Goal: Task Accomplishment & Management: Manage account settings

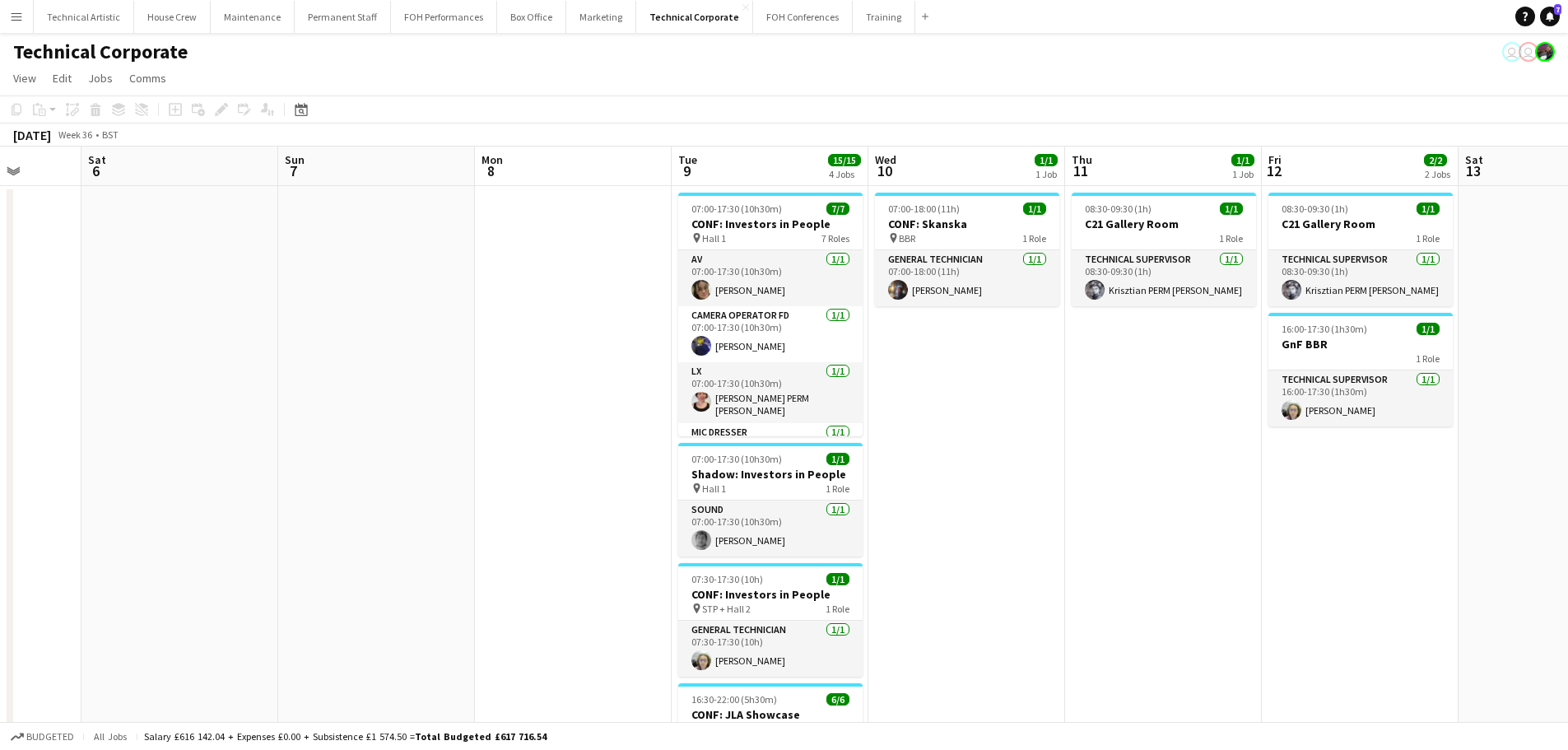
drag, startPoint x: 1155, startPoint y: 362, endPoint x: 646, endPoint y: 301, distance: 512.6
click at [646, 301] on app-calendar-viewport "Wed 3 3/3 1 Job Thu 4 Fri 5 Sat 6 Sun 7 Mon 8 Tue 9 15/15 4 Jobs Wed 10 1/1 1 J…" at bounding box center [784, 568] width 1568 height 845
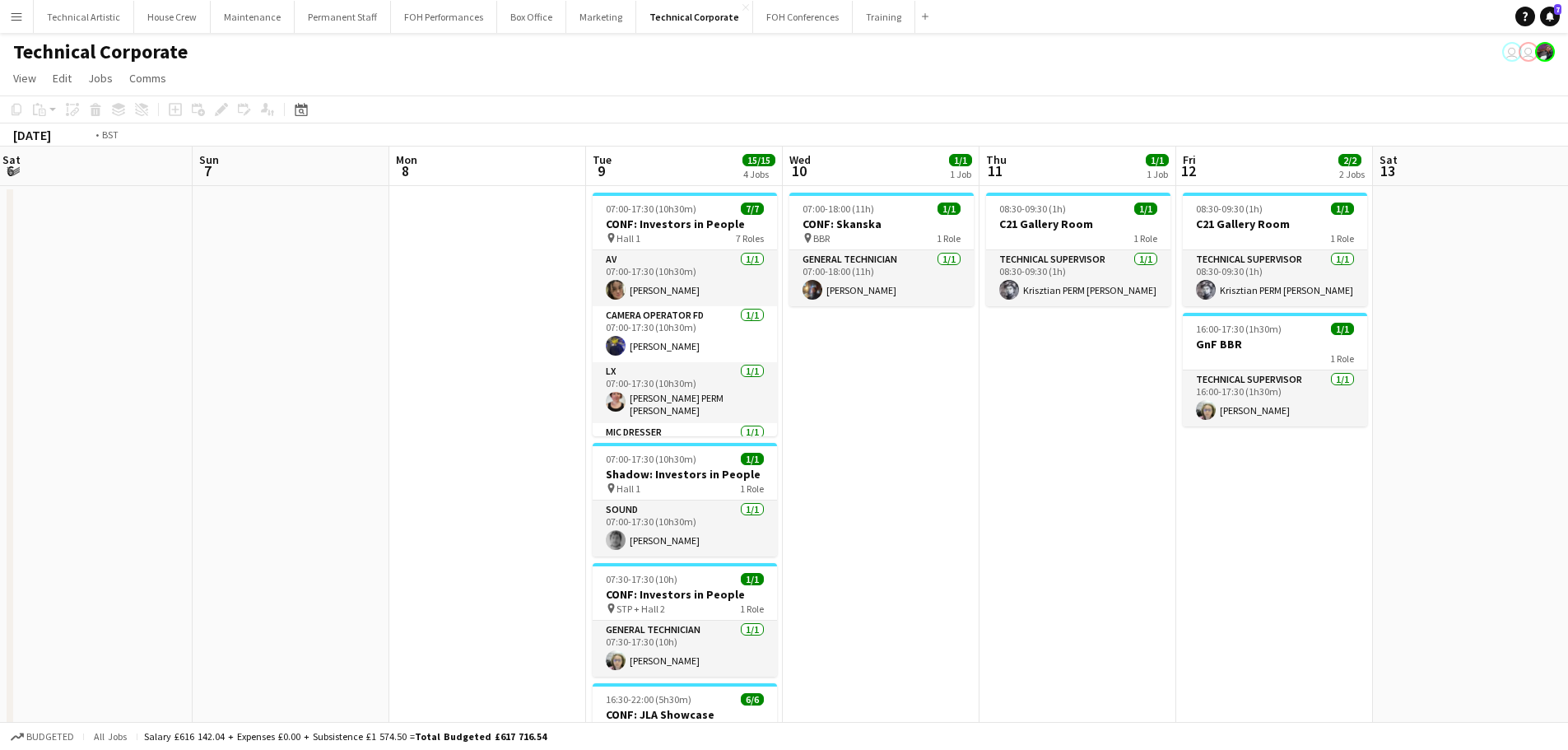
drag, startPoint x: 1052, startPoint y: 348, endPoint x: 572, endPoint y: 318, distance: 480.9
click at [572, 318] on app-calendar-viewport "Wed 3 3/3 1 Job Thu 4 Fri 5 Sat 6 Sun 7 Mon 8 Tue 9 15/15 4 Jobs Wed 10 1/1 1 J…" at bounding box center [784, 568] width 1568 height 845
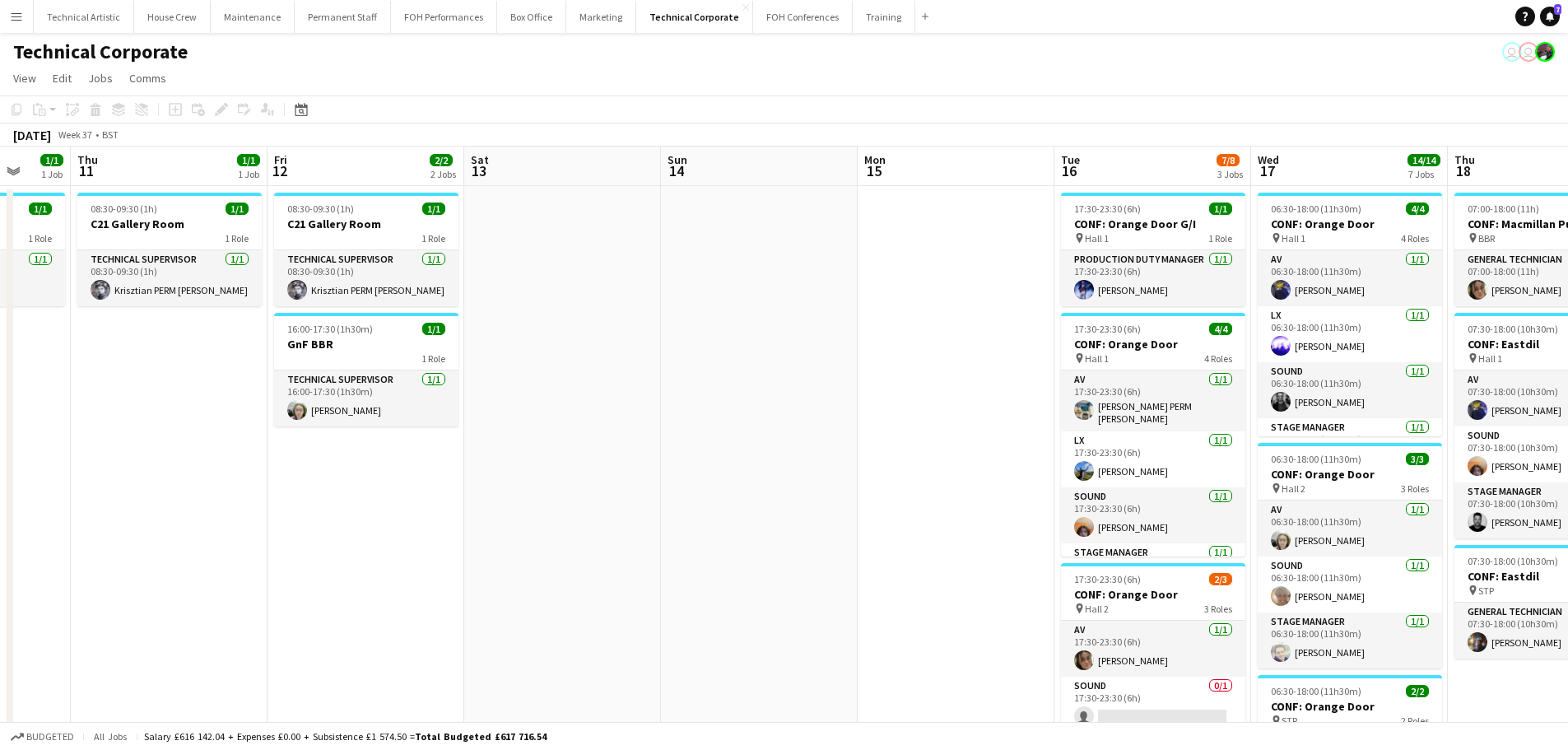
scroll to position [0, 740]
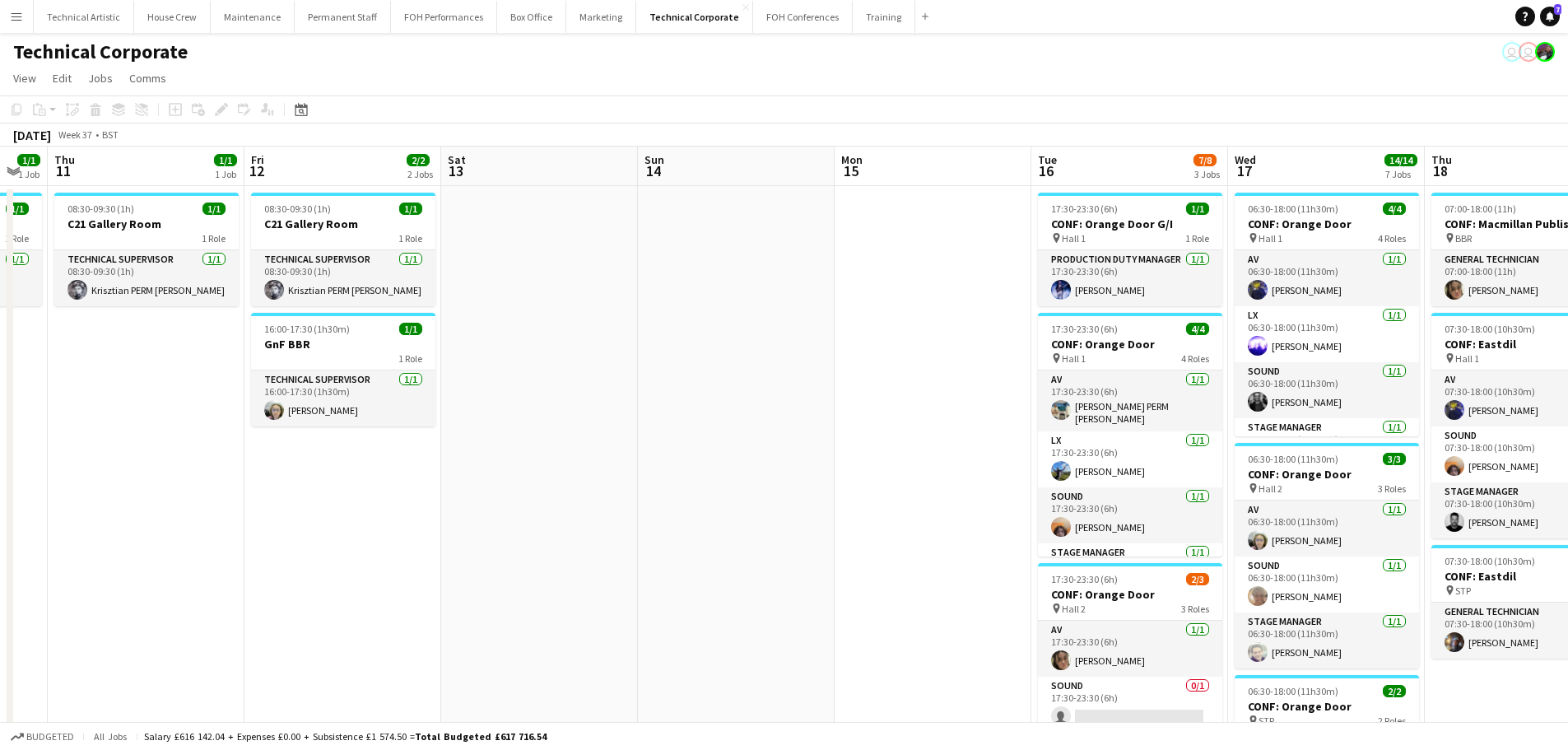
drag, startPoint x: 1208, startPoint y: 405, endPoint x: 670, endPoint y: 358, distance: 540.0
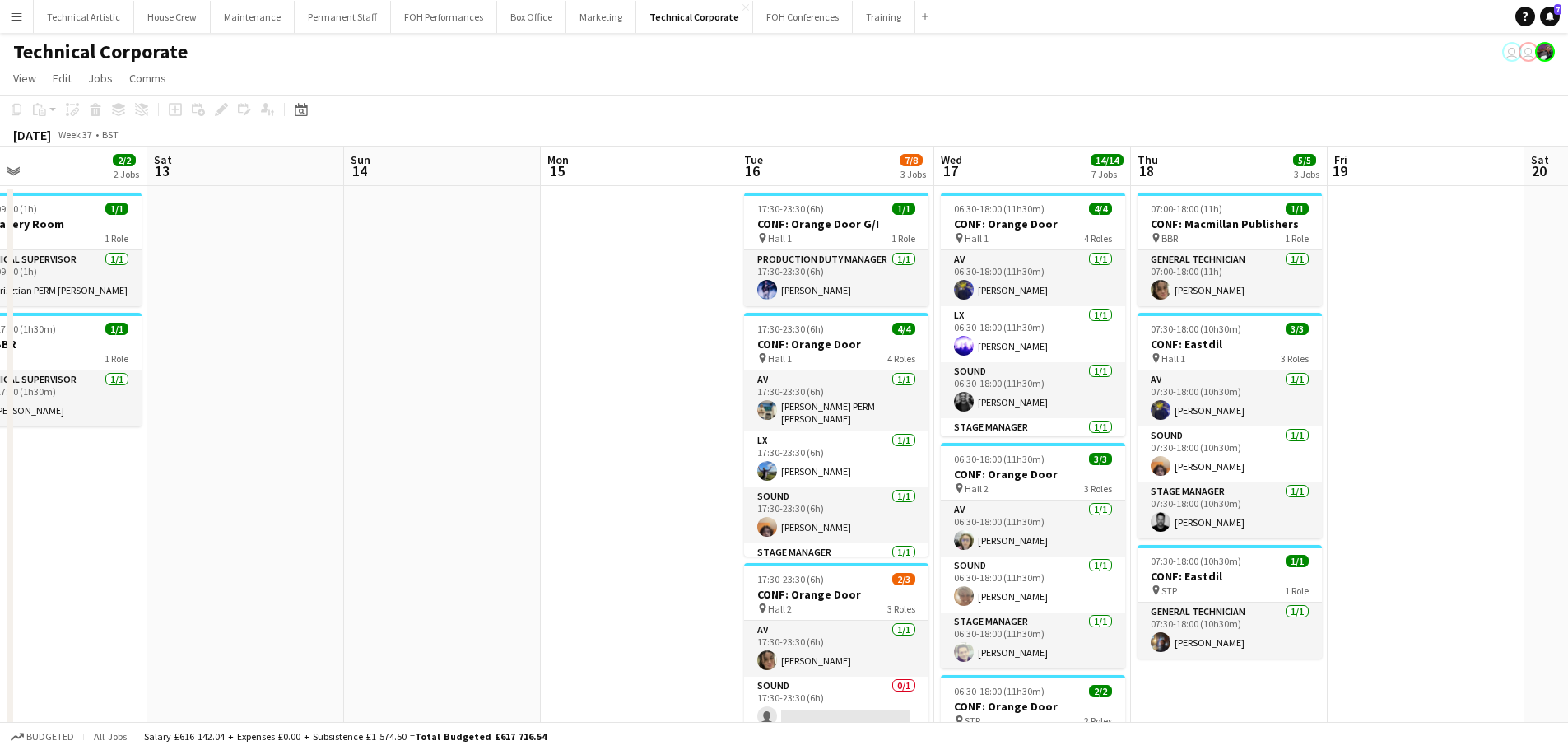
drag, startPoint x: 883, startPoint y: 342, endPoint x: 576, endPoint y: 316, distance: 308.1
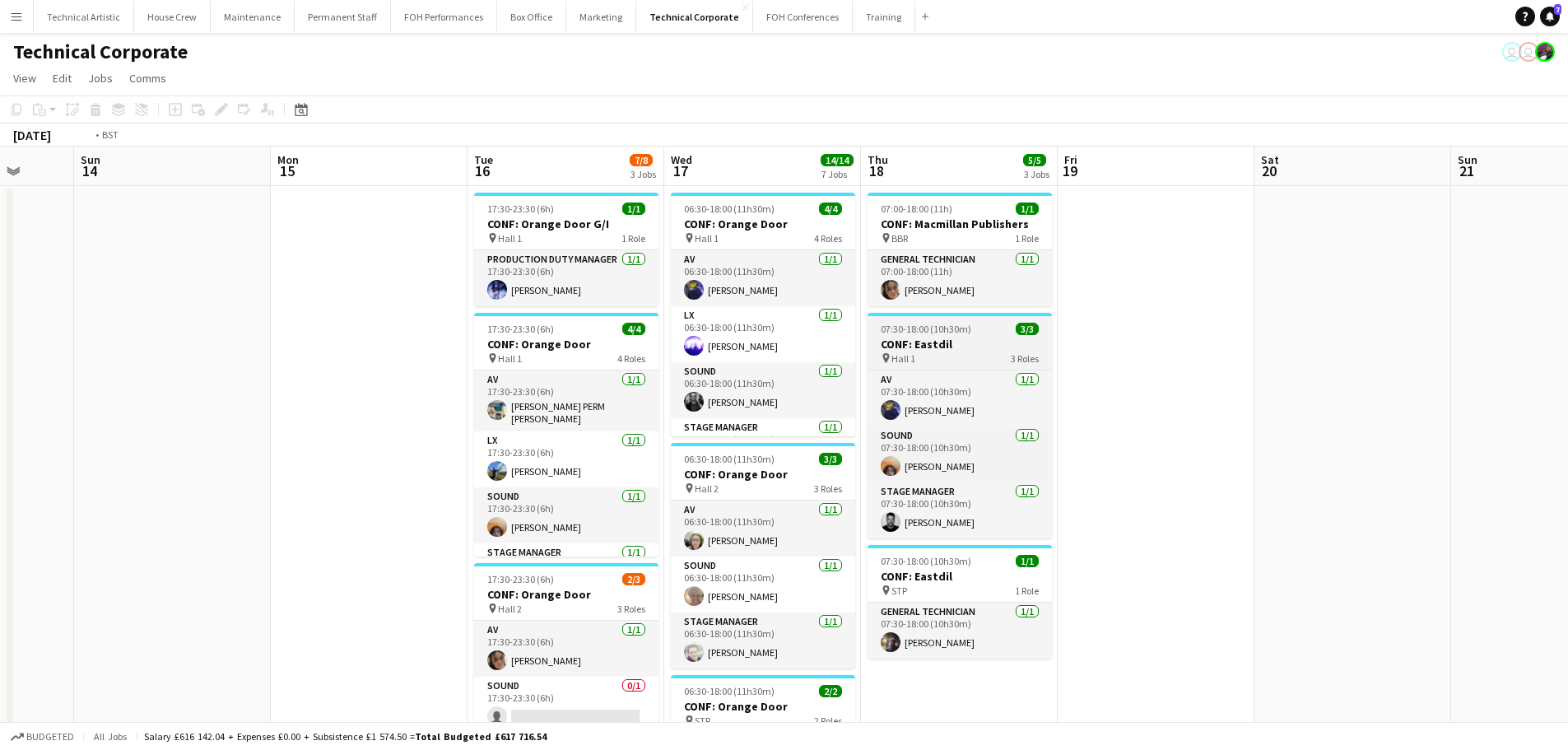
drag, startPoint x: 1263, startPoint y: 364, endPoint x: 559, endPoint y: 314, distance: 705.8
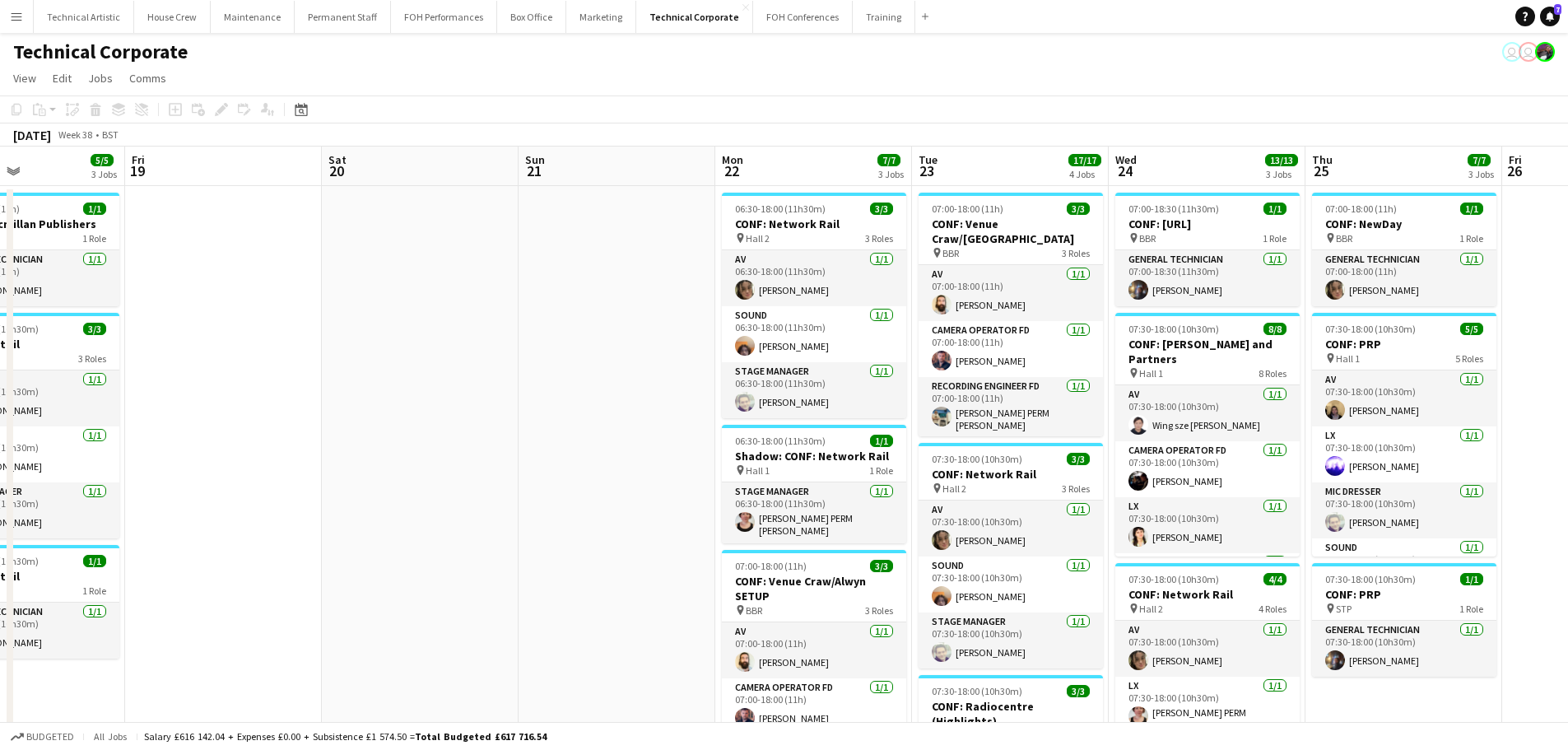
drag, startPoint x: 1044, startPoint y: 328, endPoint x: 559, endPoint y: 307, distance: 485.5
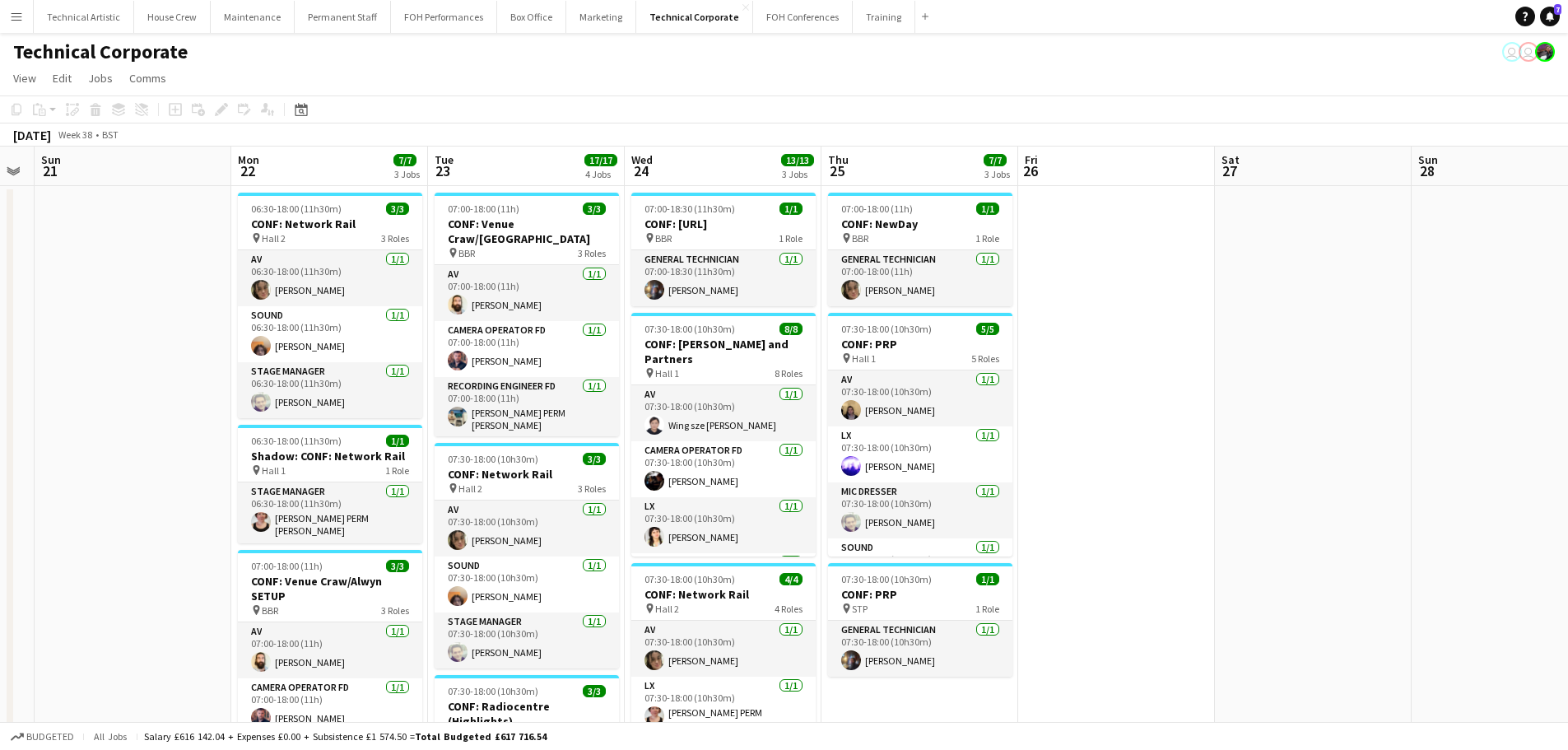
scroll to position [0, 759]
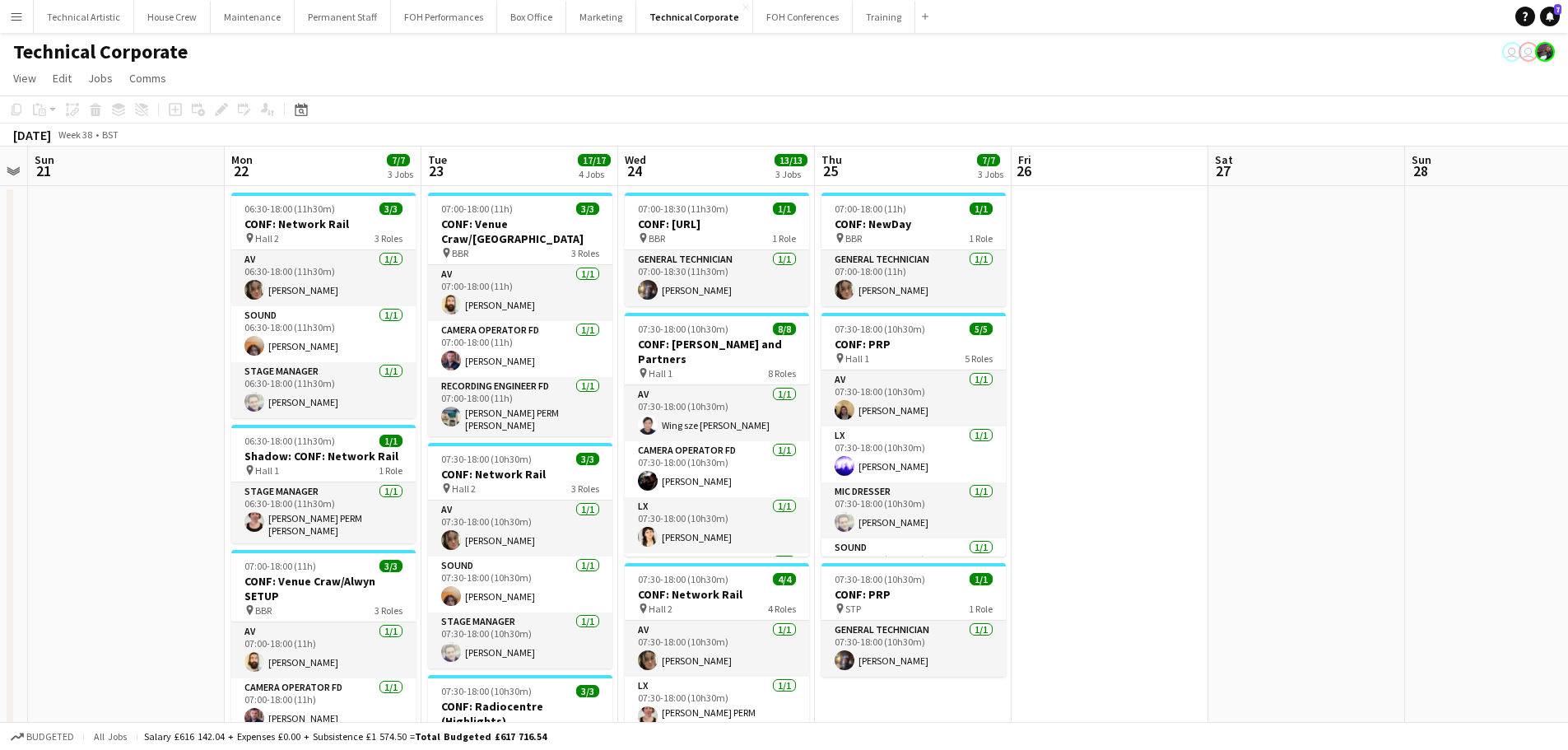
drag, startPoint x: 897, startPoint y: 319, endPoint x: 407, endPoint y: 320, distance: 490.0
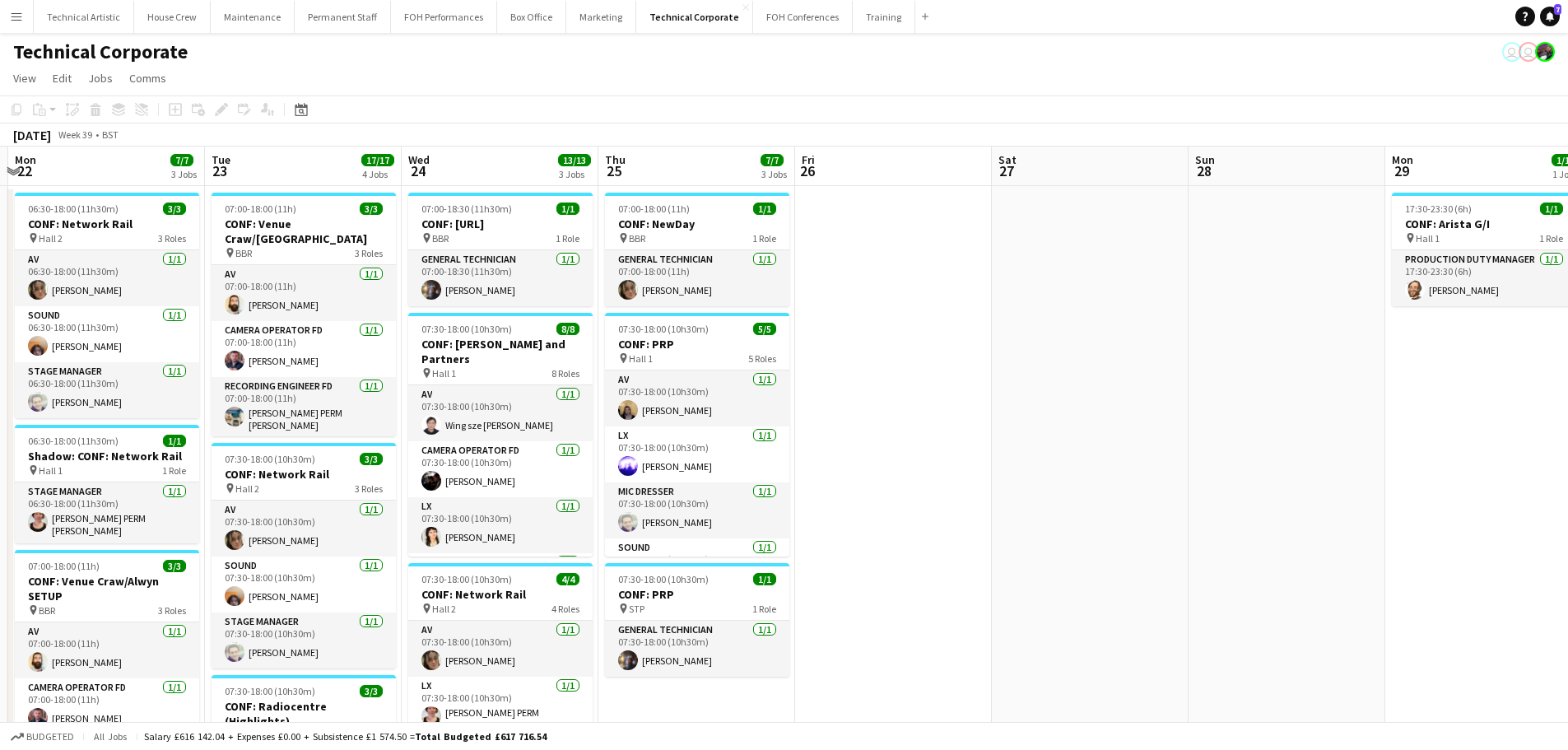
drag, startPoint x: 275, startPoint y: 289, endPoint x: 140, endPoint y: 287, distance: 135.0
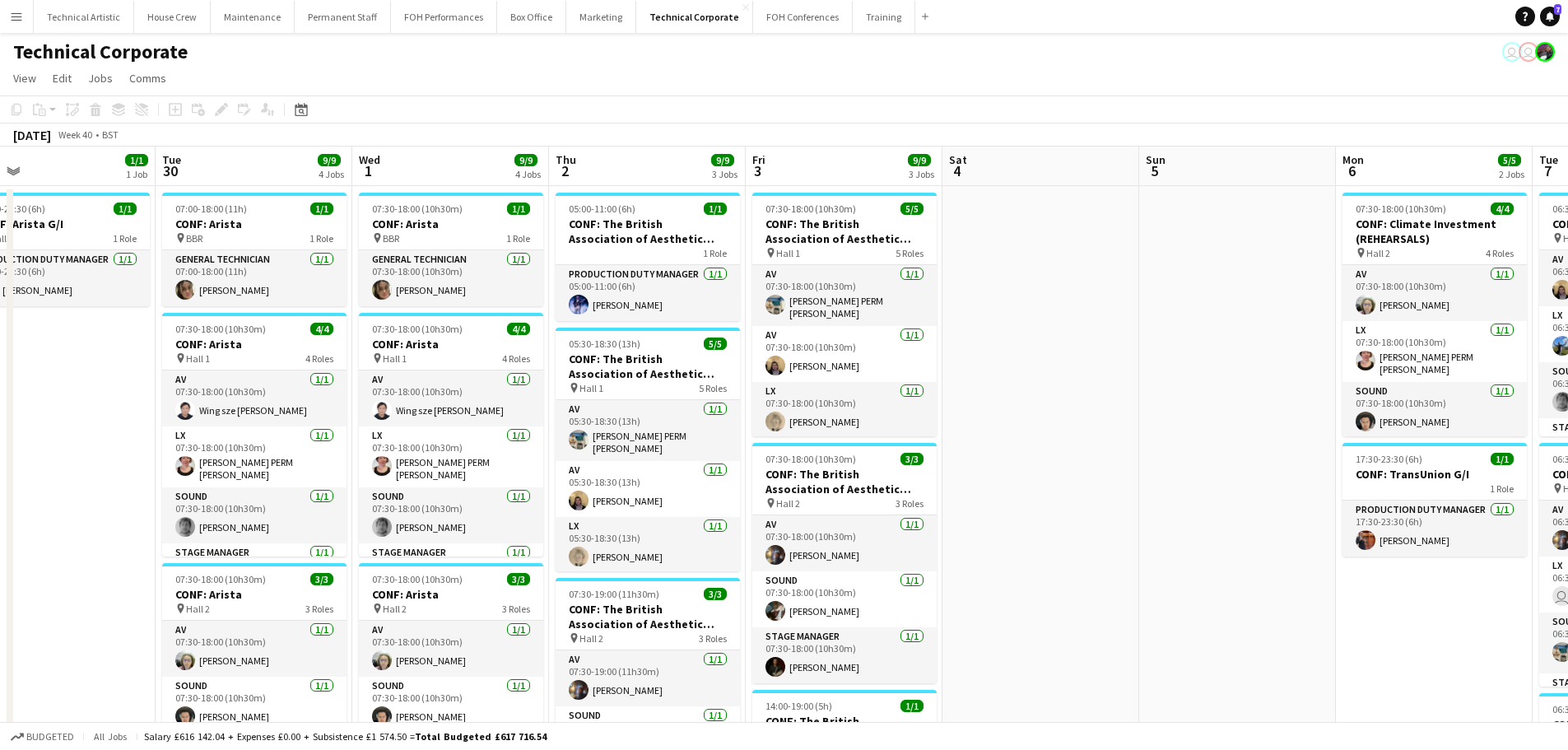
drag, startPoint x: 596, startPoint y: 399, endPoint x: 0, endPoint y: 347, distance: 598.3
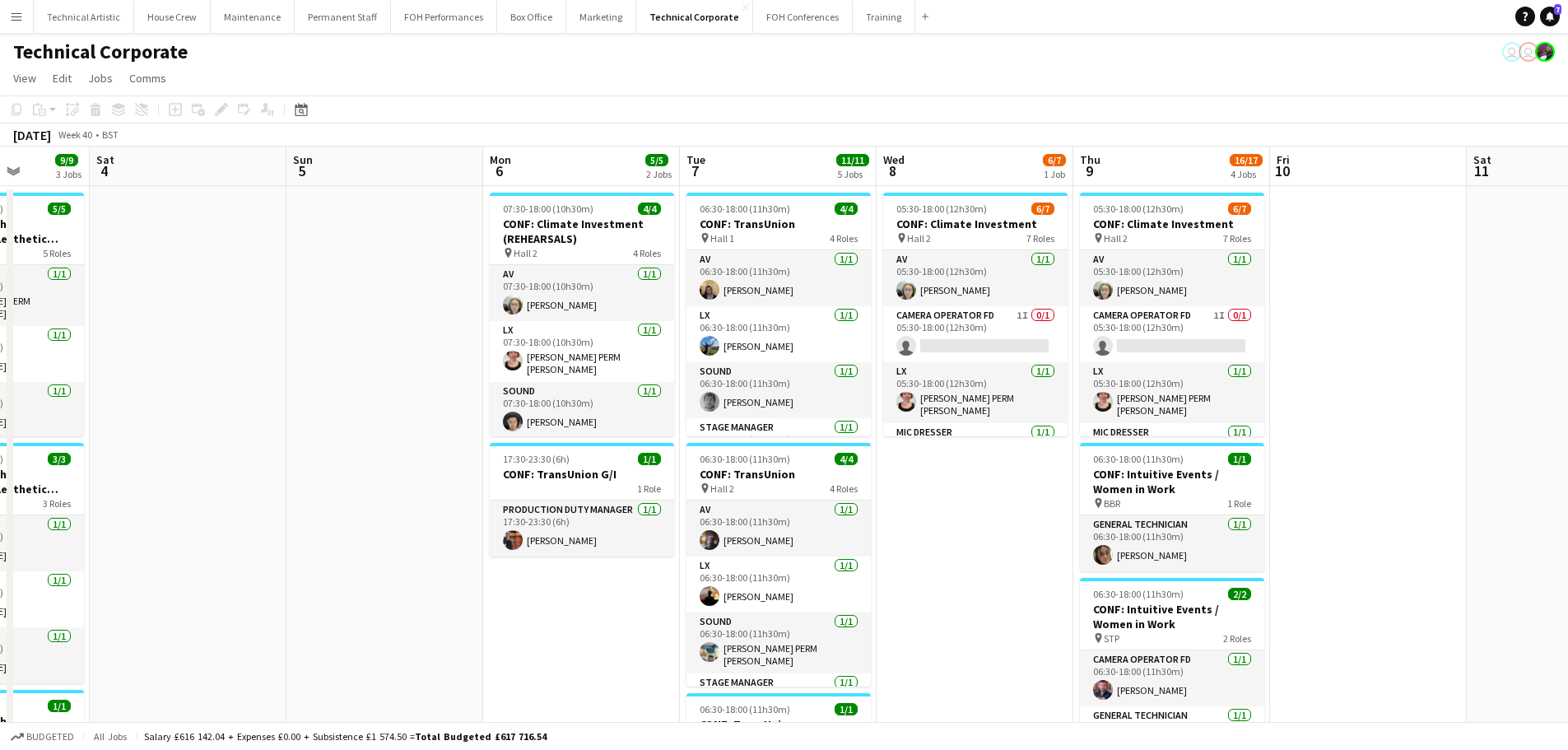
drag, startPoint x: 972, startPoint y: 385, endPoint x: 119, endPoint y: 370, distance: 853.1
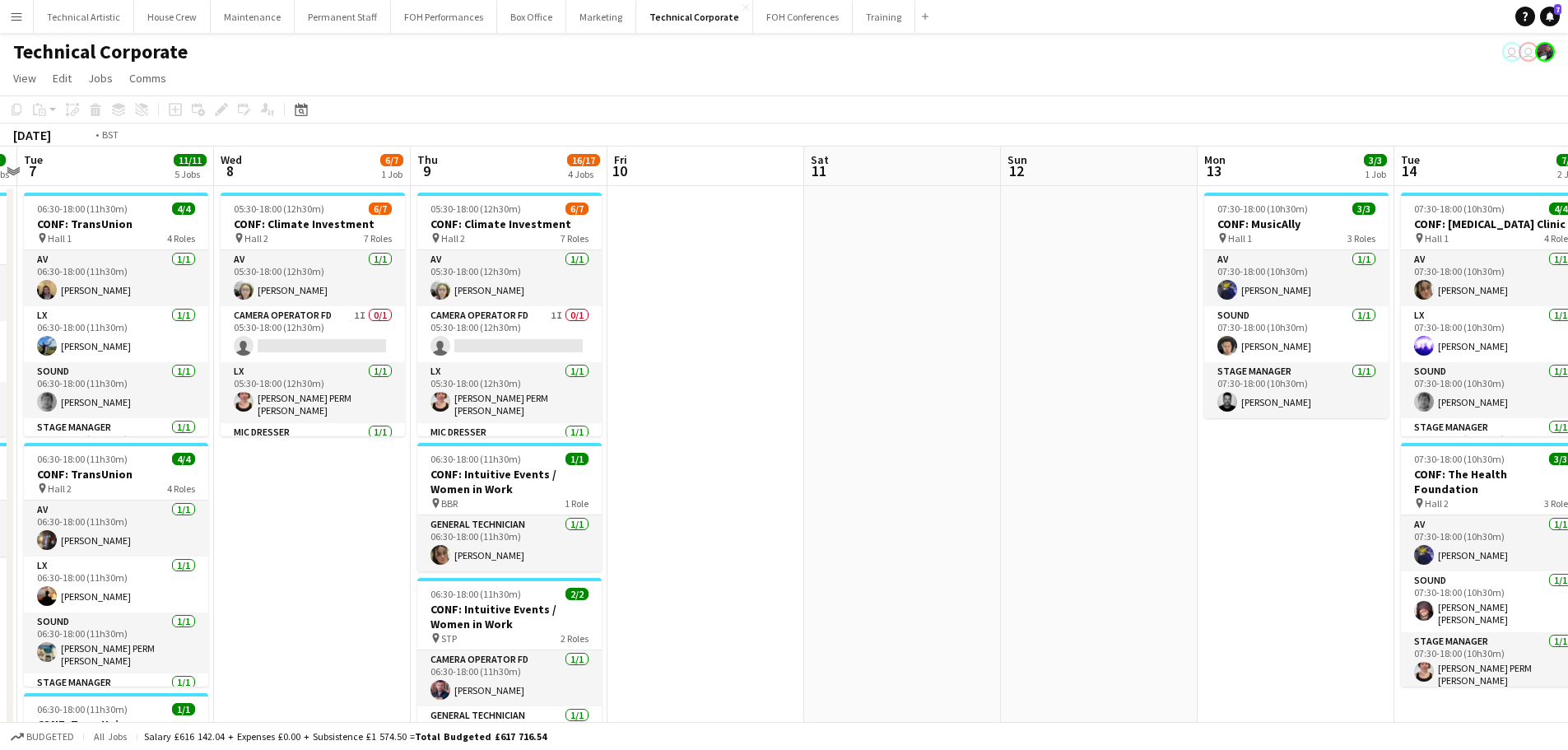
drag, startPoint x: 908, startPoint y: 417, endPoint x: 246, endPoint y: 399, distance: 662.2
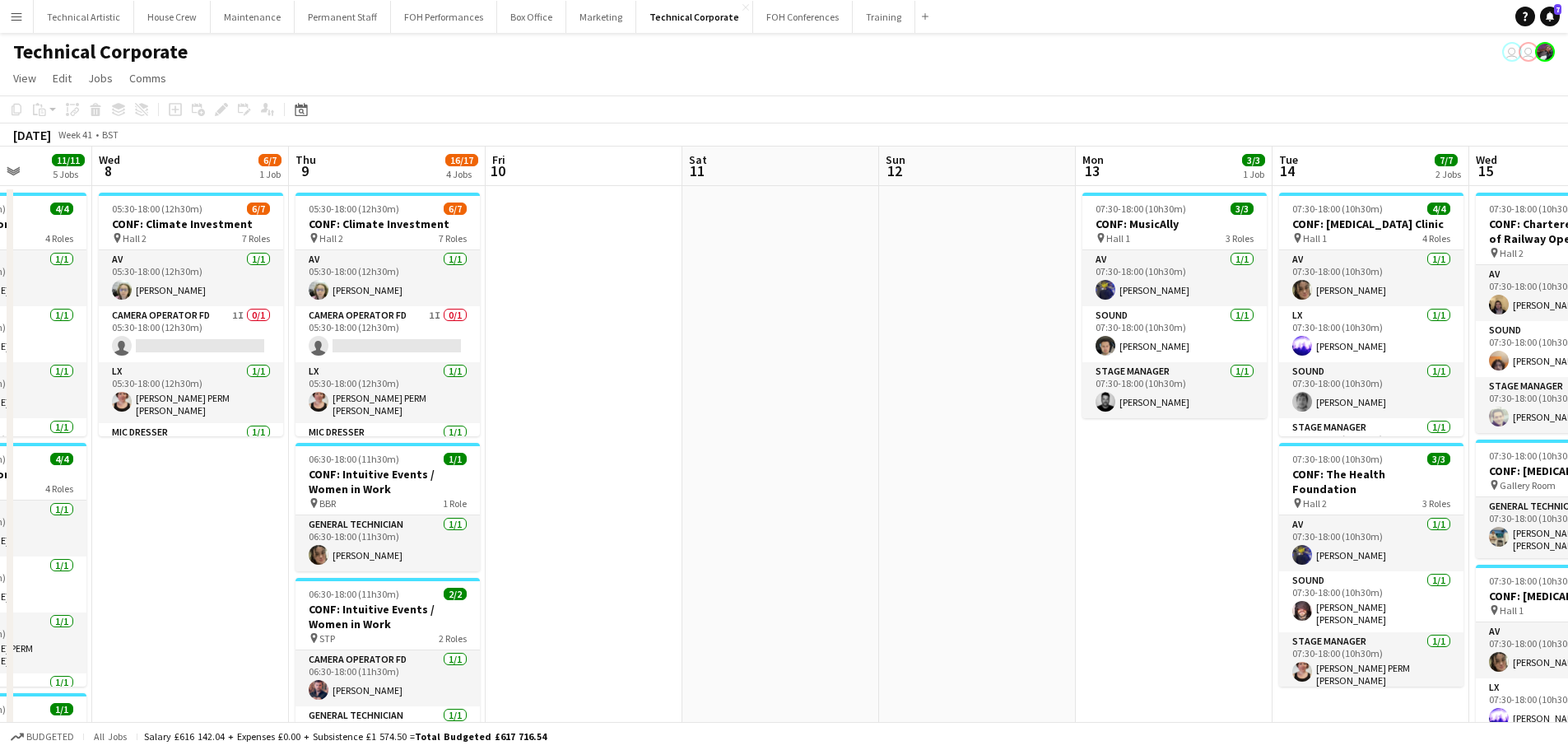
drag, startPoint x: 987, startPoint y: 396, endPoint x: 777, endPoint y: 159, distance: 316.7
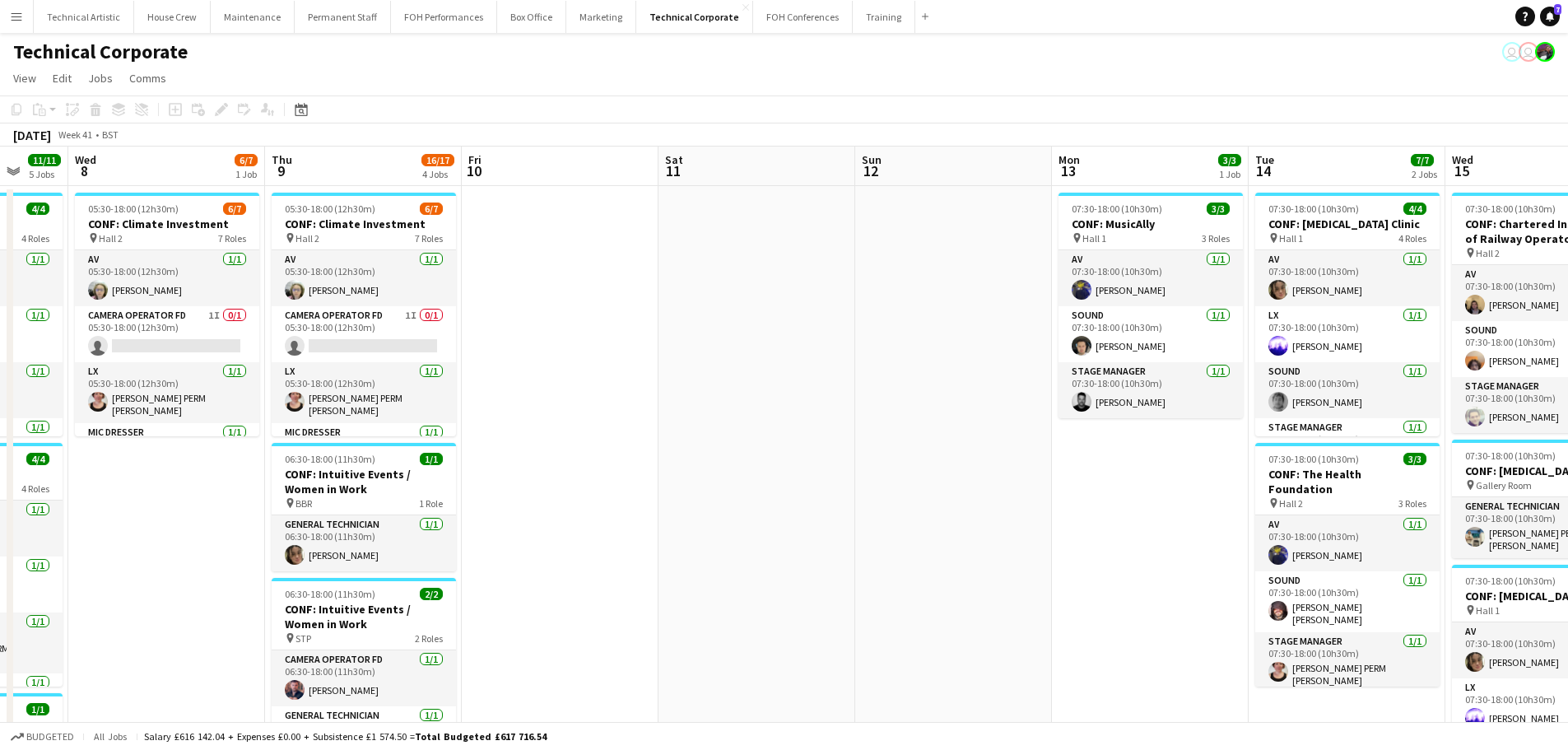
drag, startPoint x: 397, startPoint y: 285, endPoint x: 387, endPoint y: 285, distance: 10.0
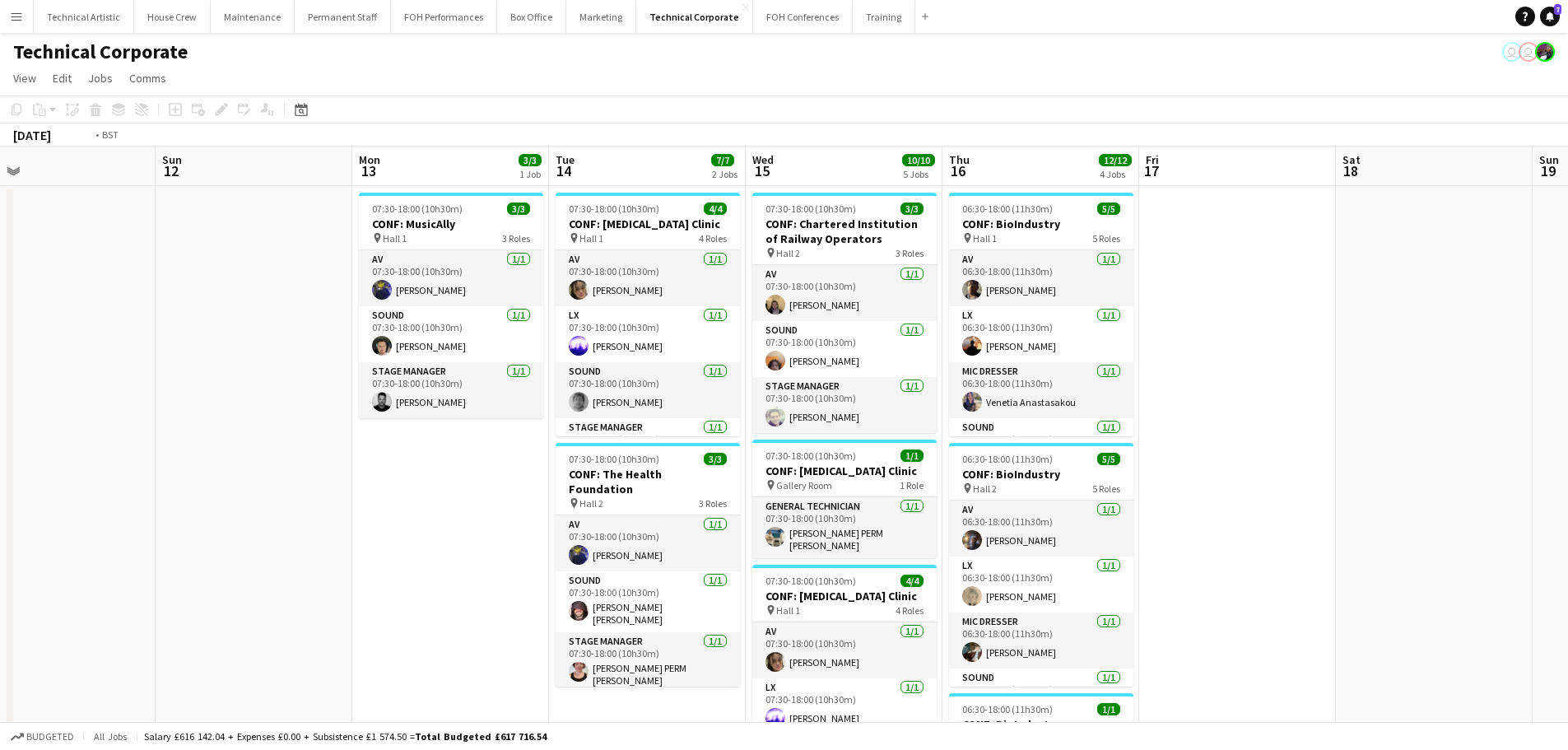
drag, startPoint x: 998, startPoint y: 422, endPoint x: 246, endPoint y: 272, distance: 766.8
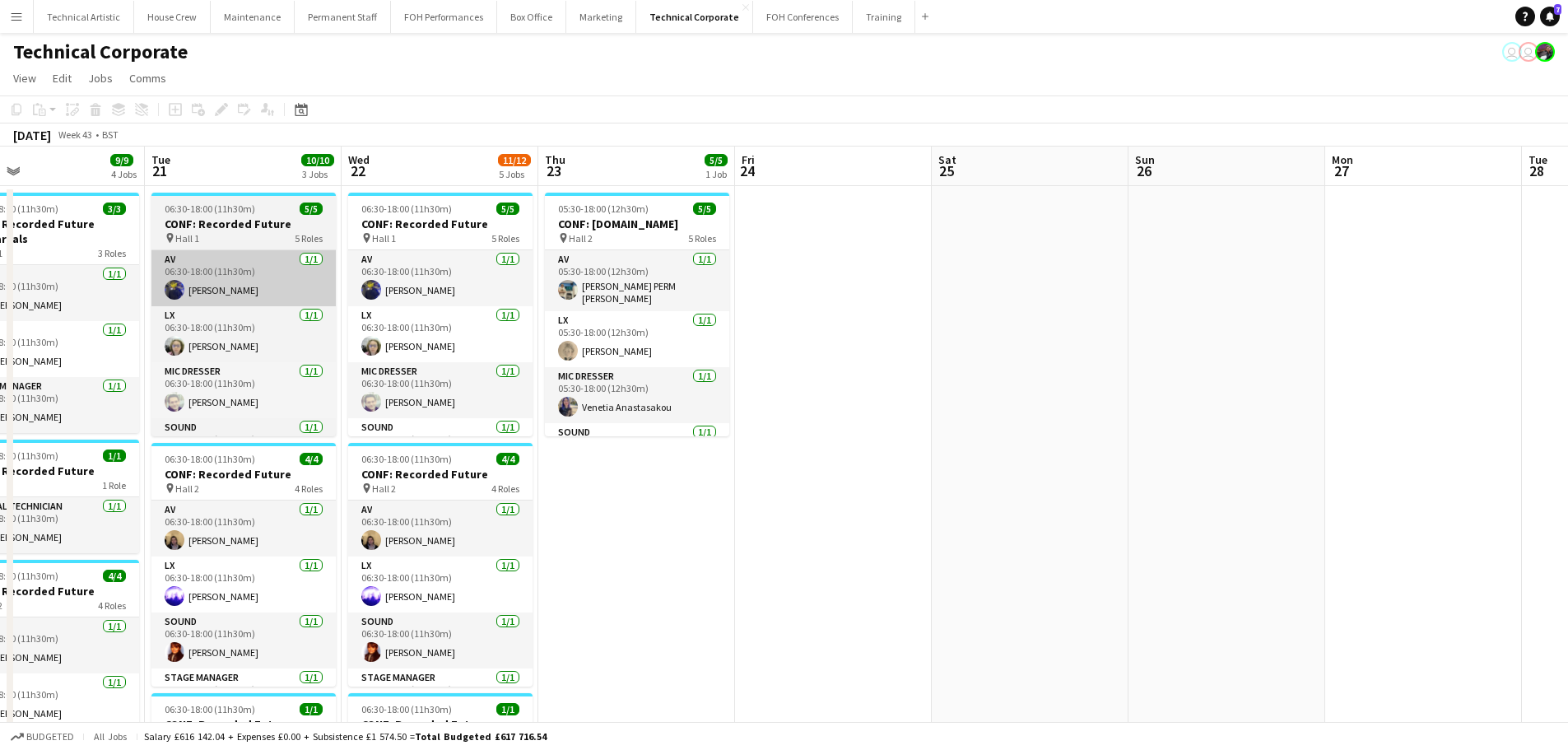
drag, startPoint x: 227, startPoint y: 256, endPoint x: 293, endPoint y: 261, distance: 66.2
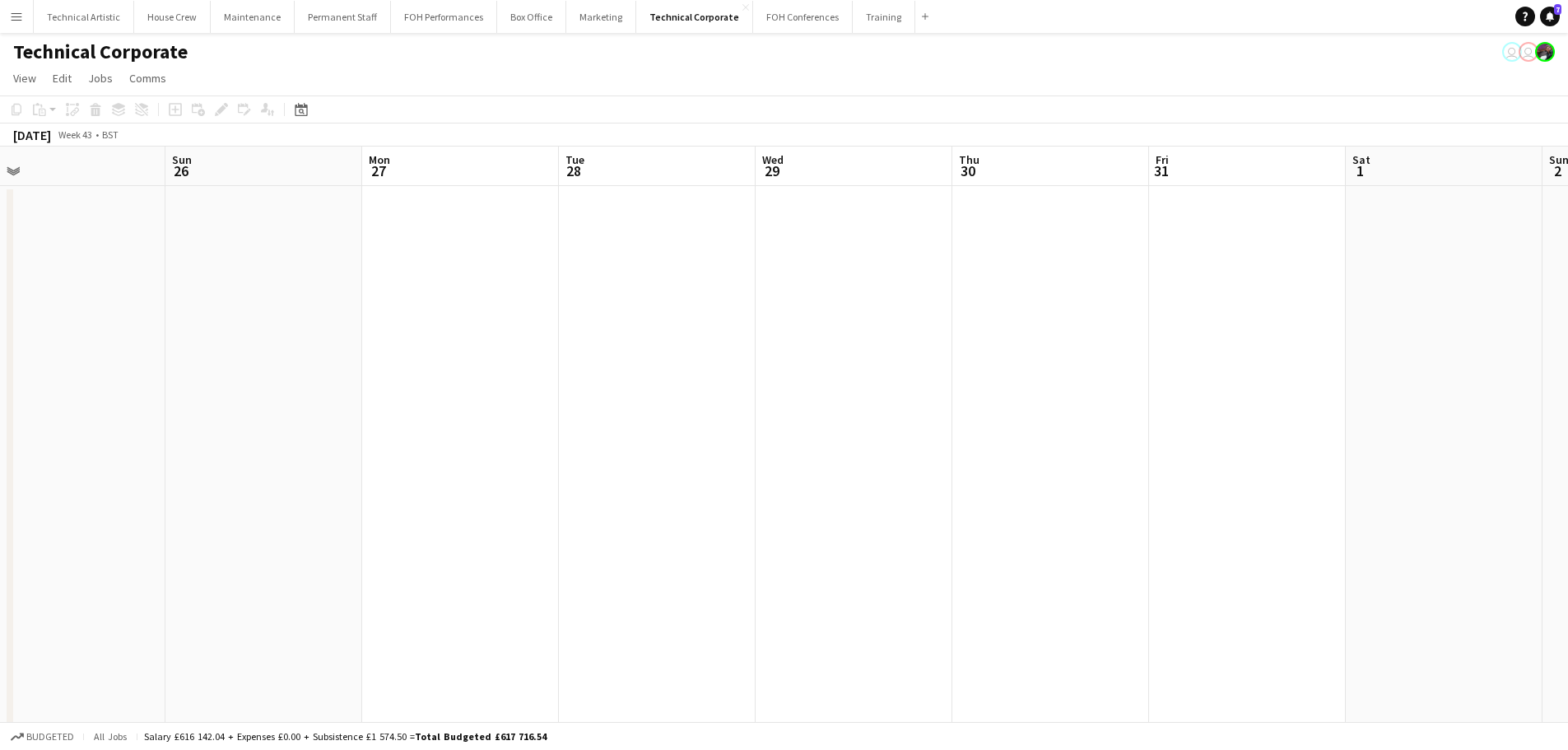
drag, startPoint x: 622, startPoint y: 342, endPoint x: 1213, endPoint y: 423, distance: 596.5
drag, startPoint x: 770, startPoint y: 438, endPoint x: 1132, endPoint y: 425, distance: 362.2
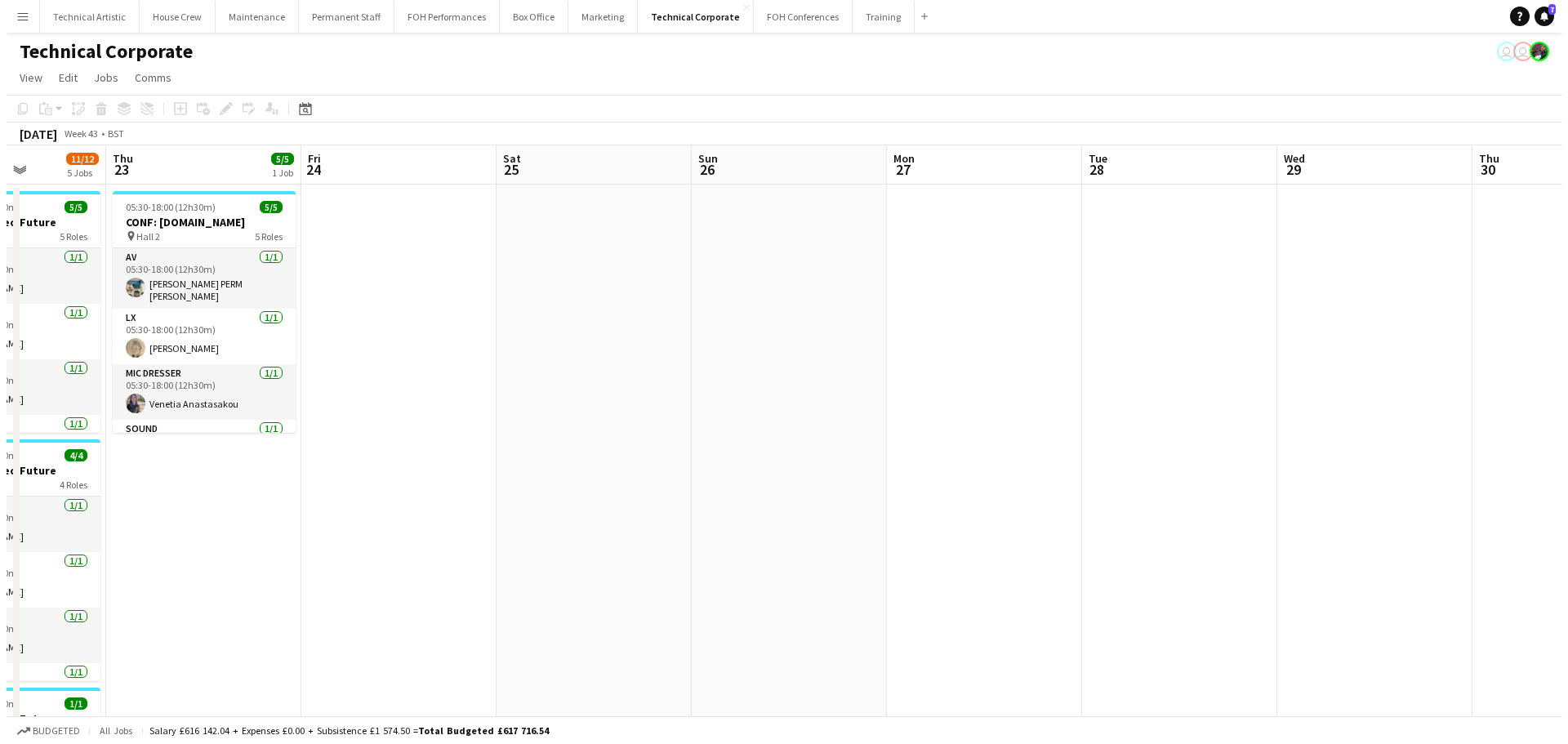
scroll to position [0, 480]
click at [88, 28] on button "Technical Artistic Close" at bounding box center [84, 17] width 100 height 32
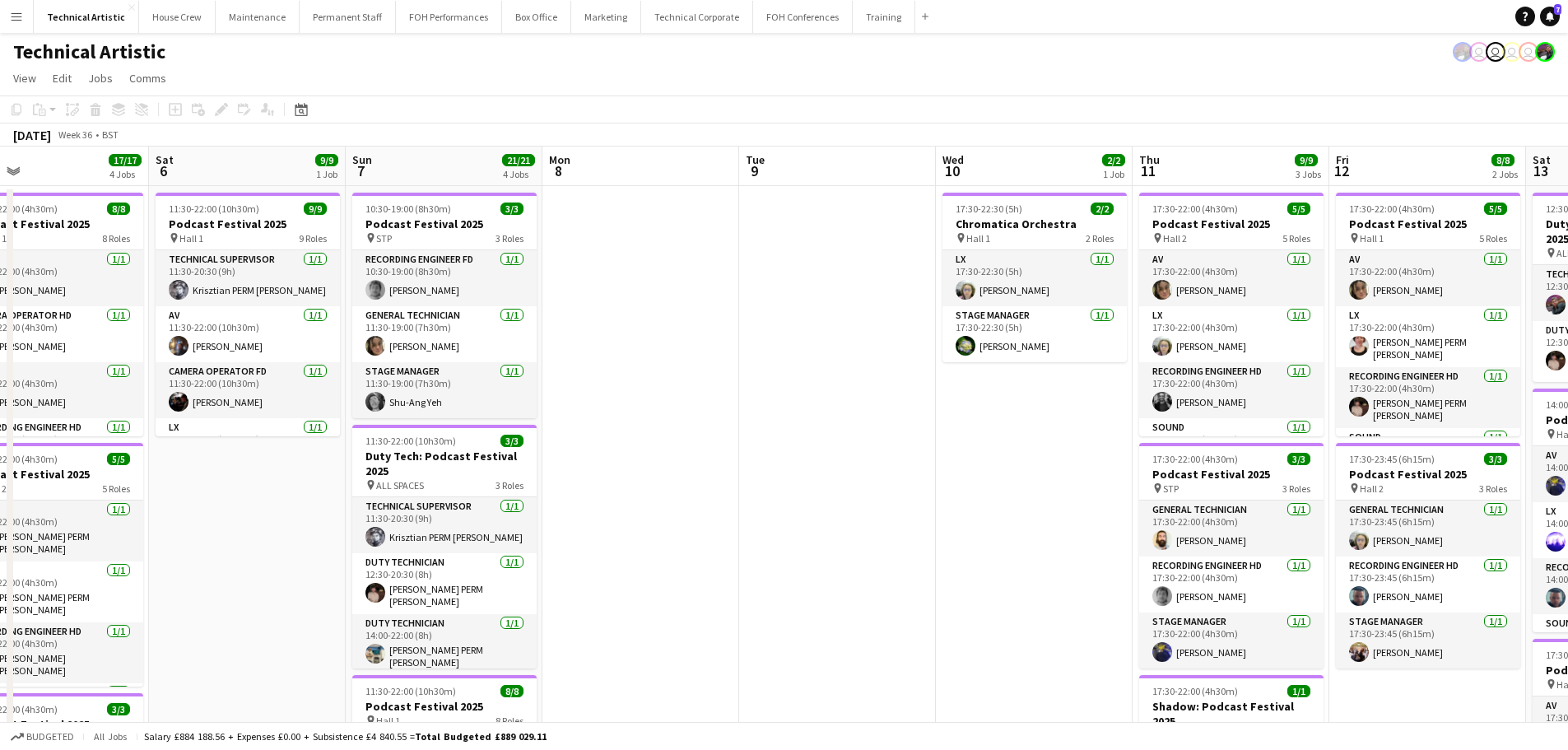
drag, startPoint x: 918, startPoint y: 437, endPoint x: 260, endPoint y: 539, distance: 665.9
click at [239, 537] on app-calendar-viewport "Mon 1 7/7 2 Jobs Tue 2 6/6 1 Job Wed 3 Thu 4 13/13 4 Jobs Fri 5 17/17 4 Jobs Sa…" at bounding box center [784, 680] width 1568 height 1069
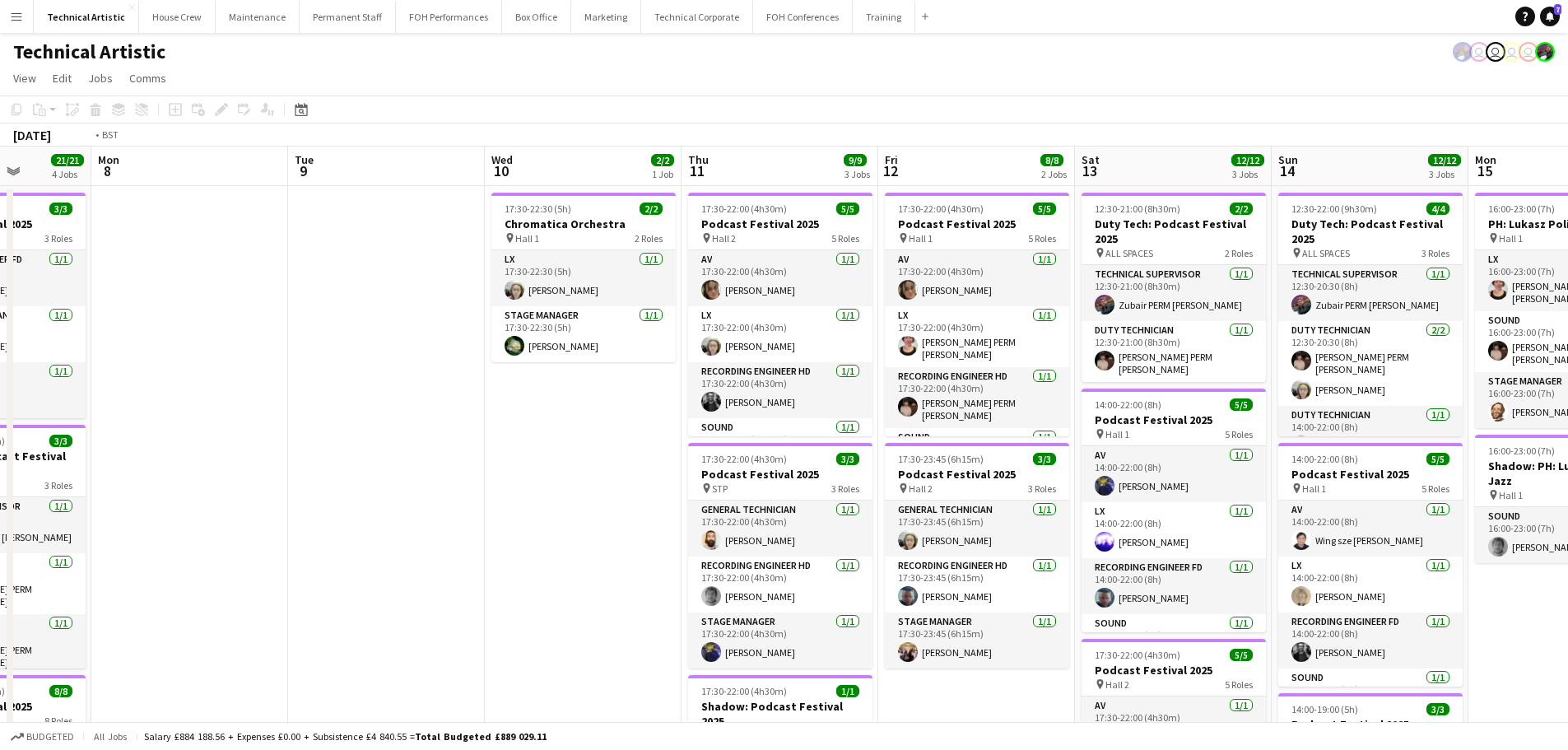
drag, startPoint x: 1065, startPoint y: 595, endPoint x: 552, endPoint y: 553, distance: 514.7
click at [552, 553] on app-calendar-viewport "Fri 5 17/17 4 Jobs Sat 6 9/9 1 Job Sun 7 21/21 4 Jobs Mon 8 Tue 9 Wed 10 2/2 1 …" at bounding box center [784, 680] width 1568 height 1069
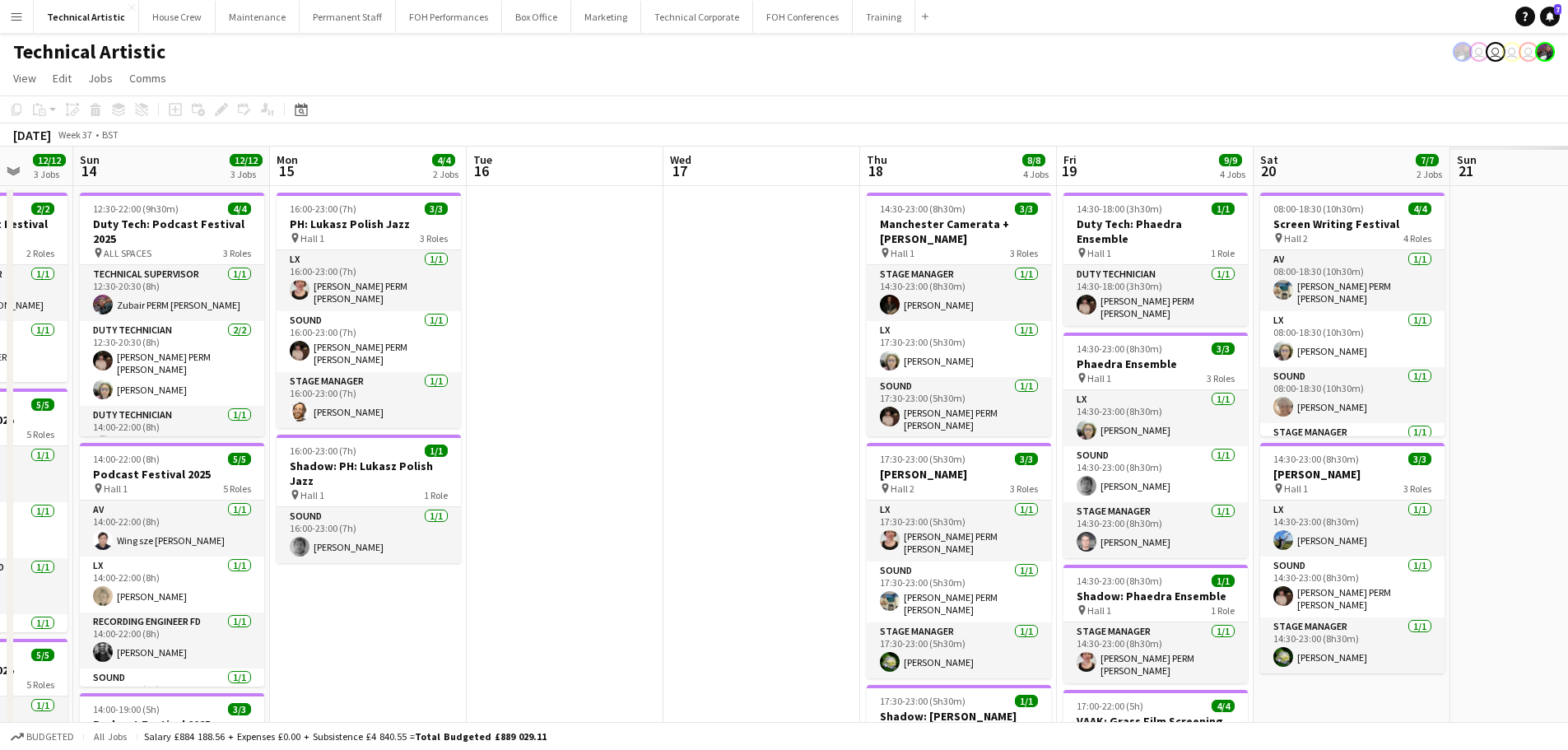
scroll to position [0, 615]
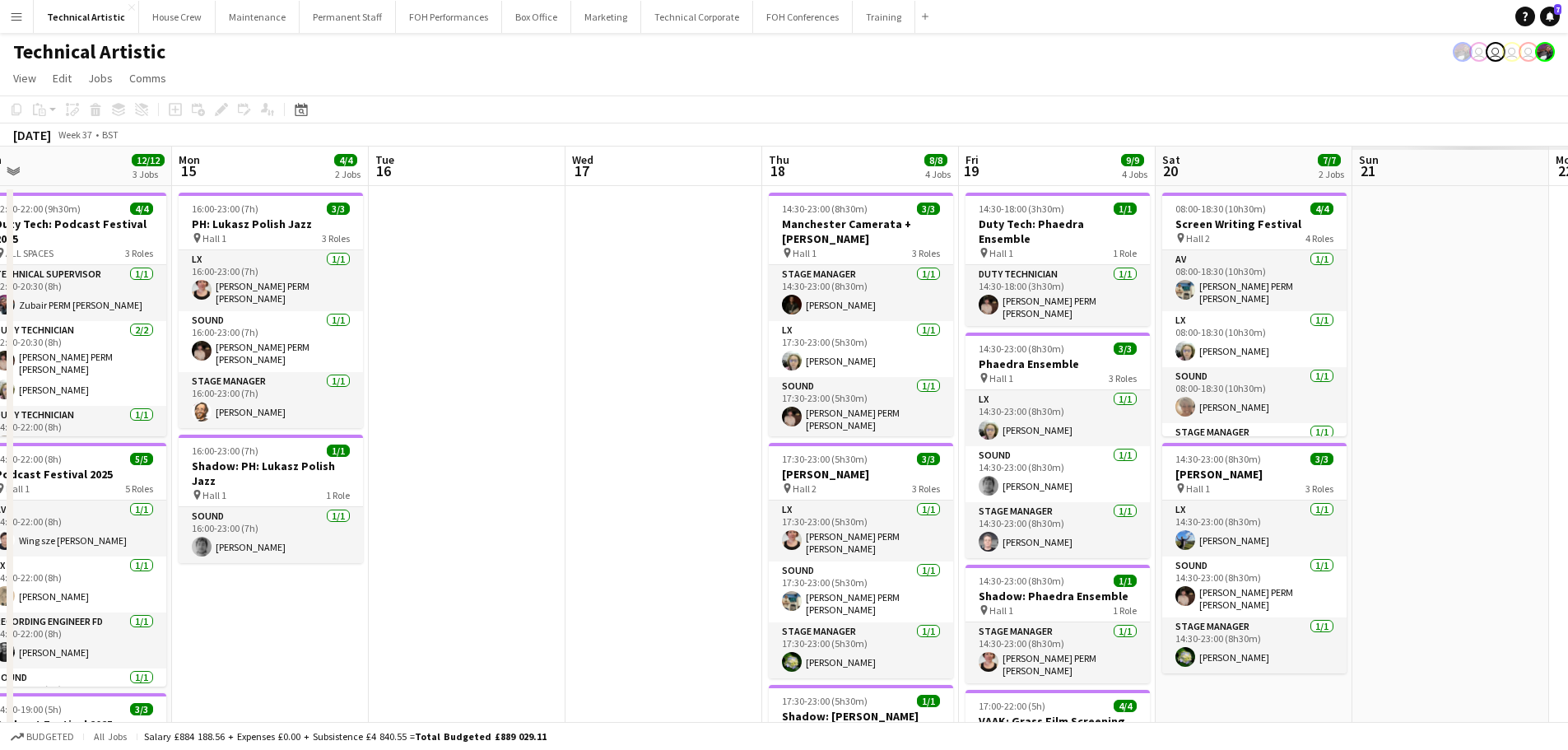
drag, startPoint x: 982, startPoint y: 629, endPoint x: 293, endPoint y: 676, distance: 690.6
click at [293, 676] on app-calendar-viewport "Thu 11 9/9 3 Jobs Fri 12 8/8 2 Jobs Sat 13 12/12 3 Jobs Sun 14 12/12 3 Jobs Mon…" at bounding box center [784, 680] width 1568 height 1069
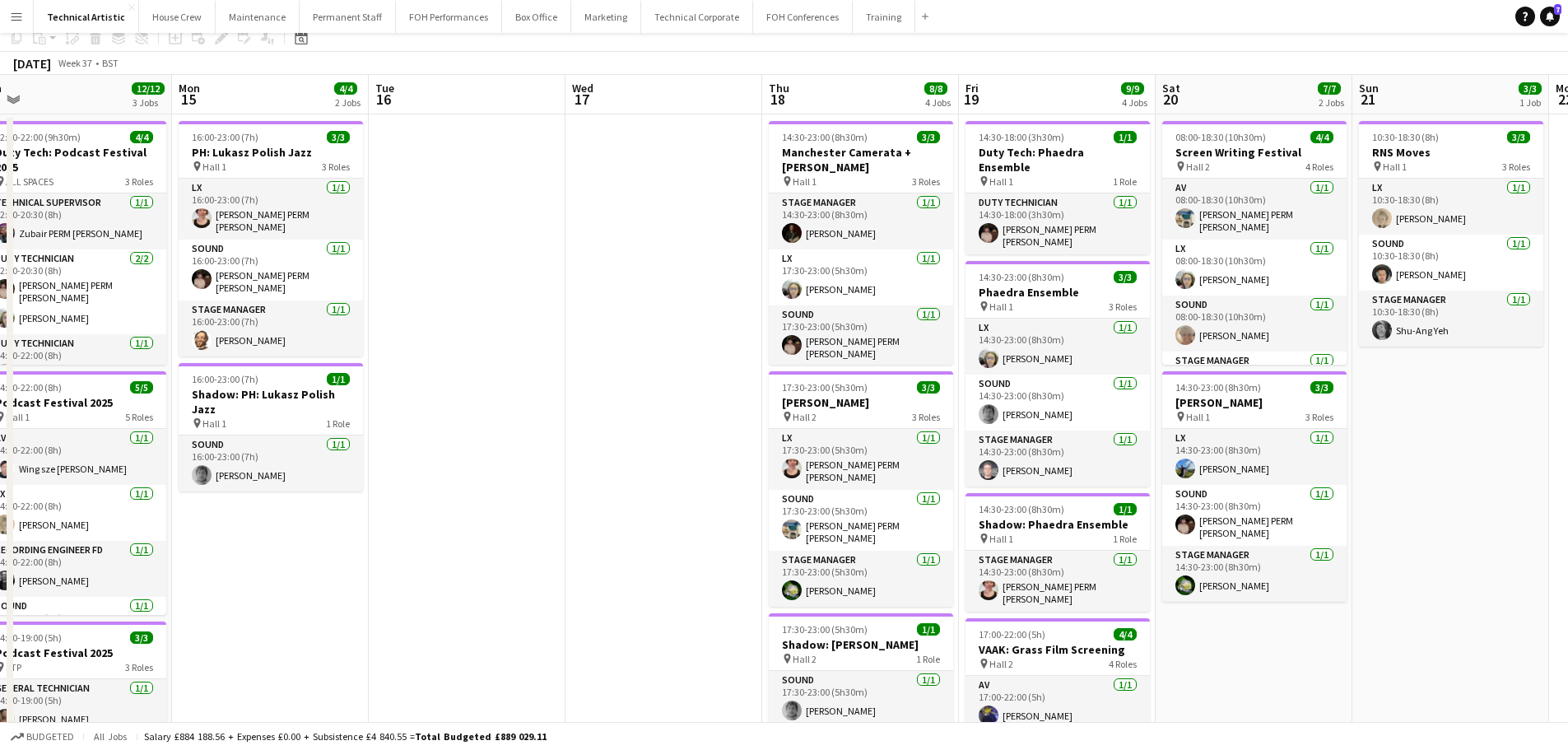
scroll to position [0, 0]
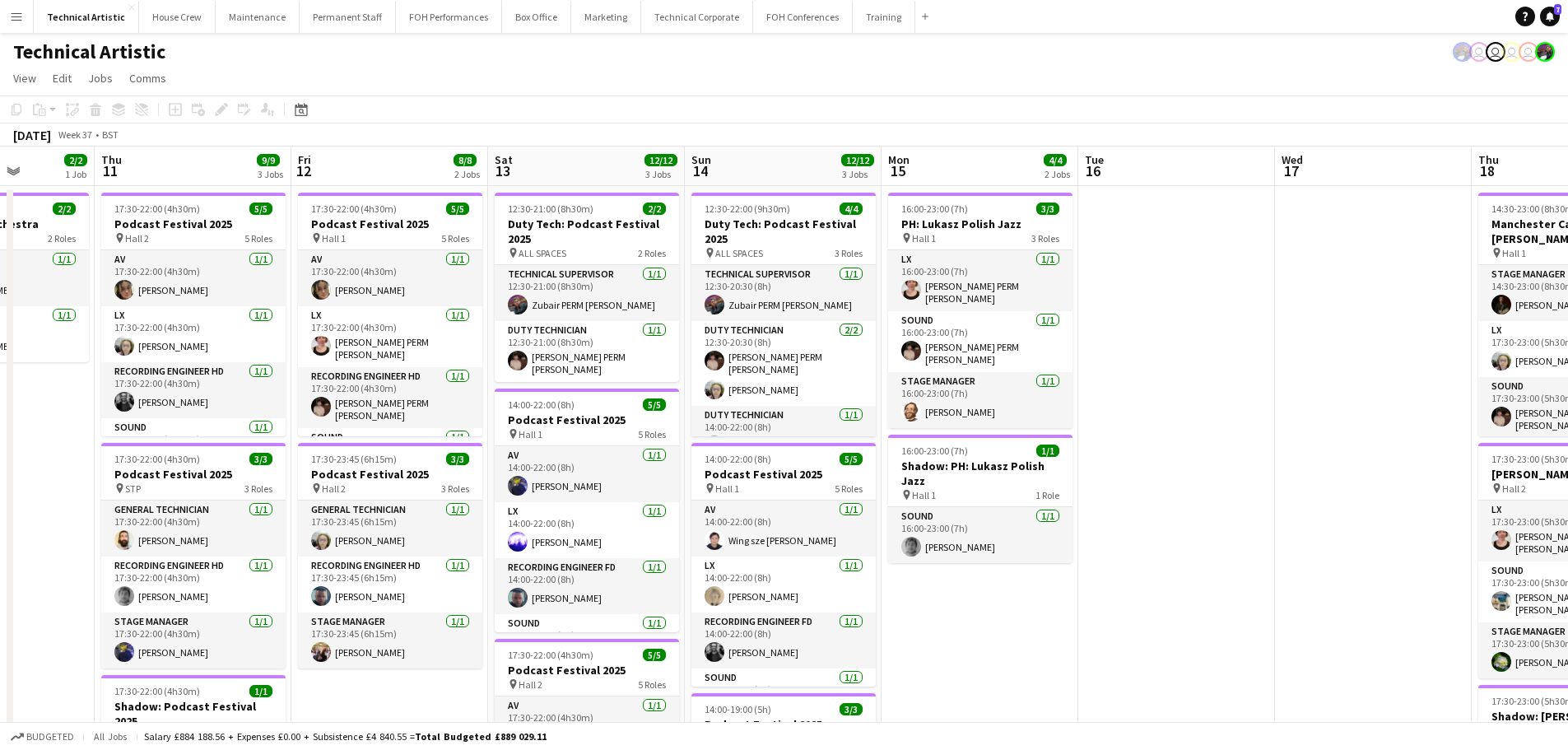
drag, startPoint x: 516, startPoint y: 312, endPoint x: 572, endPoint y: 296, distance: 58.2
click at [1310, 276] on app-calendar-viewport "Mon 8 Tue 9 Wed 10 2/2 1 Job Thu 11 9/9 3 Jobs Fri 12 8/8 2 Jobs Sat 13 12/12 3…" at bounding box center [784, 680] width 1568 height 1069
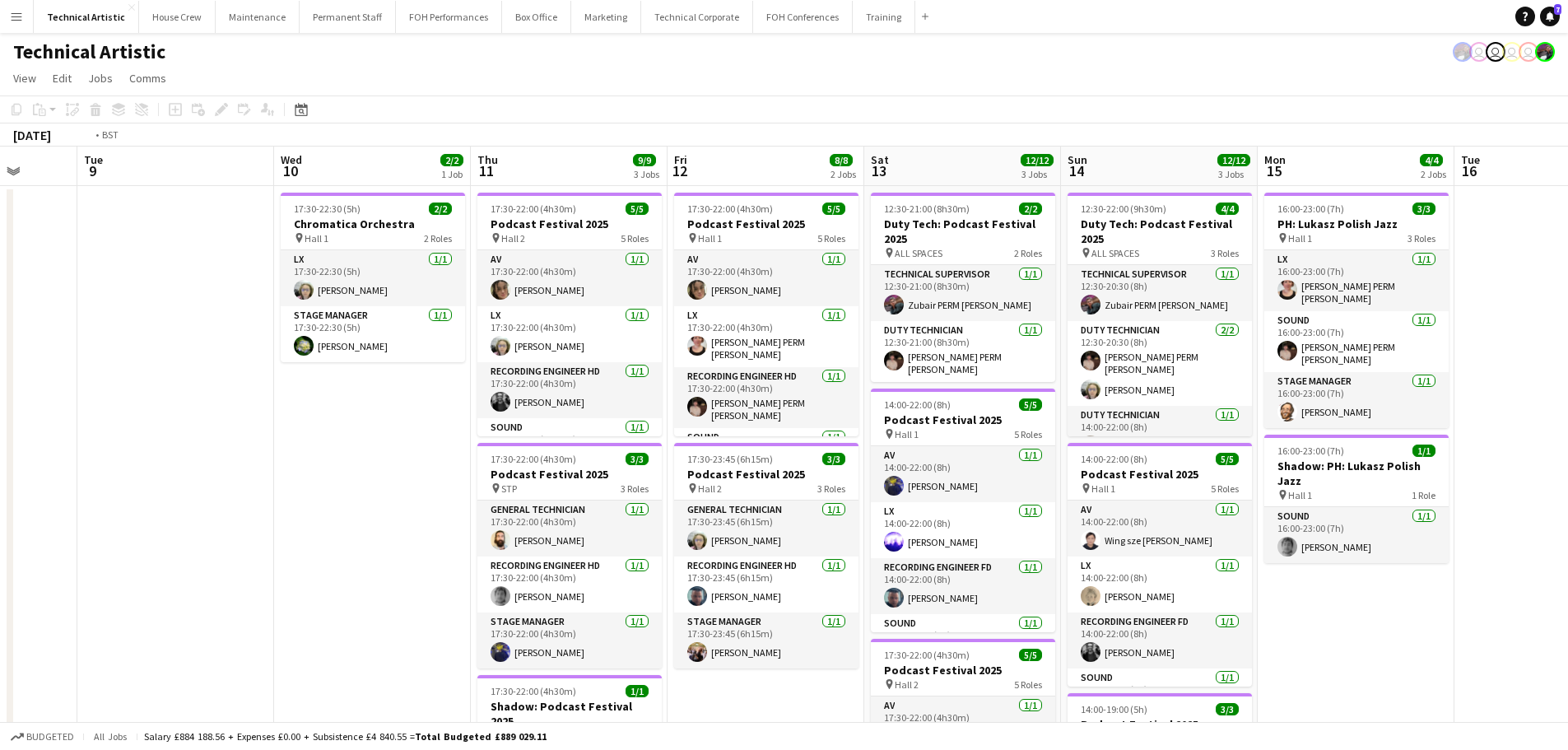
drag, startPoint x: 403, startPoint y: 331, endPoint x: 1210, endPoint y: 331, distance: 807.0
click at [1210, 331] on app-calendar-viewport "Mon 8 Tue 9 Wed 10 2/2 1 Job Thu 11 9/9 3 Jobs Fri 12 8/8 2 Jobs Sat 13 12/12 3…" at bounding box center [784, 680] width 1568 height 1069
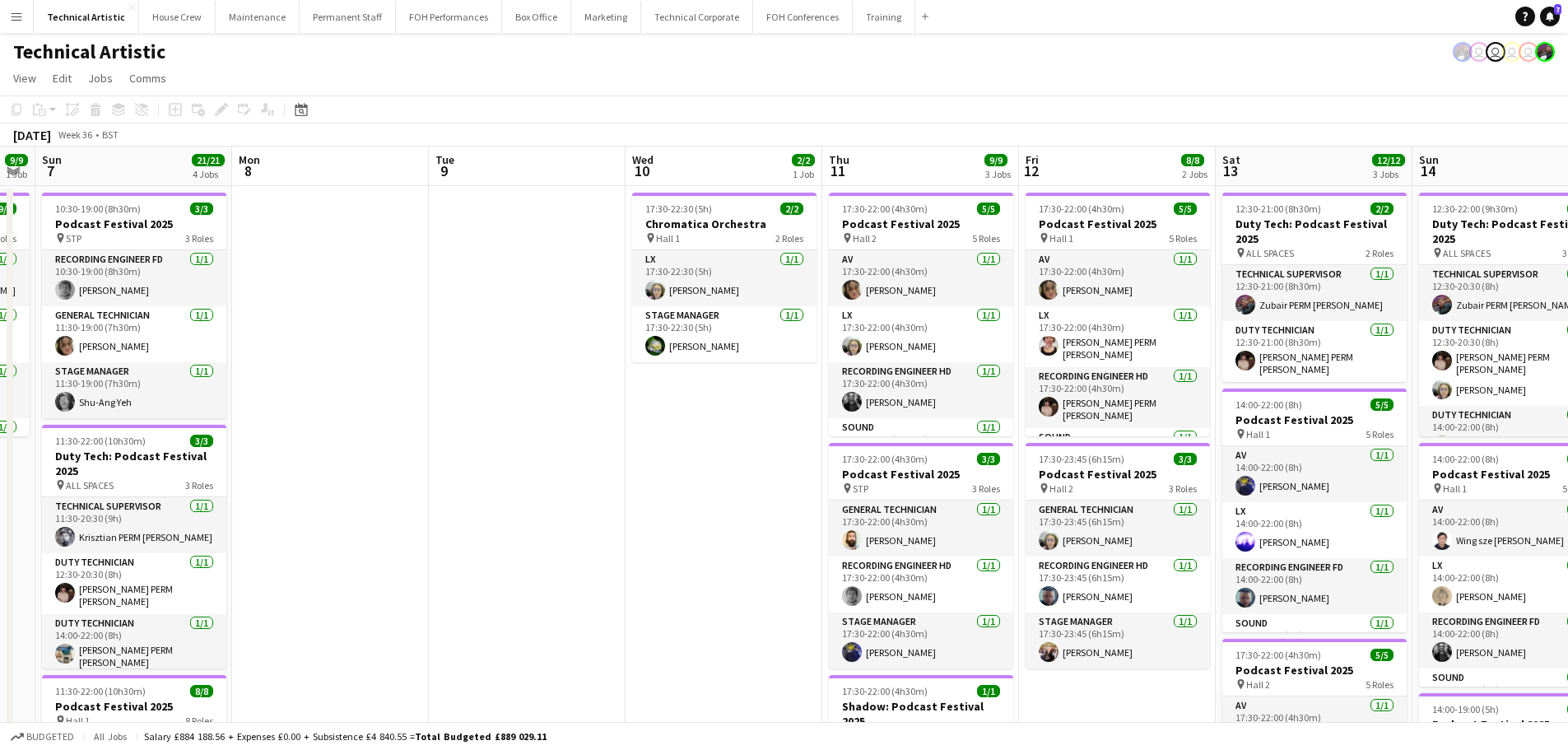
drag, startPoint x: 1224, startPoint y: 325, endPoint x: 517, endPoint y: 328, distance: 707.0
click at [517, 328] on app-calendar-viewport "Thu 4 13/13 4 Jobs Fri 5 17/17 4 Jobs Sat 6 9/9 1 Job Sun 7 21/21 4 Jobs Mon 8 …" at bounding box center [784, 680] width 1568 height 1069
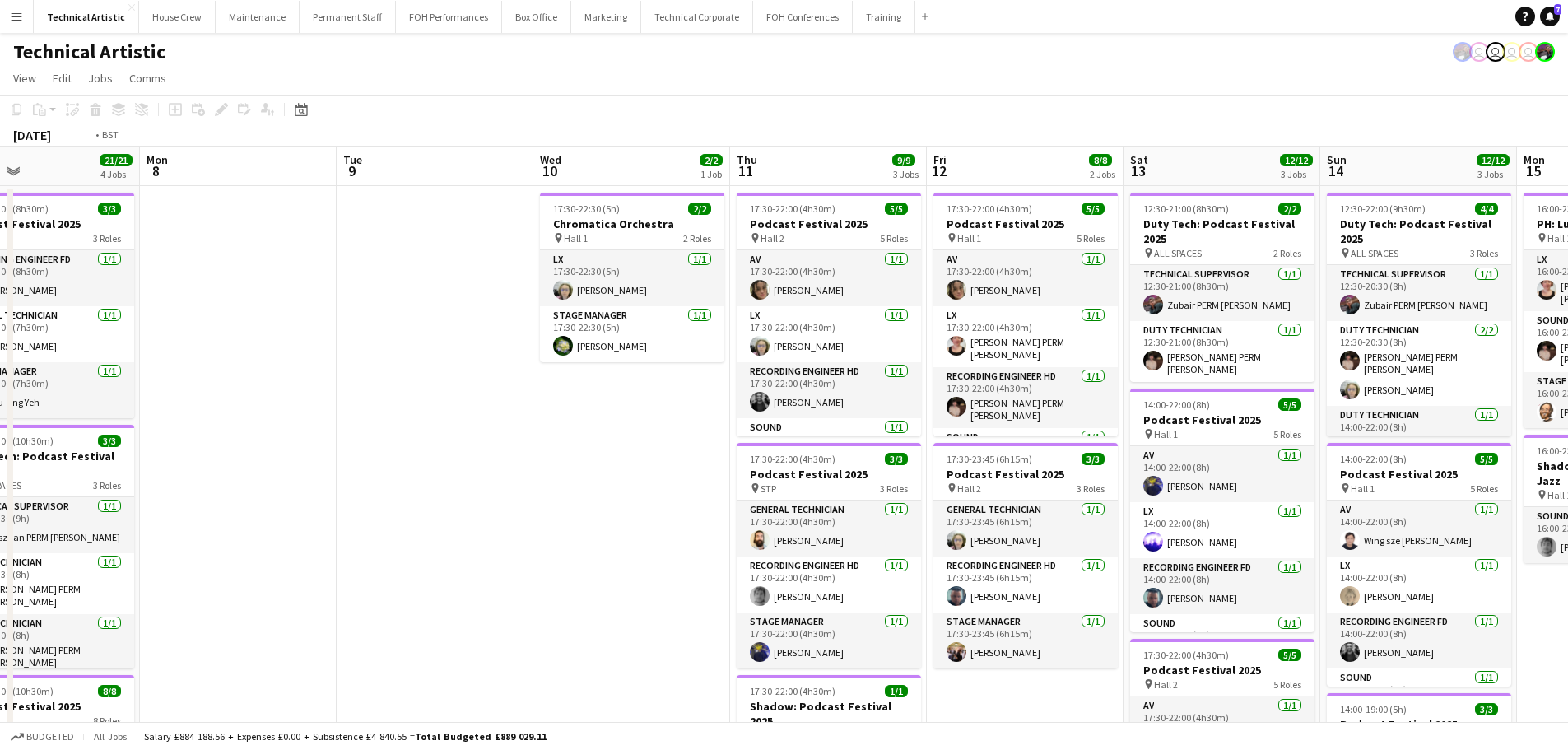
drag, startPoint x: 580, startPoint y: 418, endPoint x: 342, endPoint y: 406, distance: 238.3
click at [342, 406] on app-calendar-viewport "Thu 4 13/13 4 Jobs Fri 5 17/17 4 Jobs Sat 6 9/9 1 Job Sun 7 21/21 4 Jobs Mon 8 …" at bounding box center [784, 680] width 1568 height 1069
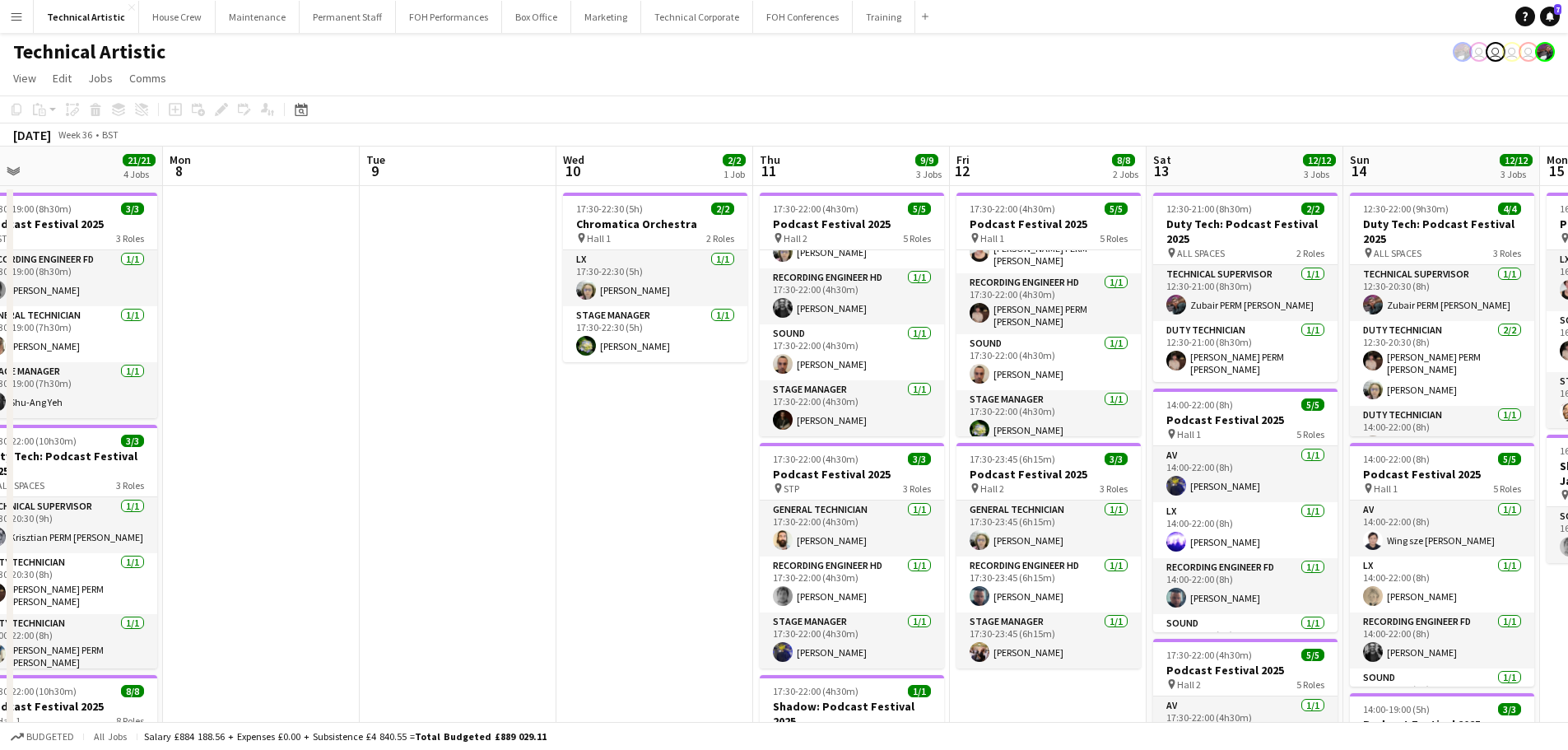
drag, startPoint x: 536, startPoint y: 440, endPoint x: 1035, endPoint y: 427, distance: 499.2
click at [1035, 427] on app-calendar-viewport "Fri 5 17/17 4 Jobs Sat 6 9/9 1 Job Sun 7 21/21 4 Jobs Mon 8 Tue 9 Wed 10 2/2 1 …" at bounding box center [784, 680] width 1568 height 1069
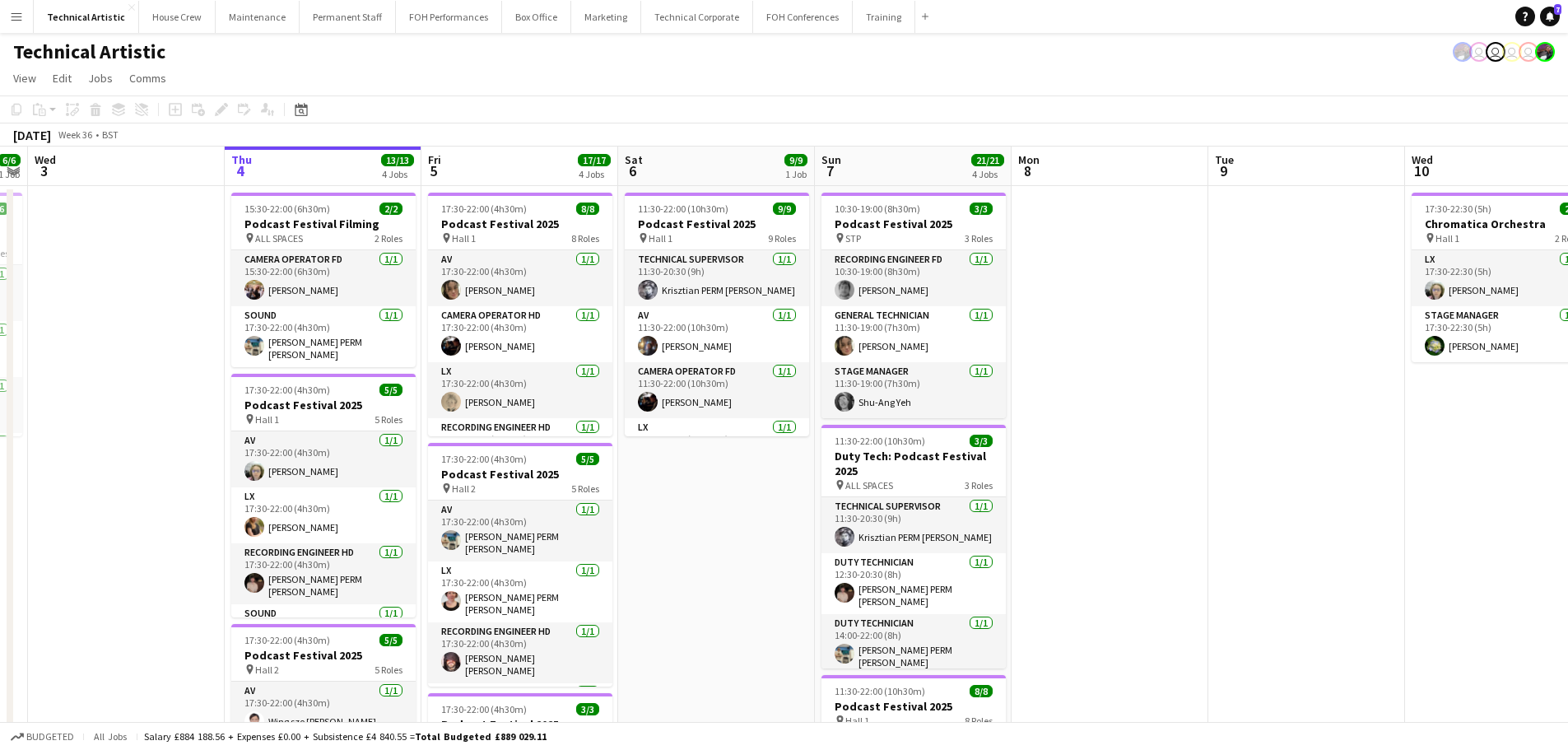
scroll to position [0, 383]
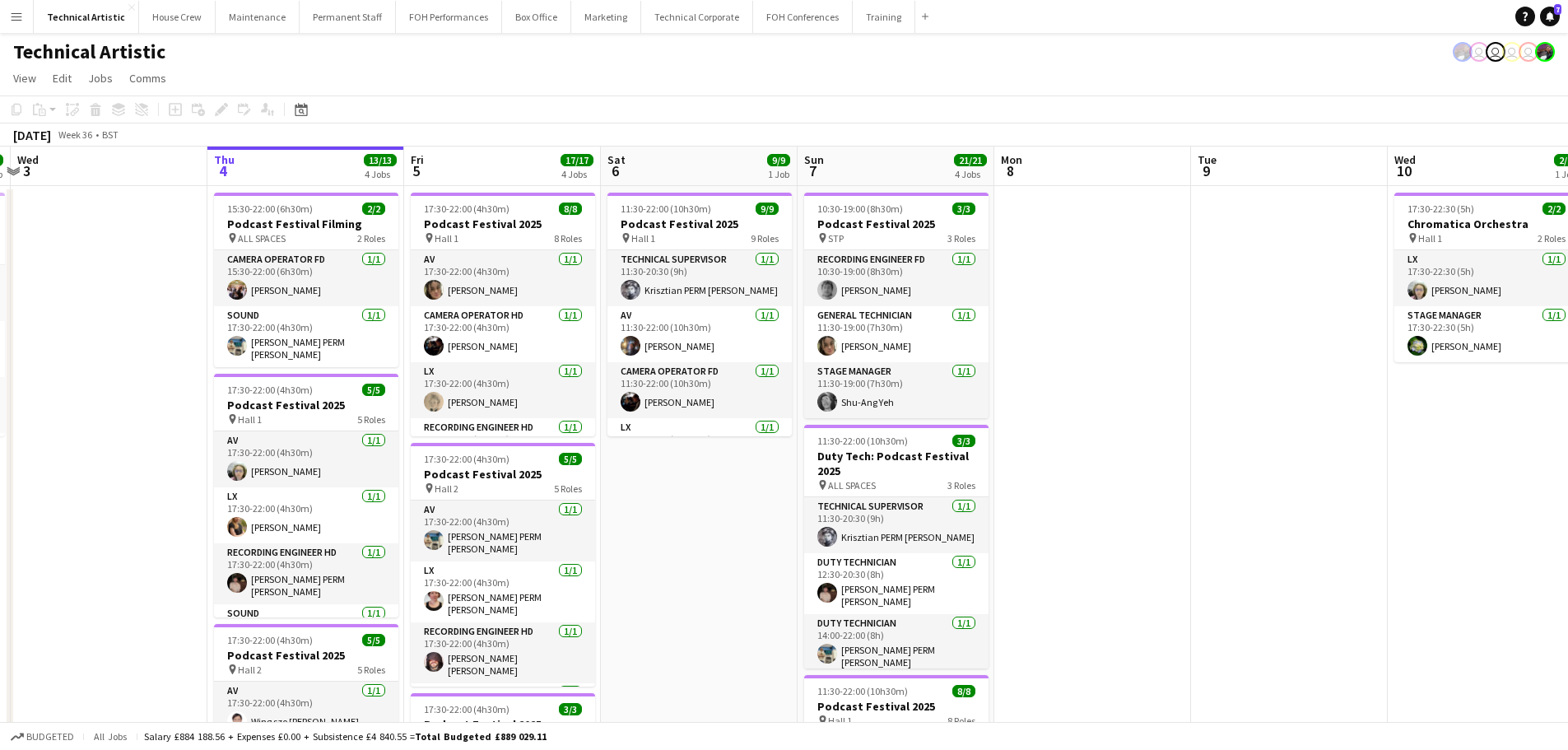
drag, startPoint x: 469, startPoint y: 384, endPoint x: 1043, endPoint y: 386, distance: 574.0
click at [1043, 386] on app-calendar-viewport "Mon 1 7/7 2 Jobs Tue 2 6/6 1 Job Wed 3 Thu 4 13/13 4 Jobs Fri 5 17/17 4 Jobs Sa…" at bounding box center [784, 680] width 1568 height 1069
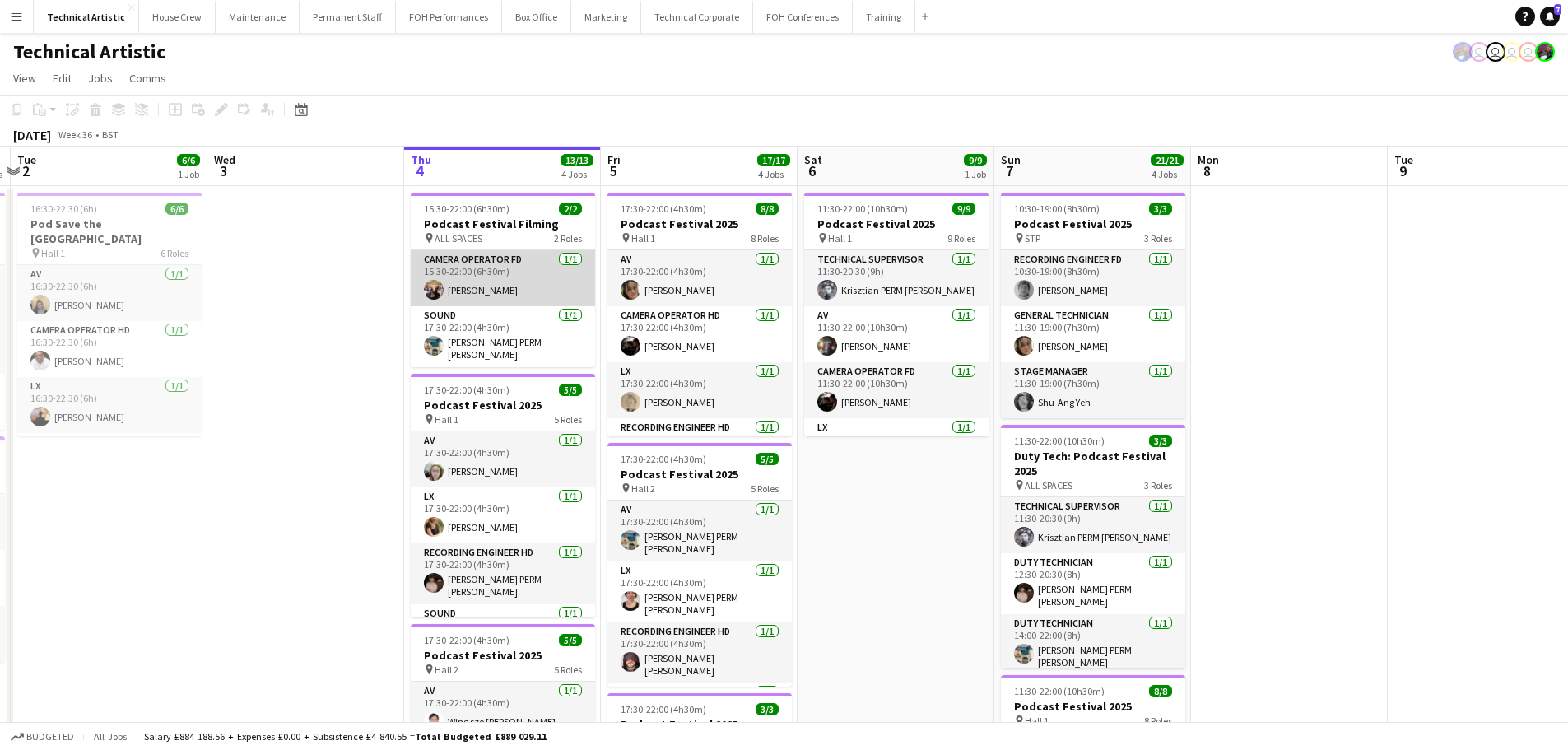
click at [511, 284] on app-card-role "Camera Operator FD 1/1 15:30-22:00 (6h30m) Holly Cassidy" at bounding box center [503, 278] width 185 height 56
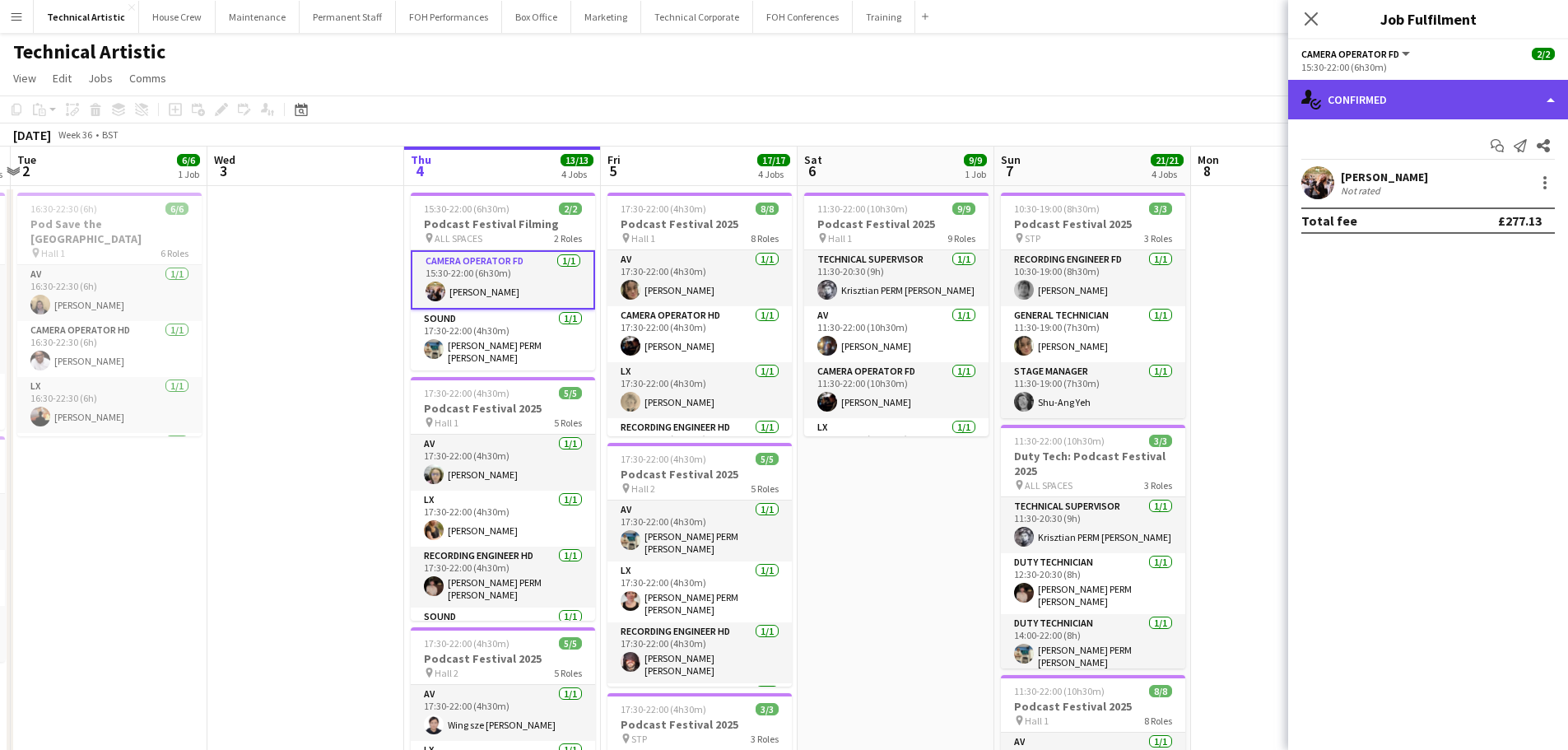
click at [1431, 92] on div "single-neutral-actions-check-2 Confirmed" at bounding box center [1428, 99] width 280 height 39
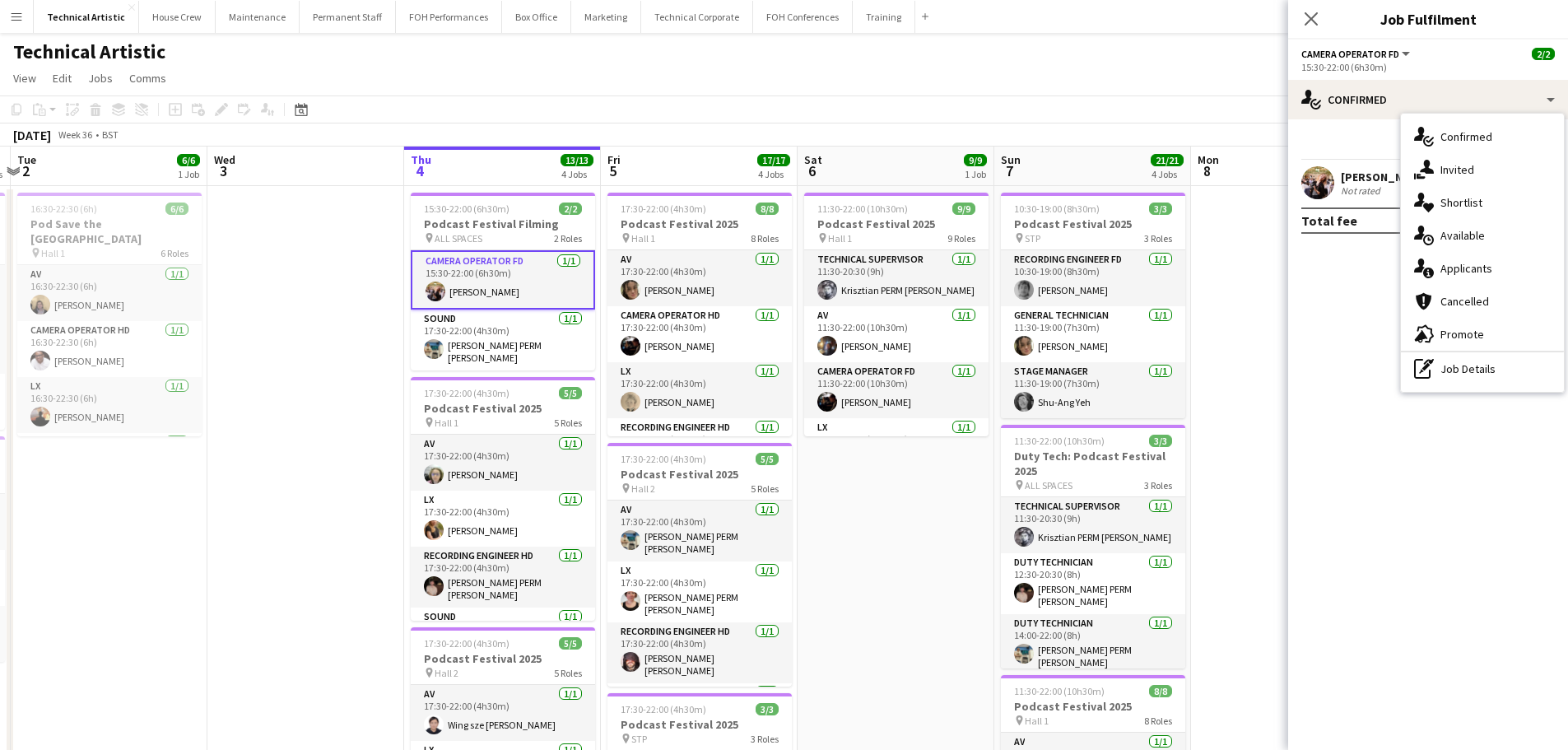
click at [1338, 178] on div "Holly Cassidy Not rated" at bounding box center [1428, 182] width 280 height 33
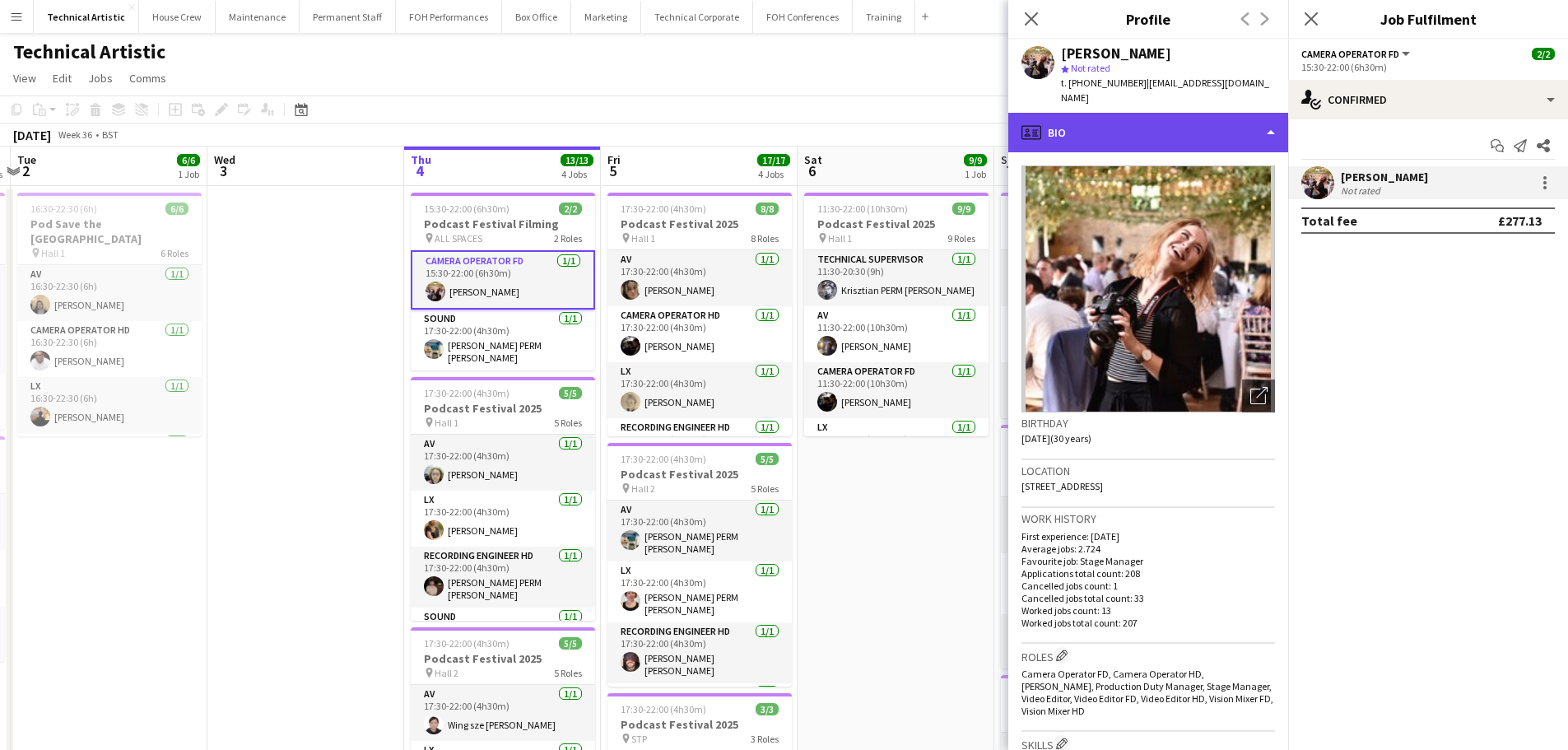
click at [1141, 131] on div "profile Bio" at bounding box center [1148, 133] width 280 height 39
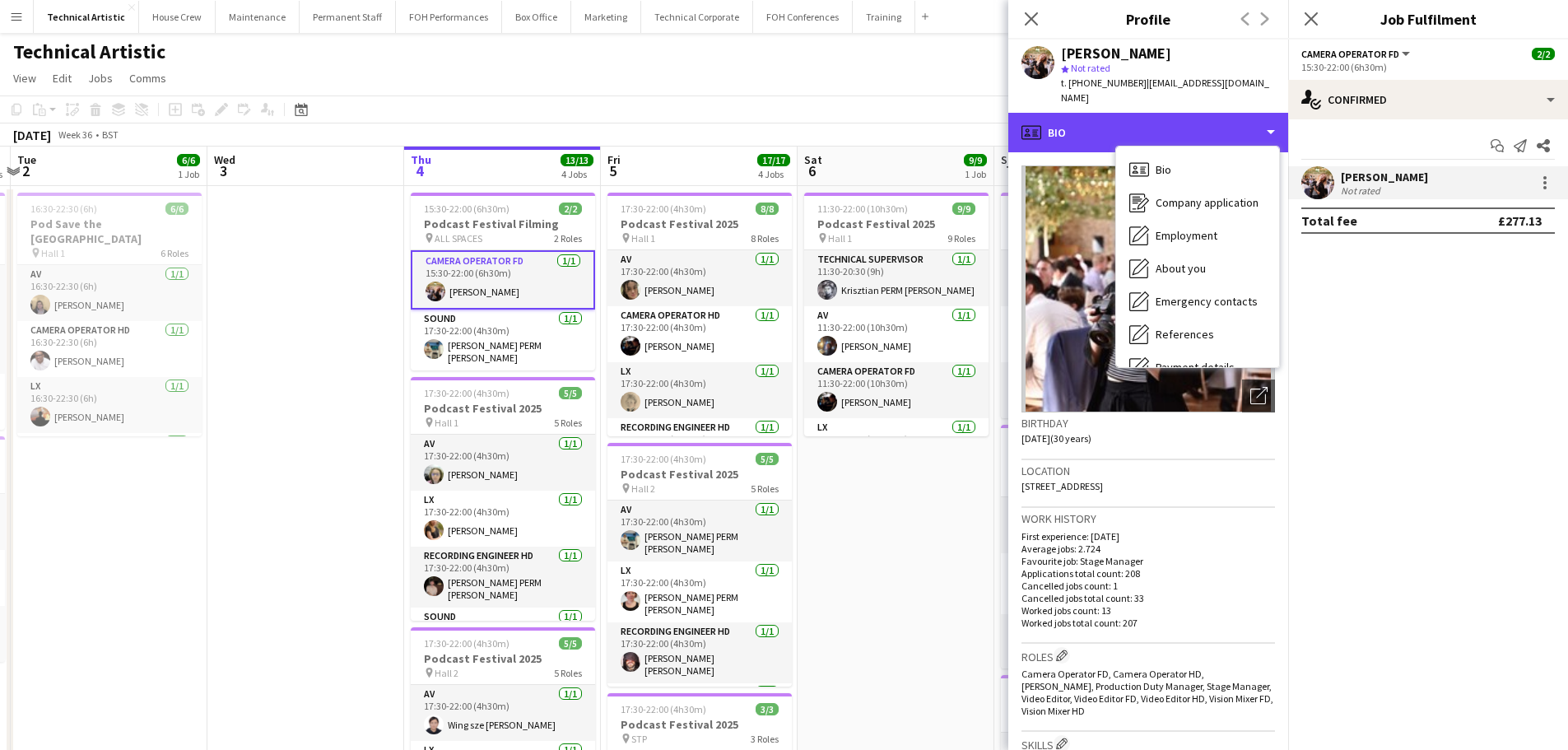
scroll to position [220, 0]
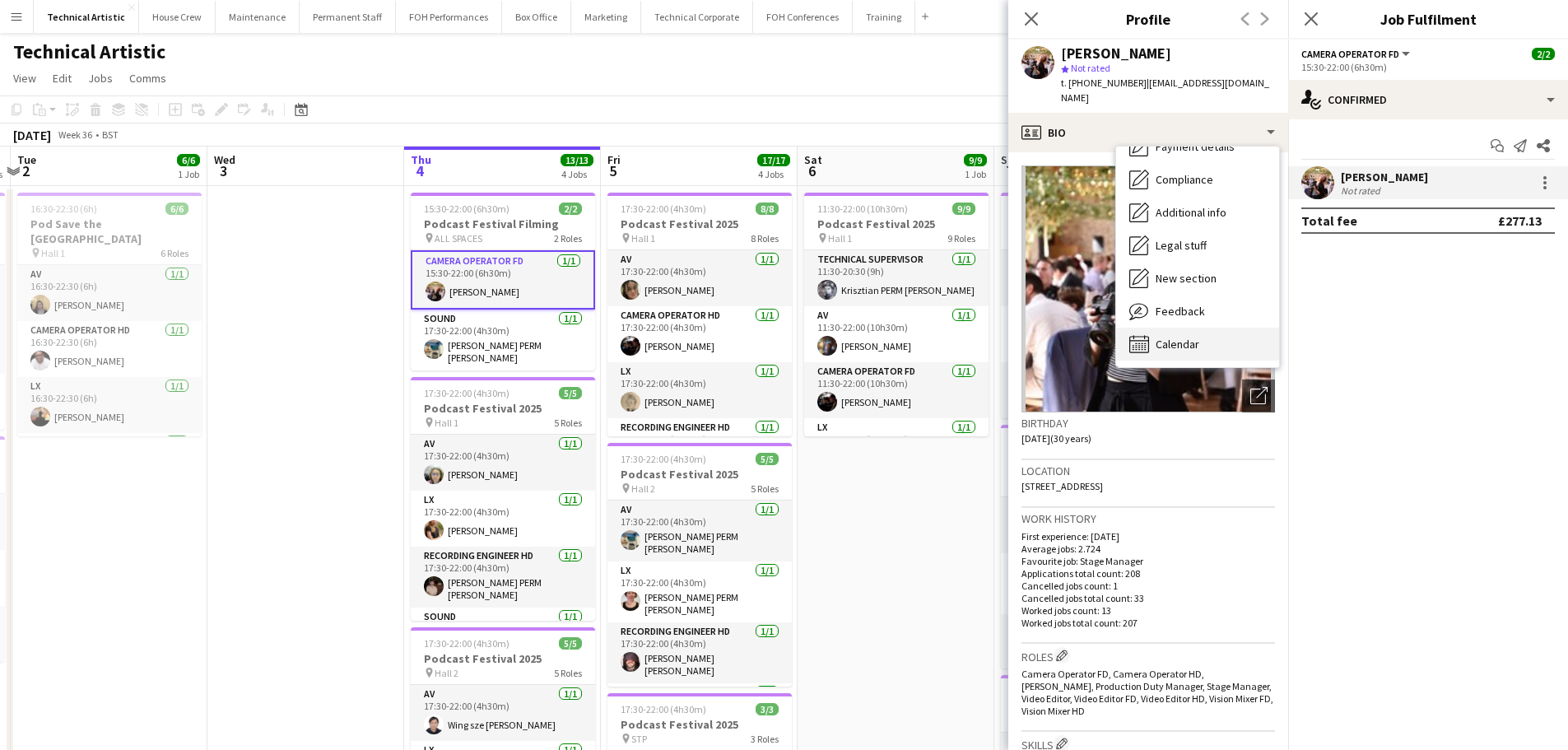
click at [1193, 337] on span "Calendar" at bounding box center [1177, 344] width 44 height 15
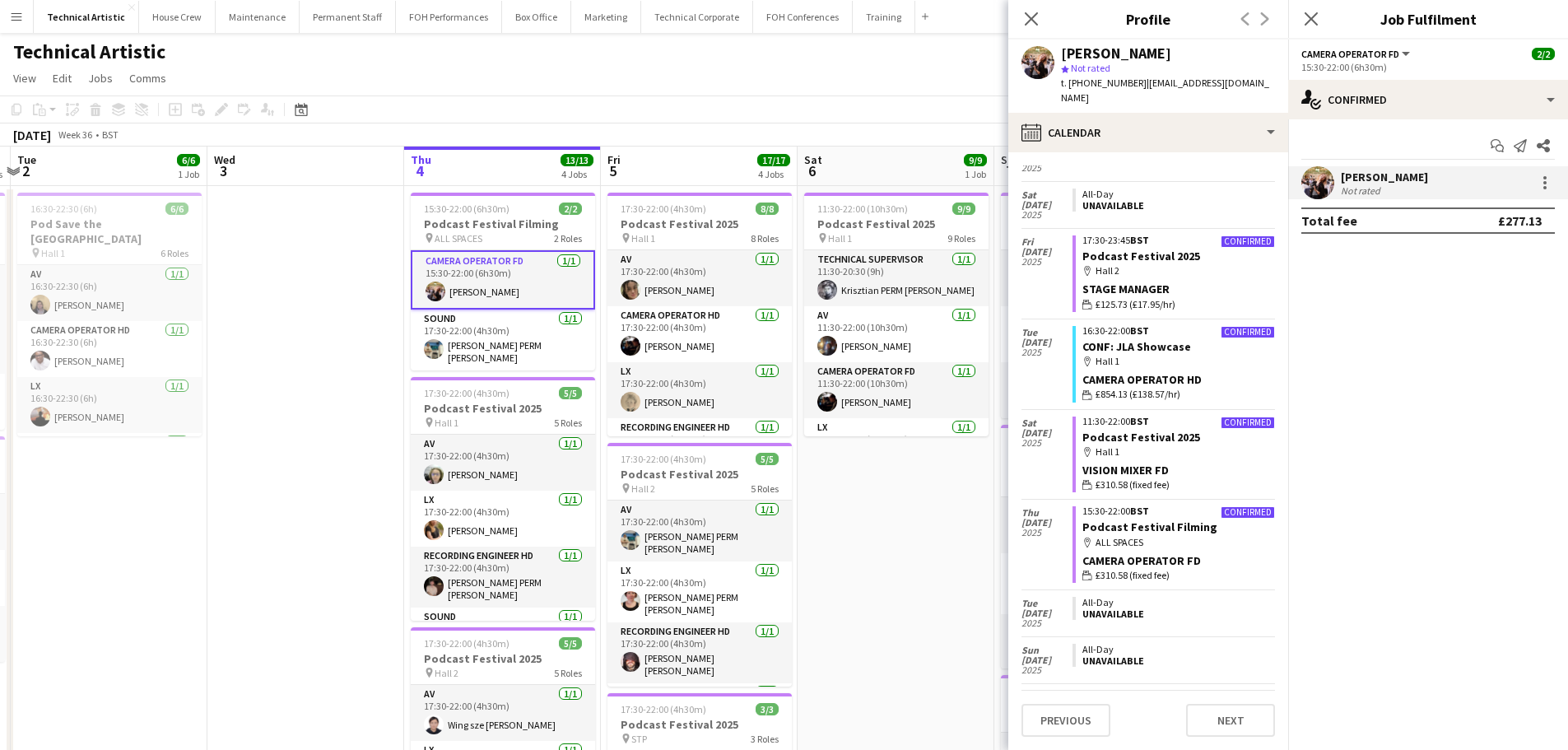
scroll to position [463, 0]
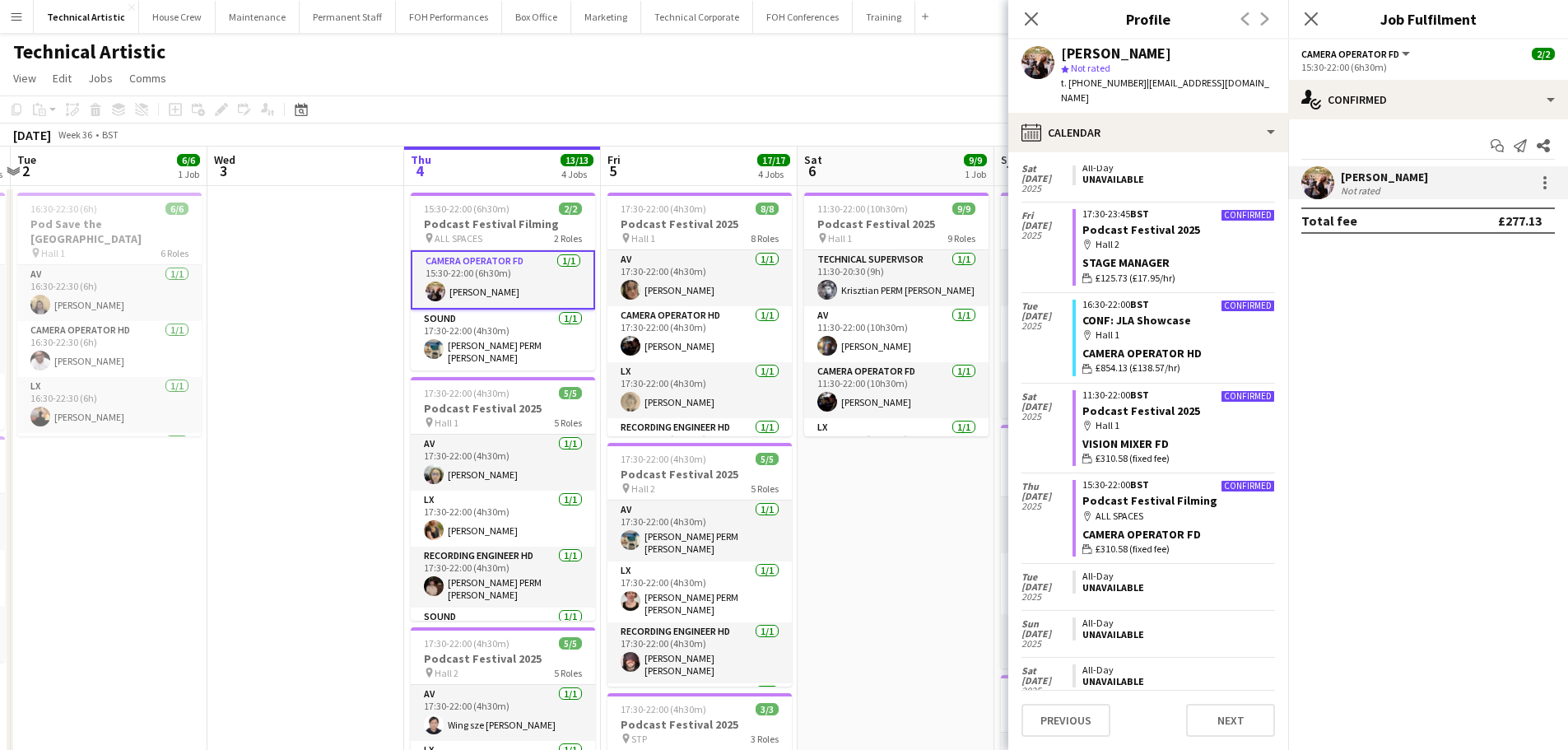
click at [569, 100] on app-toolbar "Copy Paste Paste Ctrl+V Paste with crew Ctrl+Shift+V Paste linked Job [GEOGRAPH…" at bounding box center [784, 109] width 1568 height 28
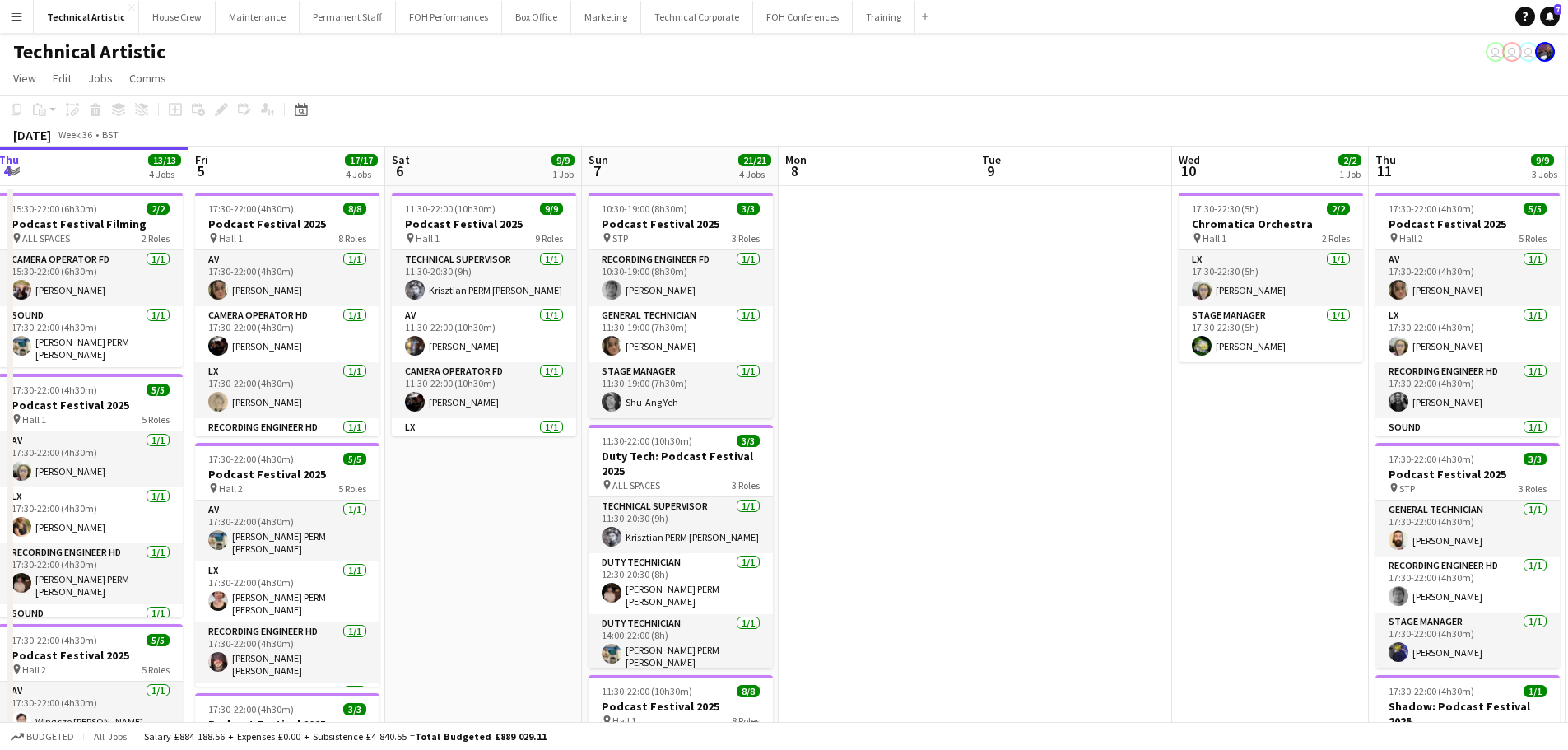
drag, startPoint x: 1115, startPoint y: 300, endPoint x: 498, endPoint y: 194, distance: 626.0
click at [498, 194] on app-calendar-viewport "Mon 1 7/7 2 Jobs Tue 2 6/6 1 Job Wed 3 Thu 4 13/13 4 Jobs Fri 5 17/17 4 Jobs Sa…" at bounding box center [784, 680] width 1568 height 1069
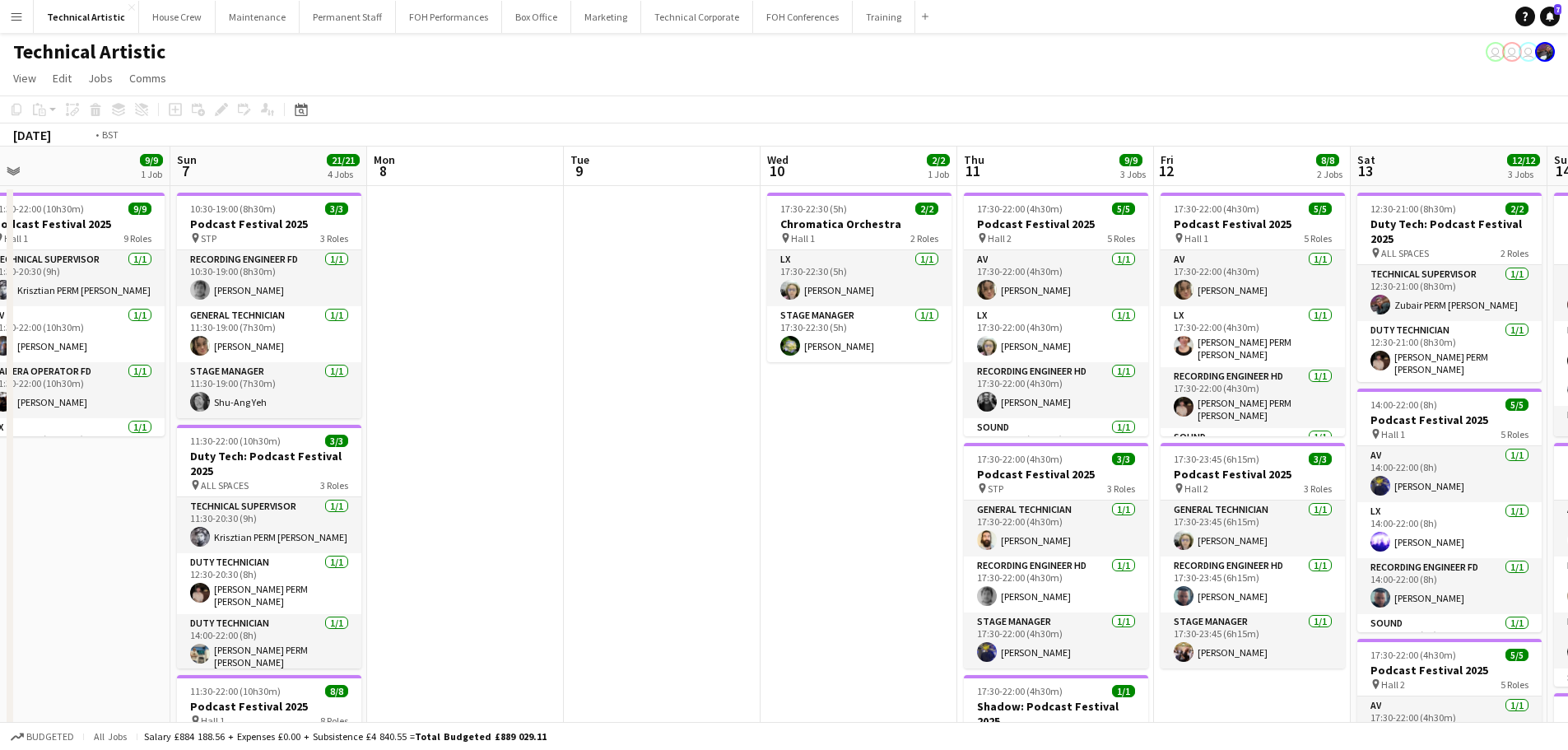
drag, startPoint x: 1064, startPoint y: 370, endPoint x: 473, endPoint y: 350, distance: 591.3
click at [473, 350] on app-calendar-viewport "Wed 3 Thu 4 13/13 4 Jobs Fri 5 17/17 4 Jobs Sat 6 9/9 1 Job Sun 7 21/21 4 Jobs …" at bounding box center [784, 680] width 1568 height 1069
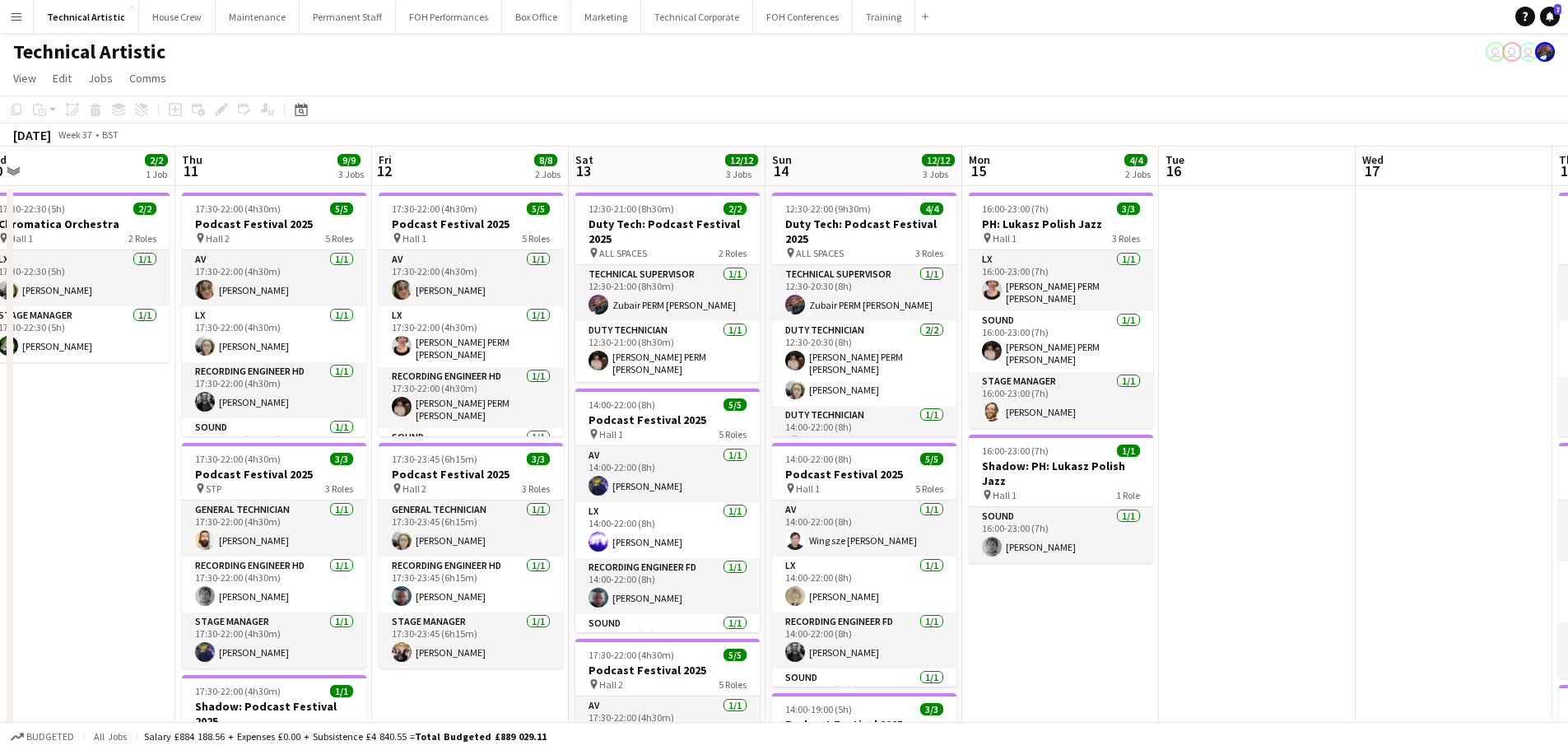
drag, startPoint x: 558, startPoint y: 284, endPoint x: 385, endPoint y: 259, distance: 174.8
click at [385, 259] on app-calendar-viewport "Sat 6 9/9 1 Job Sun 7 21/21 4 Jobs Mon 8 Tue 9 Wed 10 2/2 1 Job Thu 11 9/9 3 Jo…" at bounding box center [784, 680] width 1568 height 1069
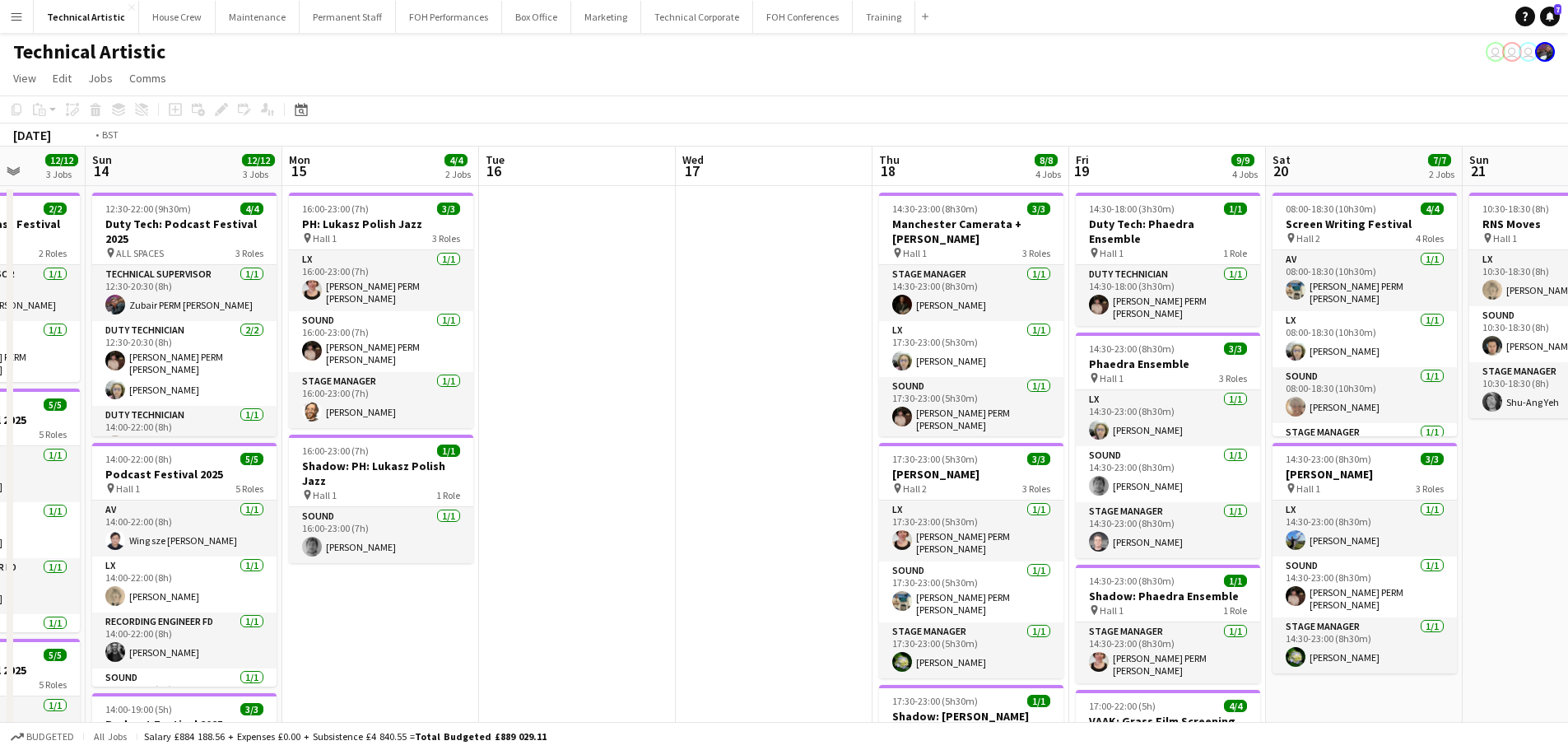
drag, startPoint x: 1063, startPoint y: 319, endPoint x: 384, endPoint y: 241, distance: 683.5
click at [384, 241] on app-calendar-viewport "Wed 10 2/2 1 Job Thu 11 9/9 3 Jobs Fri 12 8/8 2 Jobs Sat 13 12/12 3 Jobs Sun 14…" at bounding box center [784, 680] width 1568 height 1069
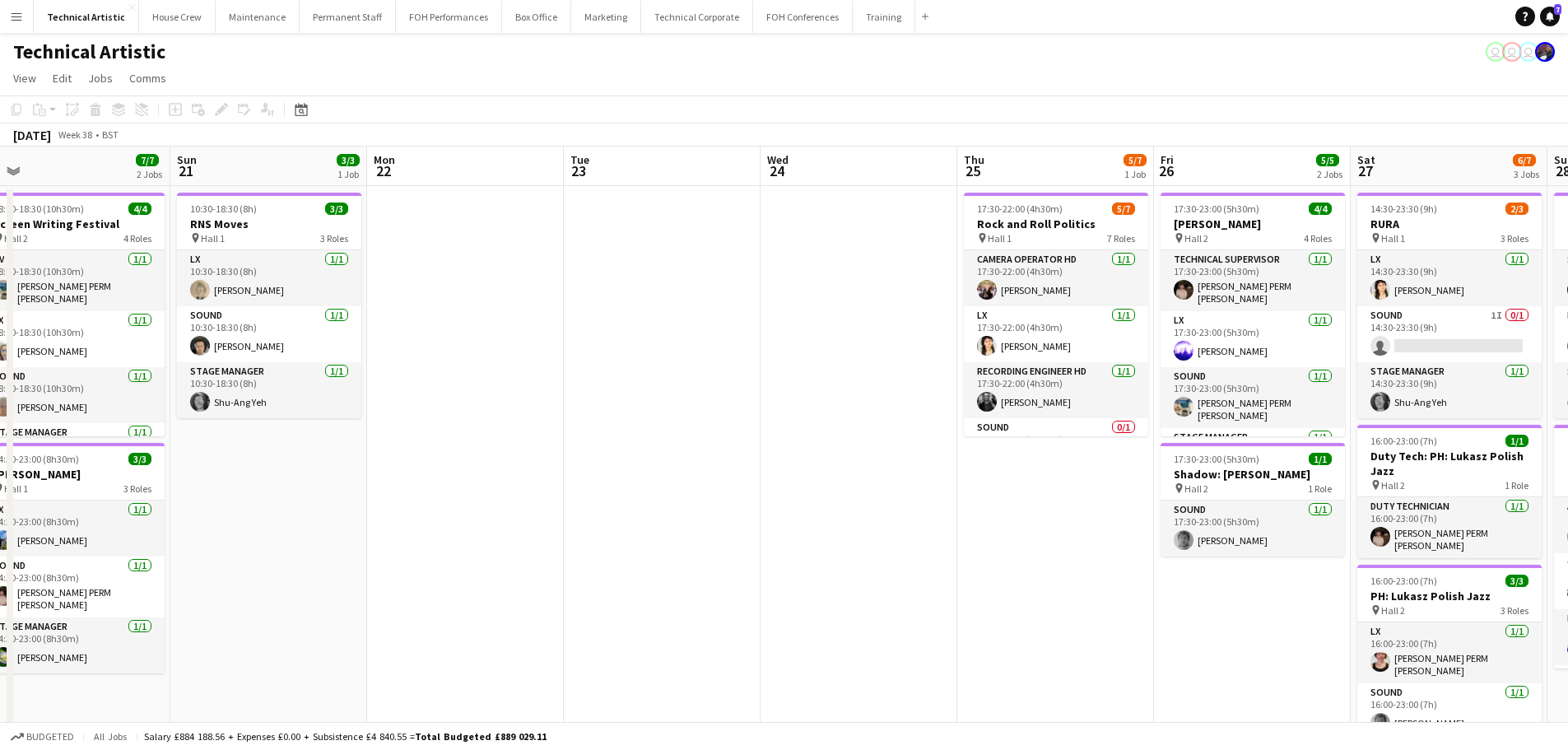
scroll to position [0, 814]
click at [629, 270] on app-calendar-viewport "Tue 16 Wed 17 Thu 18 8/8 4 Jobs Fri 19 9/9 4 Jobs Sat 20 7/7 2 Jobs Sun 21 3/3 …" at bounding box center [784, 680] width 1568 height 1069
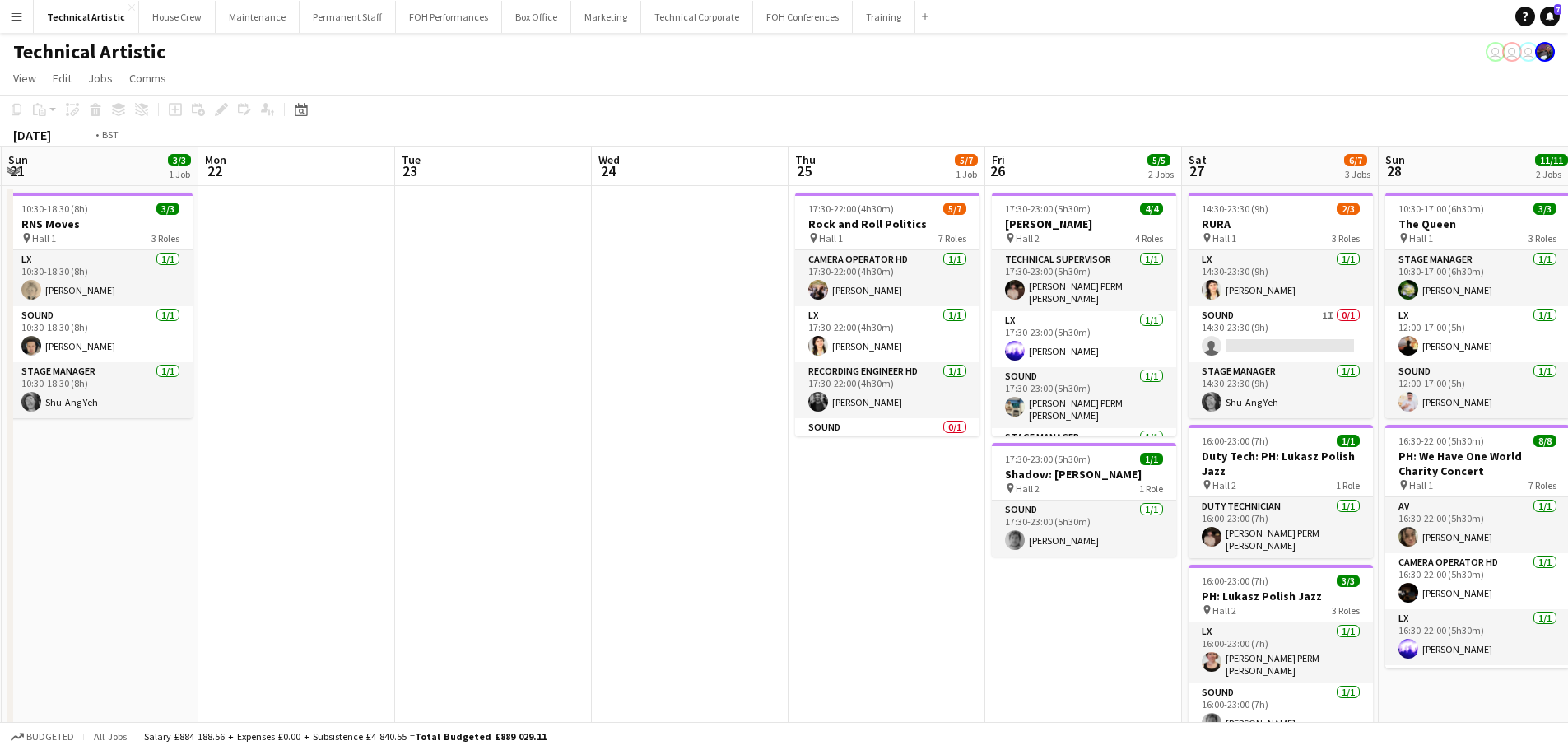
drag, startPoint x: 851, startPoint y: 401, endPoint x: 29, endPoint y: 336, distance: 824.6
click at [29, 336] on app-calendar-viewport "Tue 16 Wed 17 Thu 18 8/8 4 Jobs Fri 19 9/9 4 Jobs Sat 20 7/7 2 Jobs Sun 21 3/3 …" at bounding box center [784, 680] width 1568 height 1069
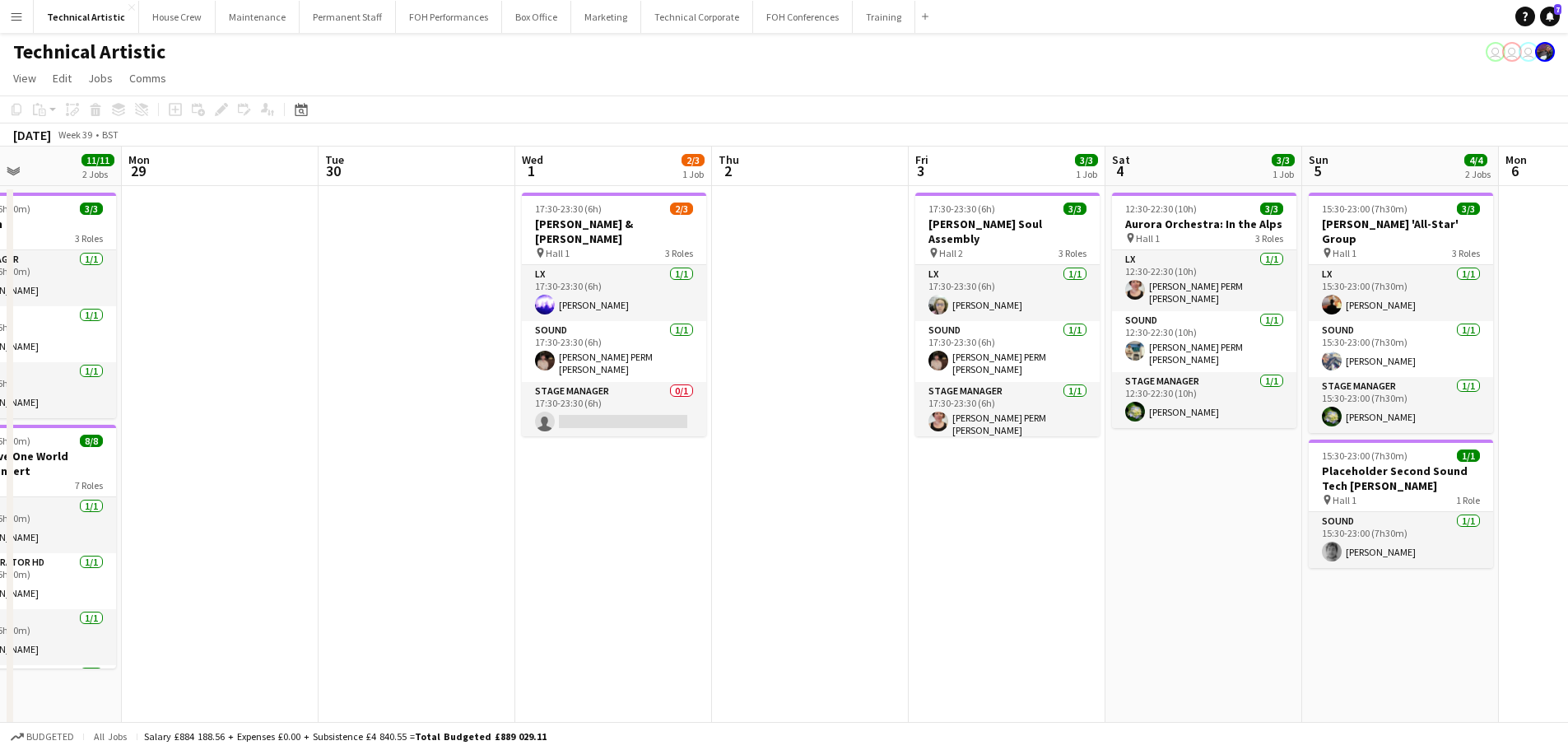
scroll to position [0, 453]
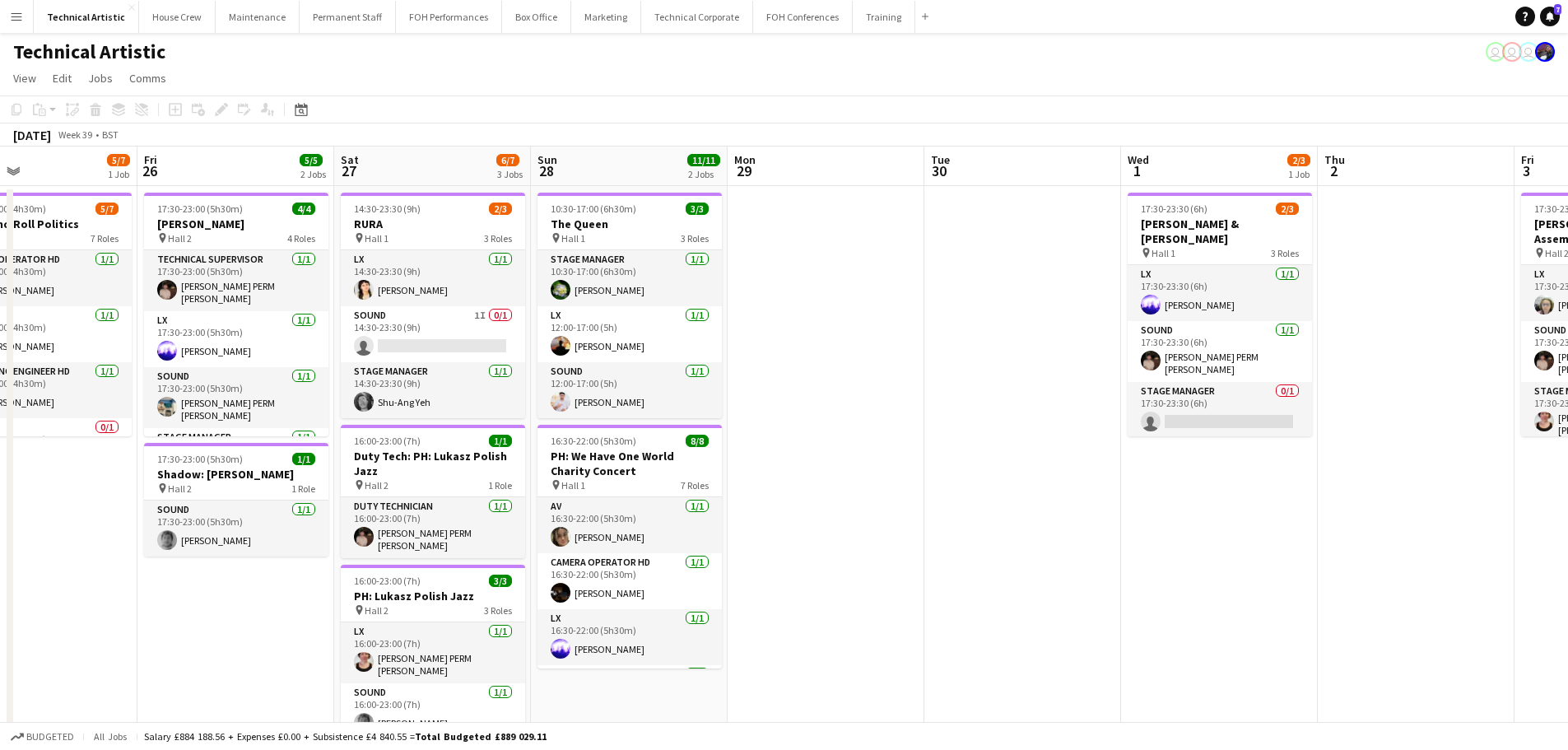
drag, startPoint x: 983, startPoint y: 377, endPoint x: 806, endPoint y: 367, distance: 177.3
click at [806, 367] on app-calendar-viewport "Tue 23 Wed 24 Thu 25 5/7 1 Job Fri 26 5/5 2 Jobs Sat 27 6/7 3 Jobs Sun 28 11/11…" at bounding box center [784, 680] width 1568 height 1069
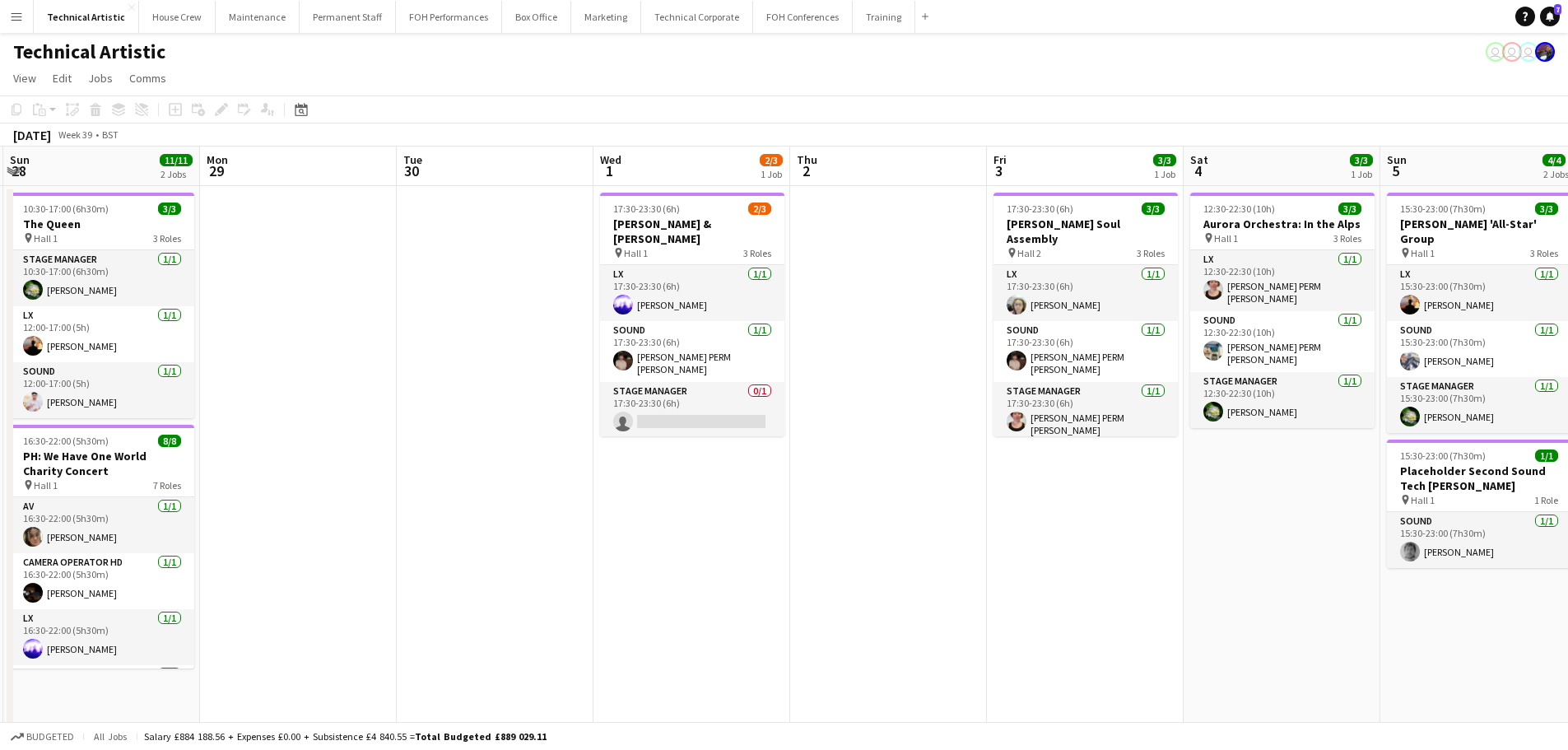
drag, startPoint x: 975, startPoint y: 332, endPoint x: 237, endPoint y: 214, distance: 747.4
click at [237, 214] on app-calendar-viewport "Thu 25 5/7 1 Job Fri 26 5/5 2 Jobs Sat 27 6/7 3 Jobs Sun 28 11/11 2 Jobs Mon 29…" at bounding box center [784, 680] width 1568 height 1069
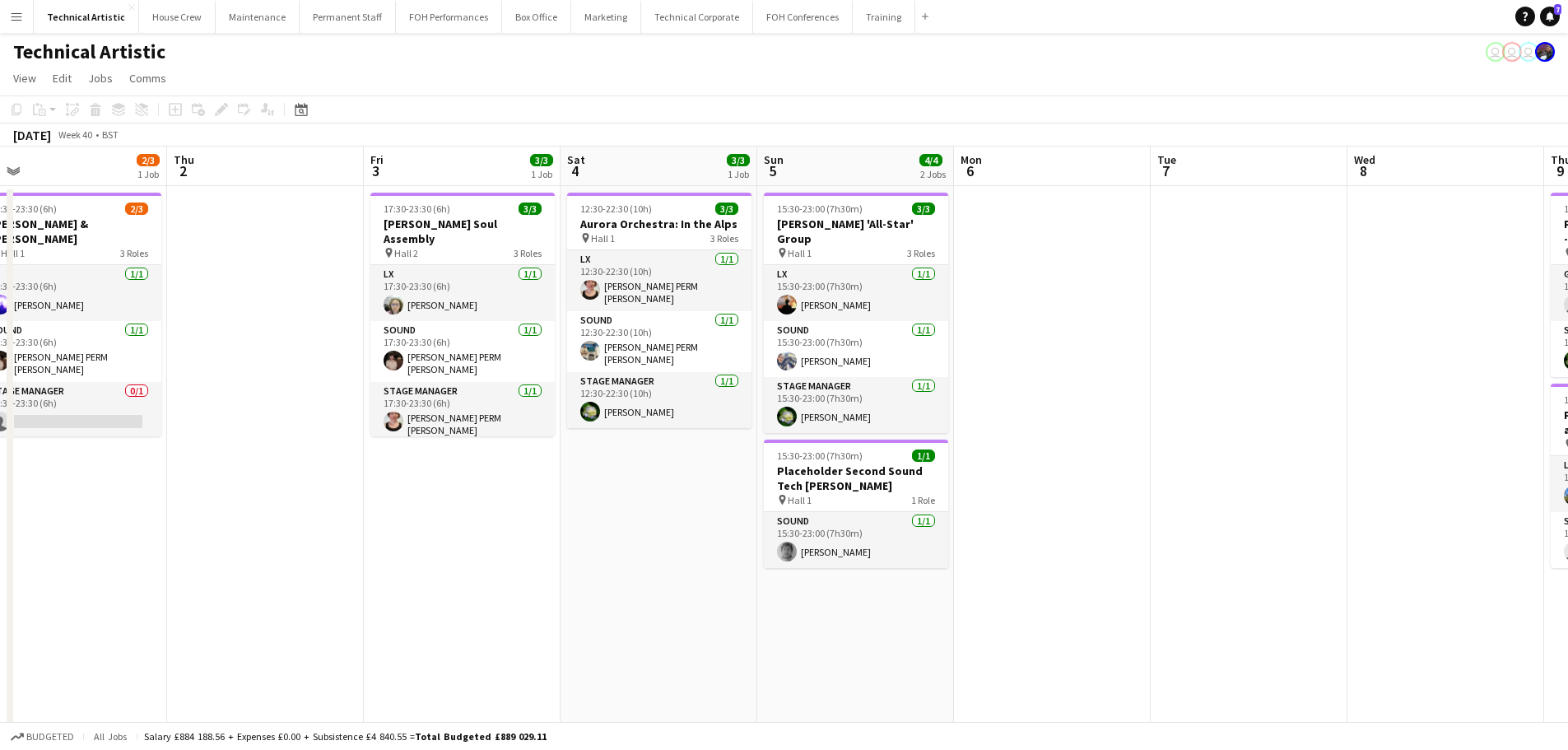
drag, startPoint x: 1058, startPoint y: 510, endPoint x: 435, endPoint y: 418, distance: 629.8
click at [435, 418] on app-calendar-viewport "Sat 27 6/7 3 Jobs Sun 28 11/11 2 Jobs Mon 29 Tue 30 Wed 1 2/3 1 Job Thu 2 Fri 3…" at bounding box center [784, 680] width 1568 height 1069
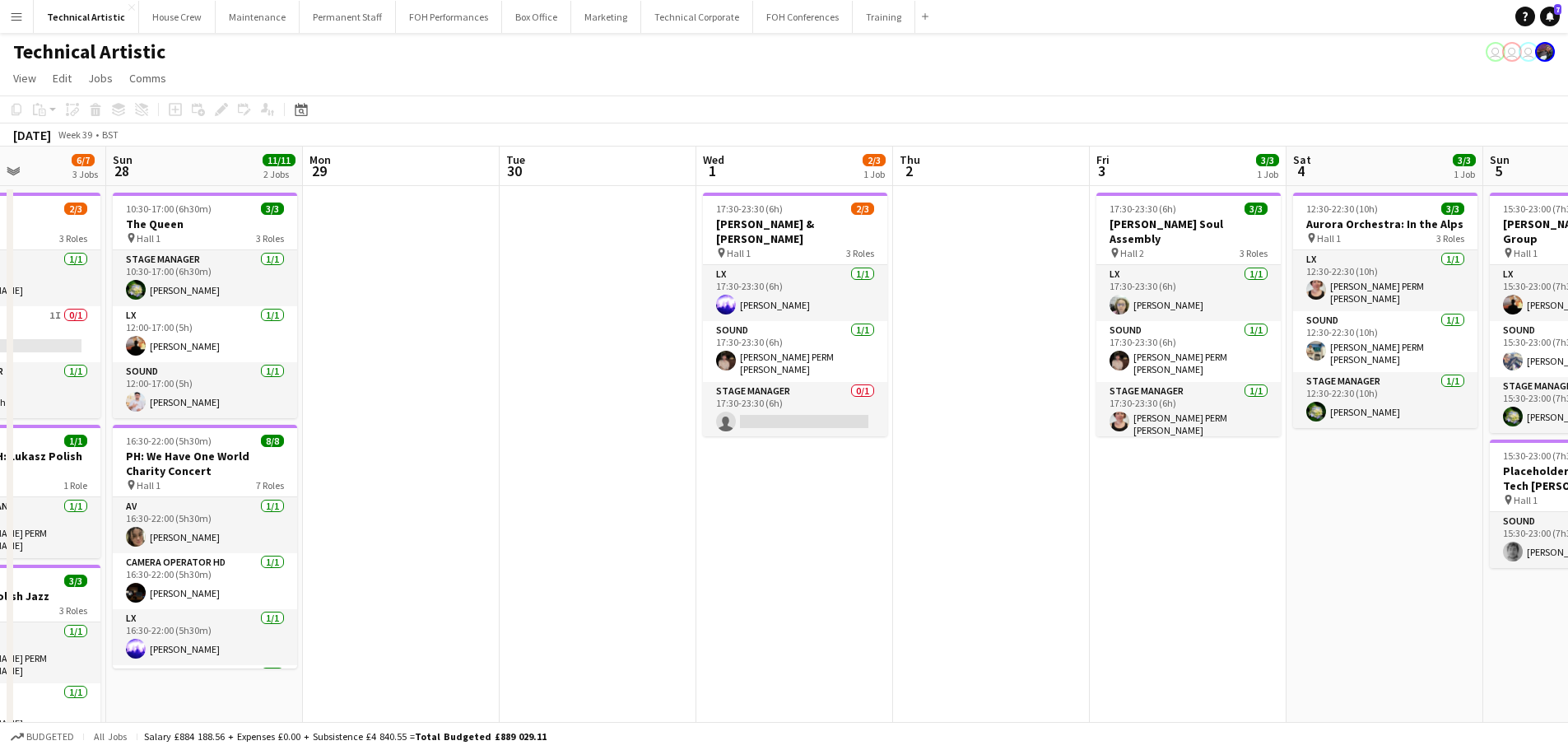
drag, startPoint x: 434, startPoint y: 416, endPoint x: 1172, endPoint y: 399, distance: 738.2
click at [1172, 399] on app-calendar-viewport "Thu 25 5/7 1 Job Fri 26 5/5 2 Jobs Sat 27 6/7 3 Jobs Sun 28 11/11 2 Jobs Mon 29…" at bounding box center [784, 680] width 1568 height 1069
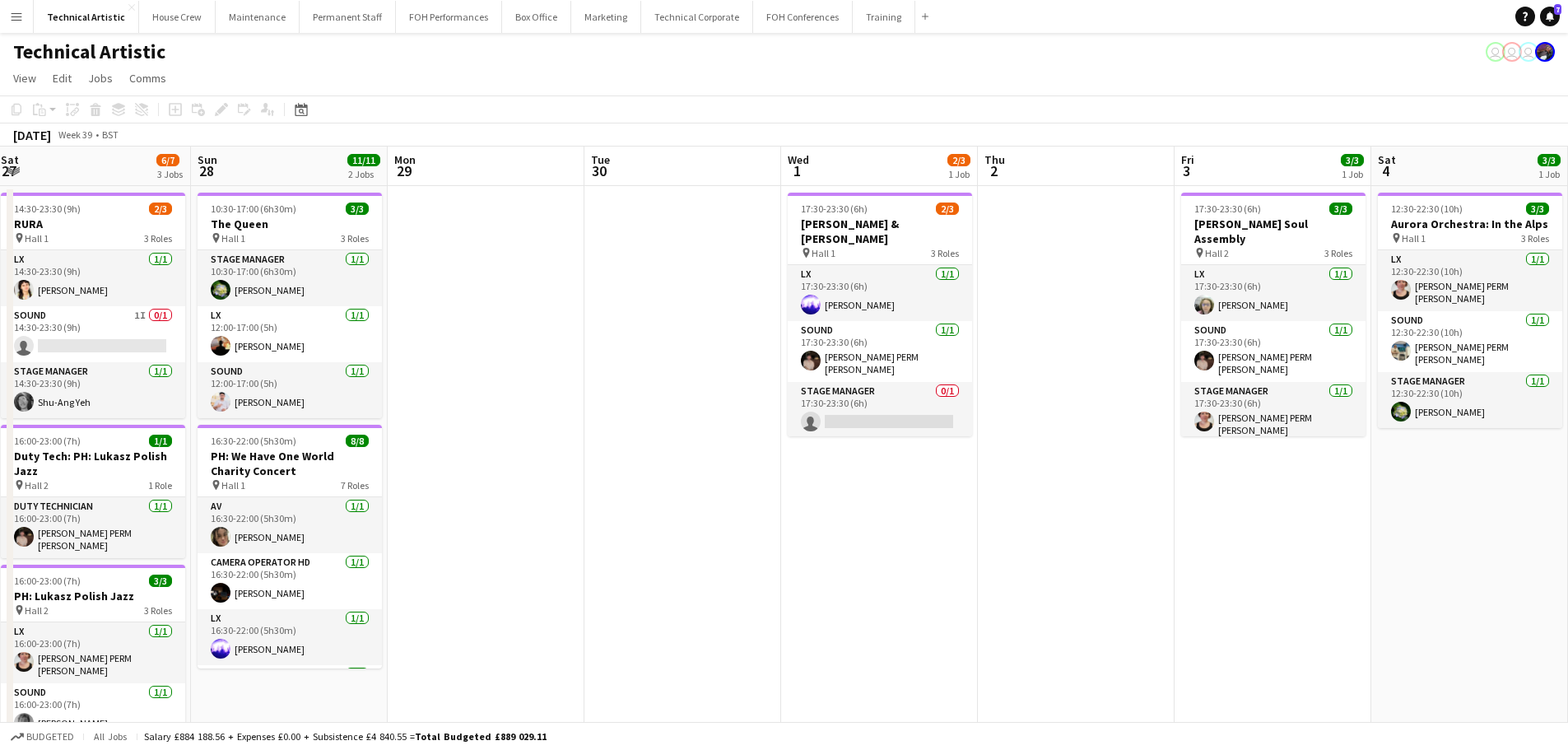
drag, startPoint x: 436, startPoint y: 356, endPoint x: 1302, endPoint y: 257, distance: 871.6
click at [1302, 257] on app-calendar-viewport "Thu 25 5/7 1 Job Fri 26 5/5 2 Jobs Sat 27 6/7 3 Jobs Sun 28 11/11 2 Jobs Mon 29…" at bounding box center [784, 680] width 1568 height 1069
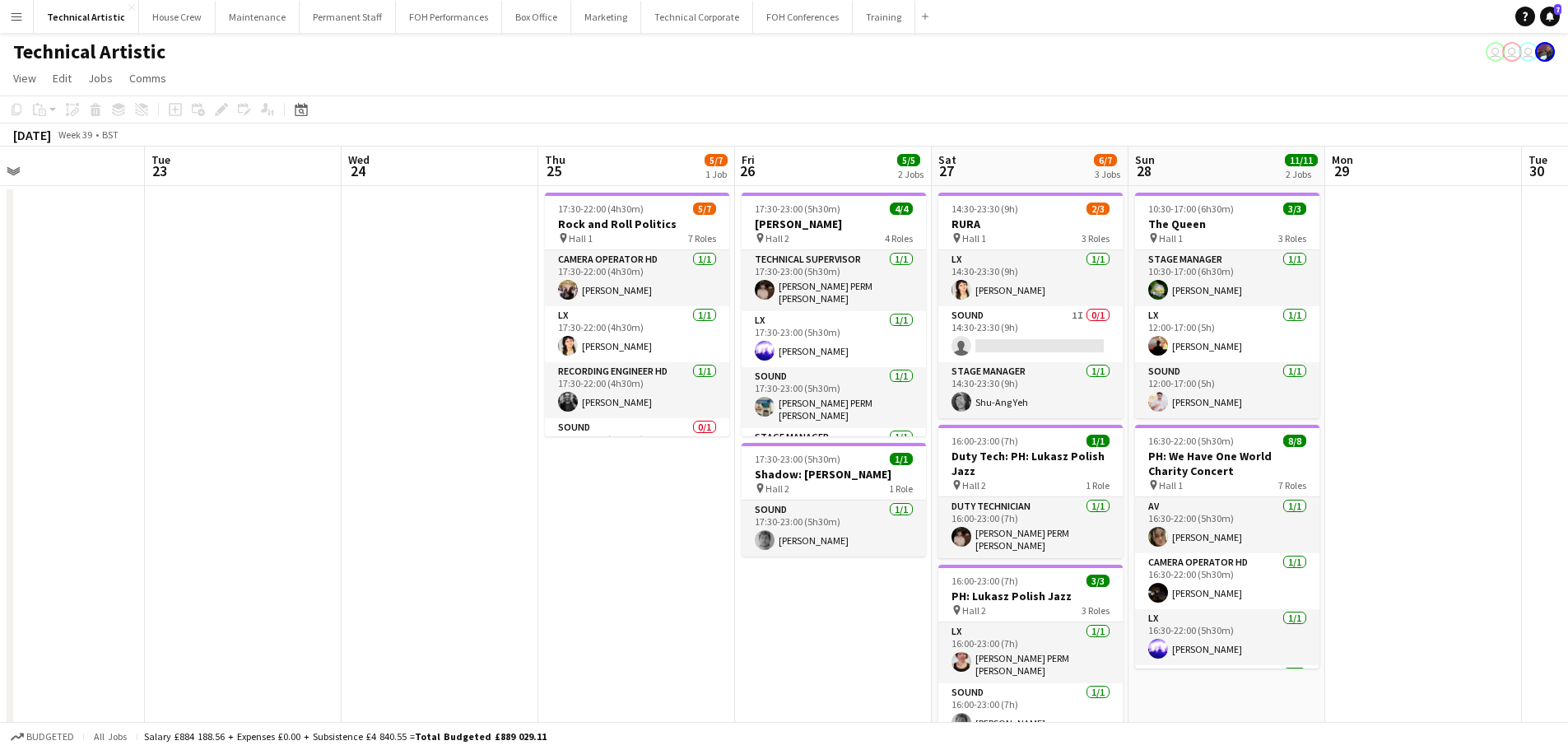
scroll to position [0, 653]
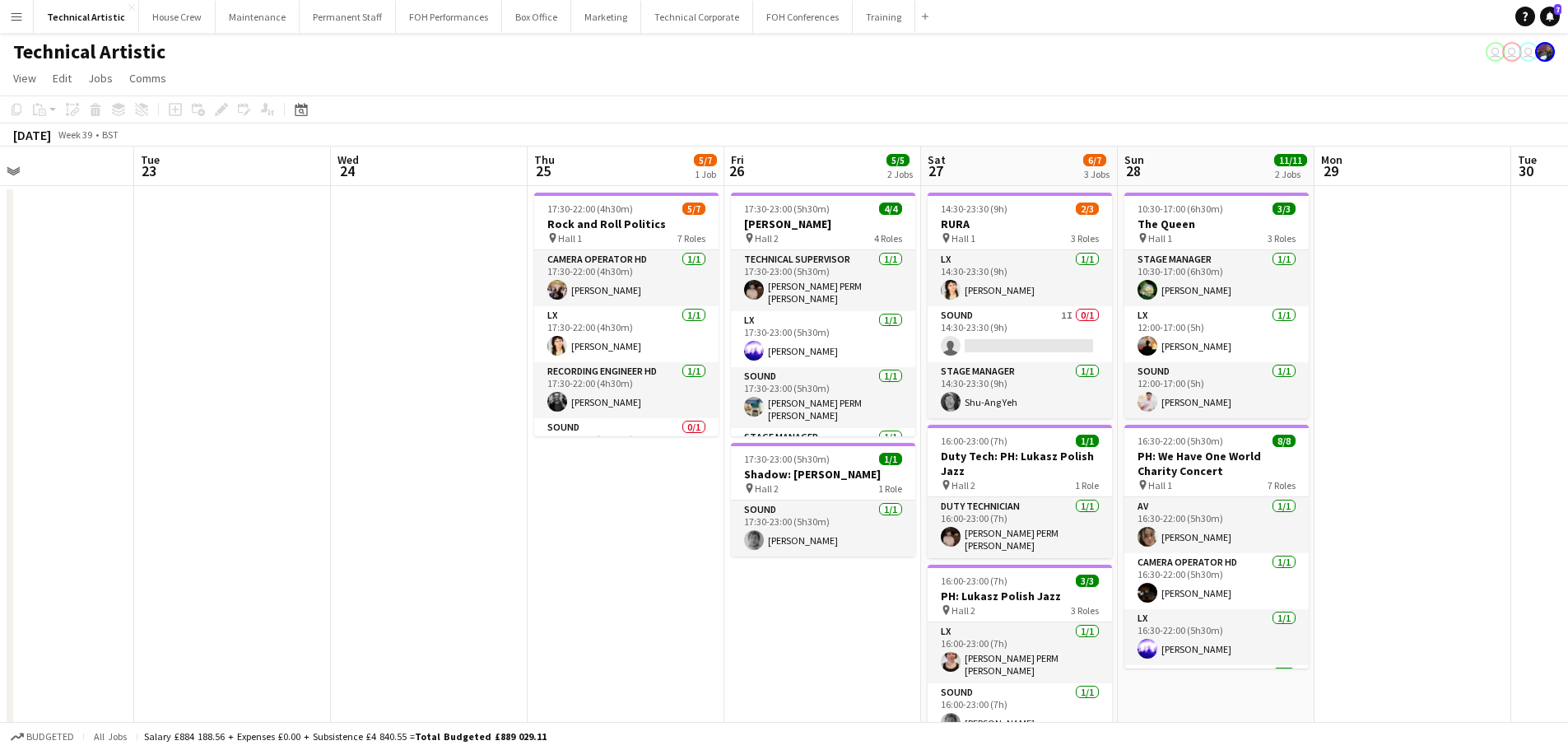
drag, startPoint x: 479, startPoint y: 258, endPoint x: 614, endPoint y: 306, distance: 143.3
click at [614, 306] on app-calendar-viewport "Fri 19 9/9 4 Jobs Sat 20 7/7 2 Jobs Sun 21 3/3 1 Job Mon 22 Tue 23 Wed 24 Thu 2…" at bounding box center [784, 680] width 1568 height 1069
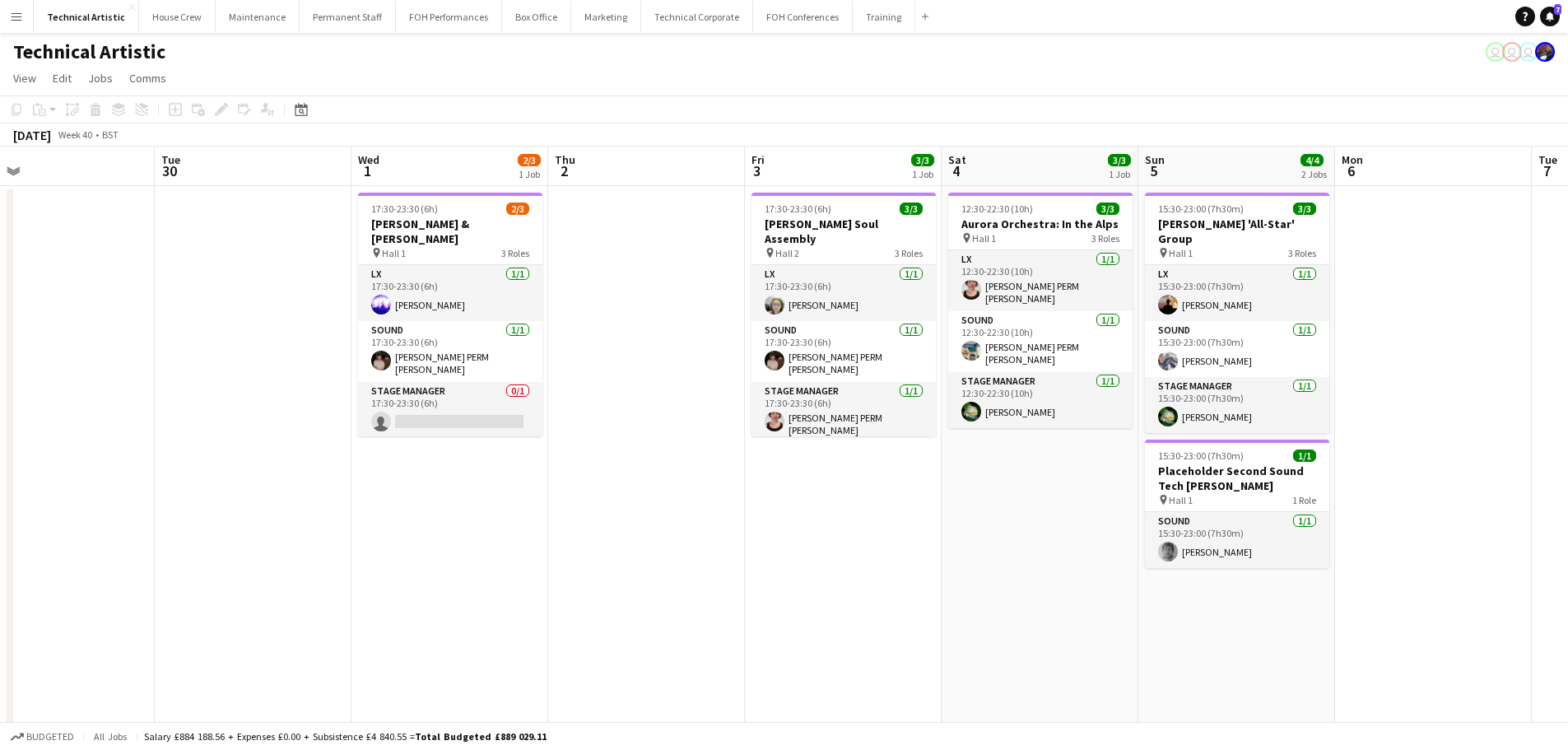
scroll to position [0, 338]
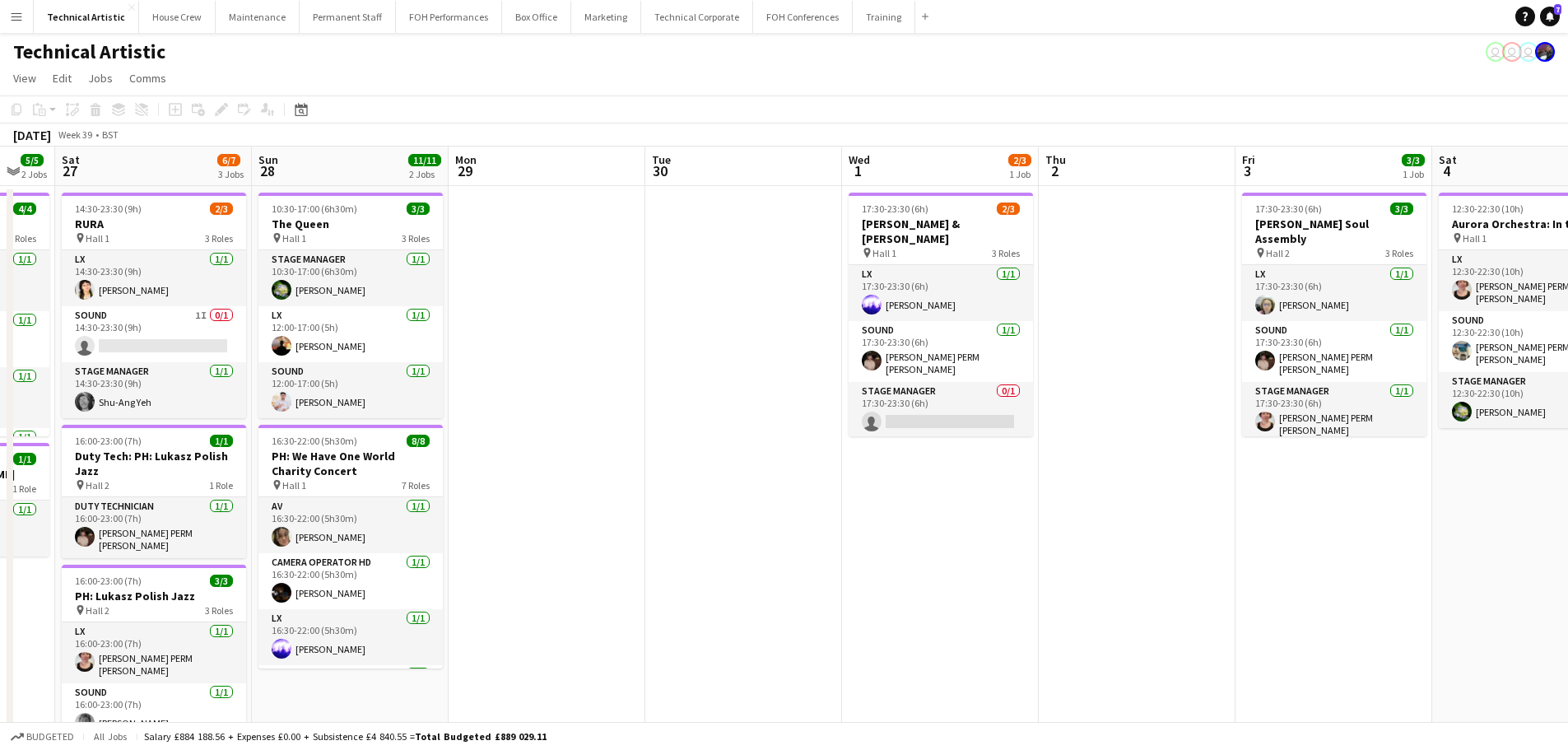
drag, startPoint x: 1114, startPoint y: 380, endPoint x: 569, endPoint y: 347, distance: 546.0
click at [569, 347] on app-calendar-viewport "Thu 25 5/7 1 Job Fri 26 5/5 2 Jobs Sat 27 6/7 3 Jobs Sun 28 11/11 2 Jobs Mon 29…" at bounding box center [784, 680] width 1568 height 1069
click at [301, 105] on icon "Date picker" at bounding box center [301, 109] width 13 height 13
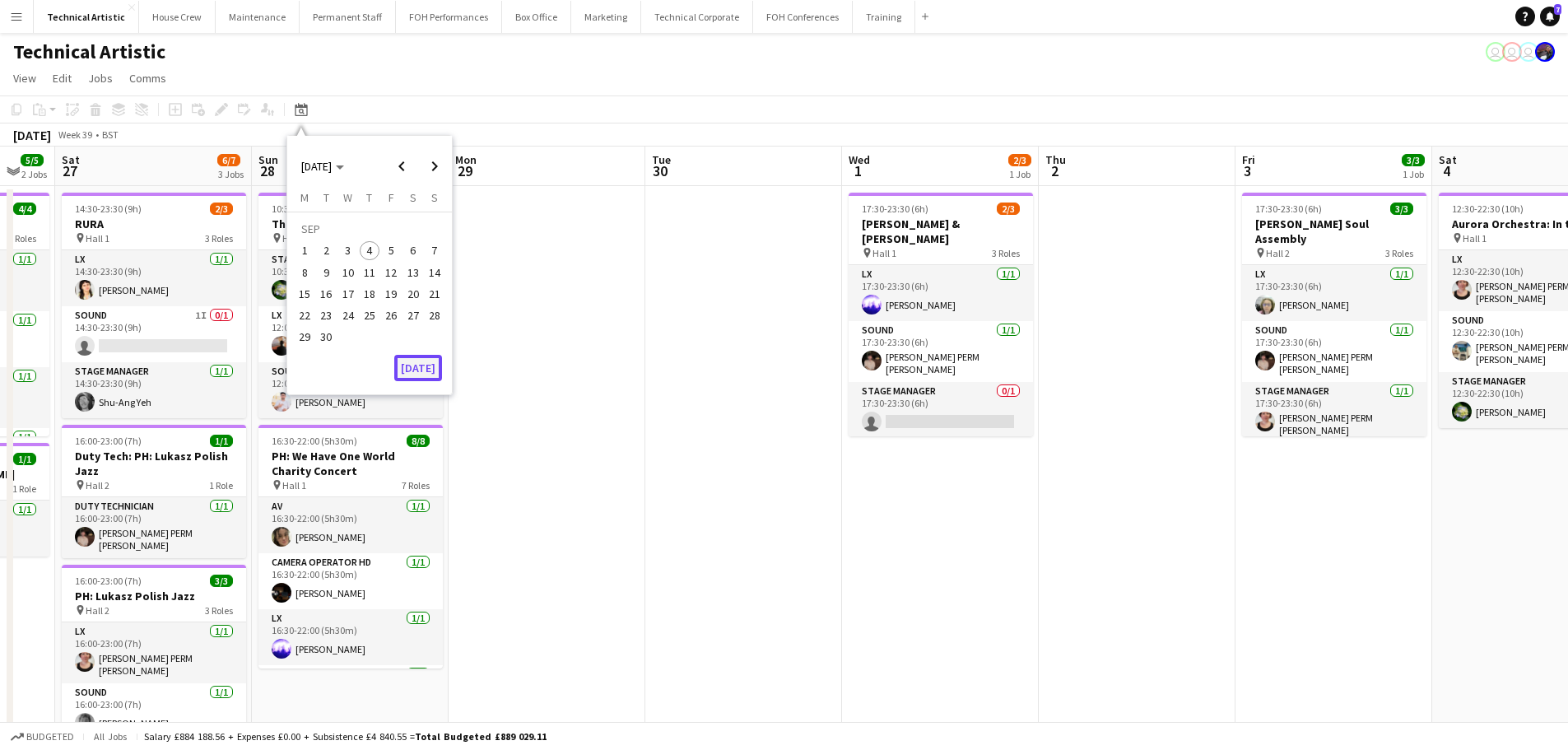
click at [414, 375] on button "[DATE]" at bounding box center [418, 367] width 48 height 26
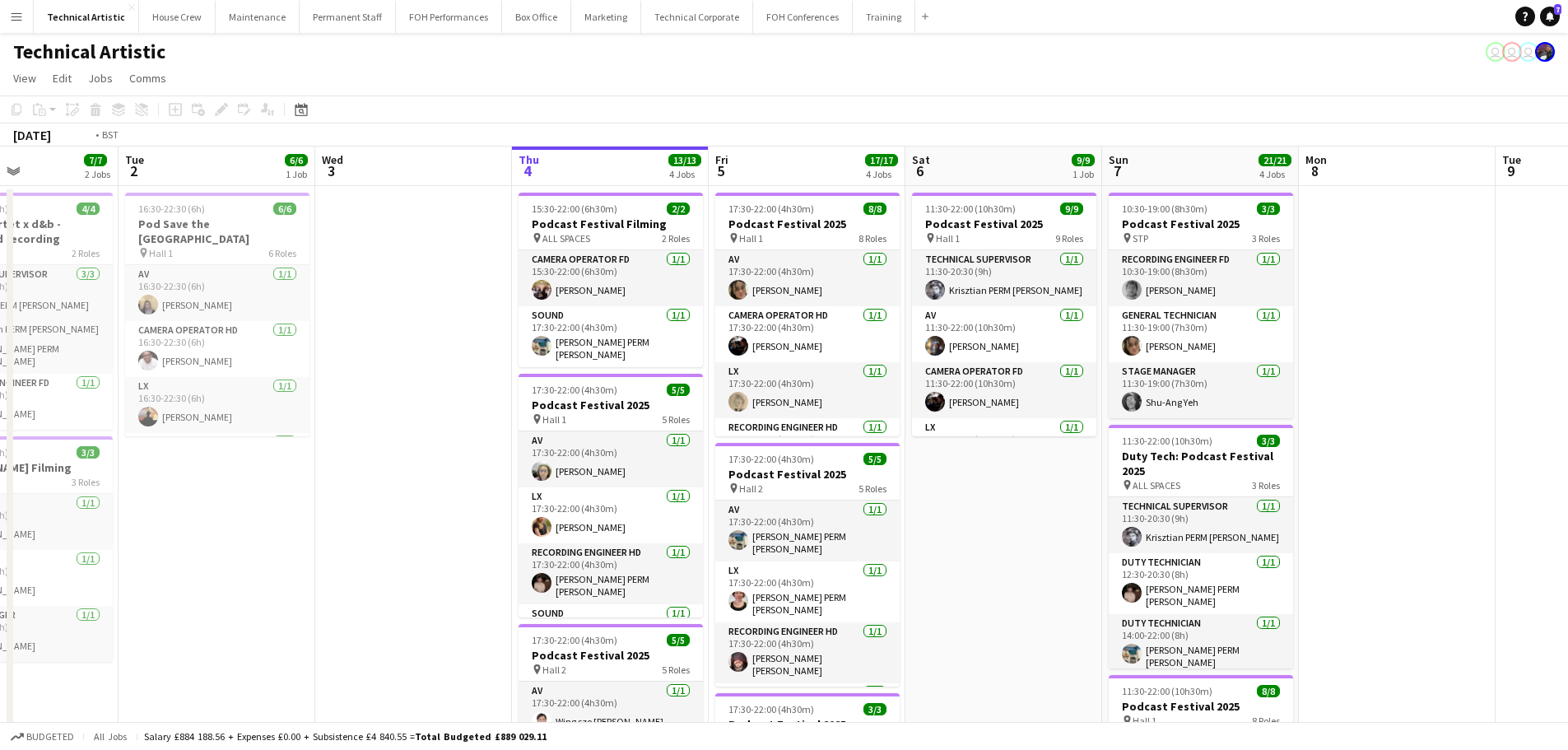
scroll to position [0, 721]
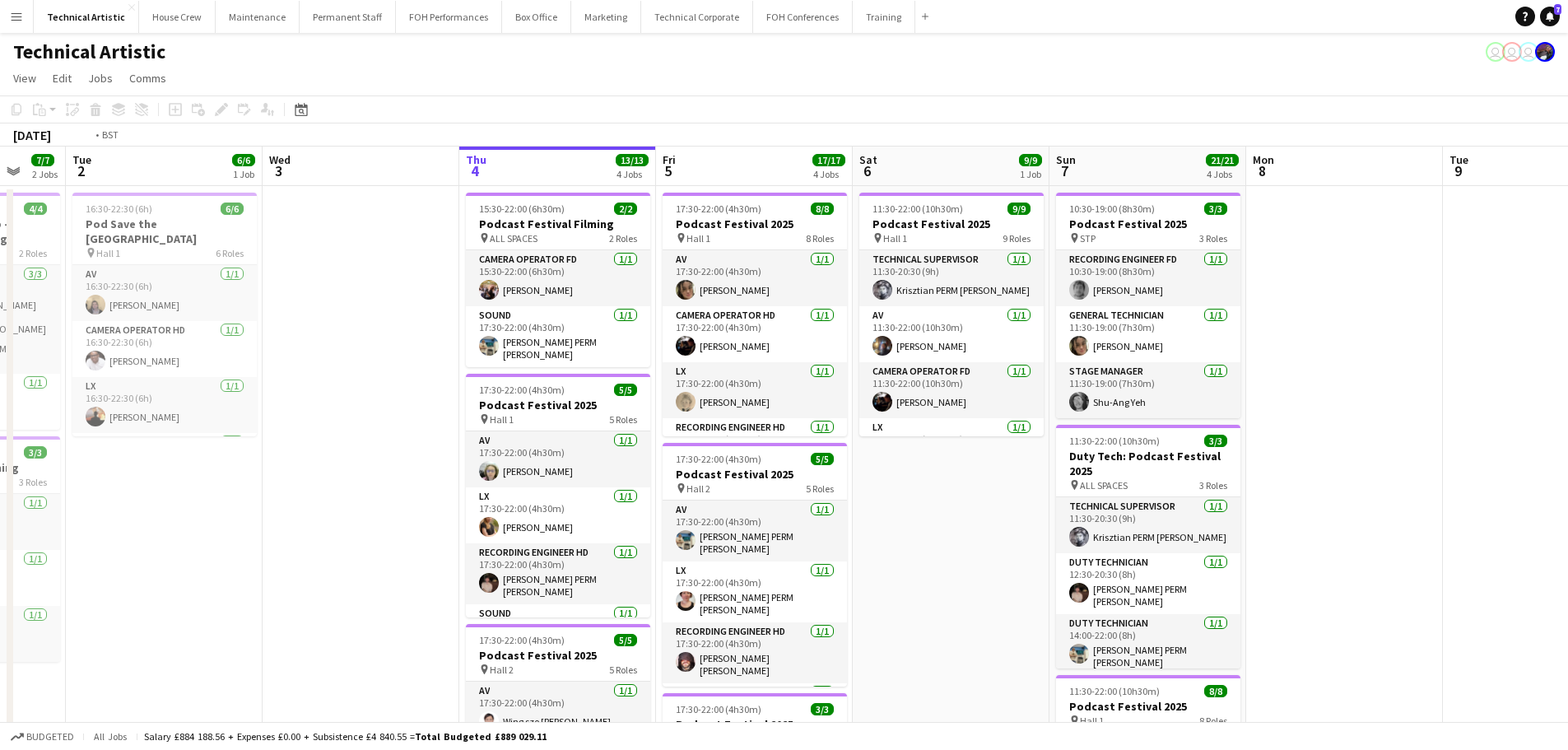
drag, startPoint x: 1070, startPoint y: 526, endPoint x: 914, endPoint y: 526, distance: 156.0
click at [914, 526] on app-calendar-viewport "Fri 29 5/5 2 Jobs Sat 30 Sun 31 Mon 1 7/7 2 Jobs Tue 2 6/6 1 Job Wed 3 Thu 4 13…" at bounding box center [784, 680] width 1568 height 1069
click at [1134, 213] on span "10:30-19:00 (8h30m)" at bounding box center [1112, 209] width 85 height 13
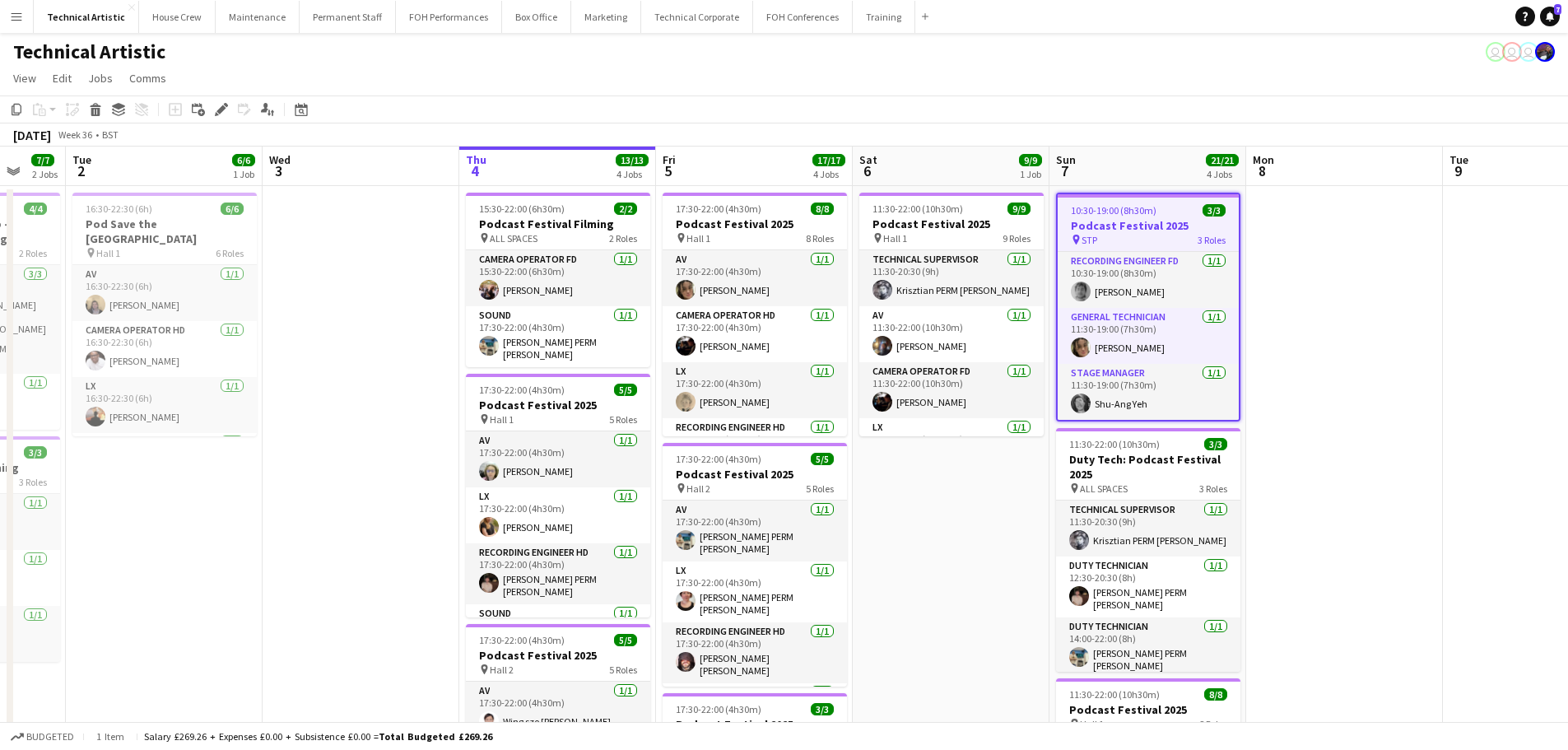
click at [969, 513] on app-date-cell "11:30-22:00 (10h30m) 9/9 Podcast Festival 2025 pin Hall 1 9 Roles Technical Sup…" at bounding box center [950, 701] width 196 height 1030
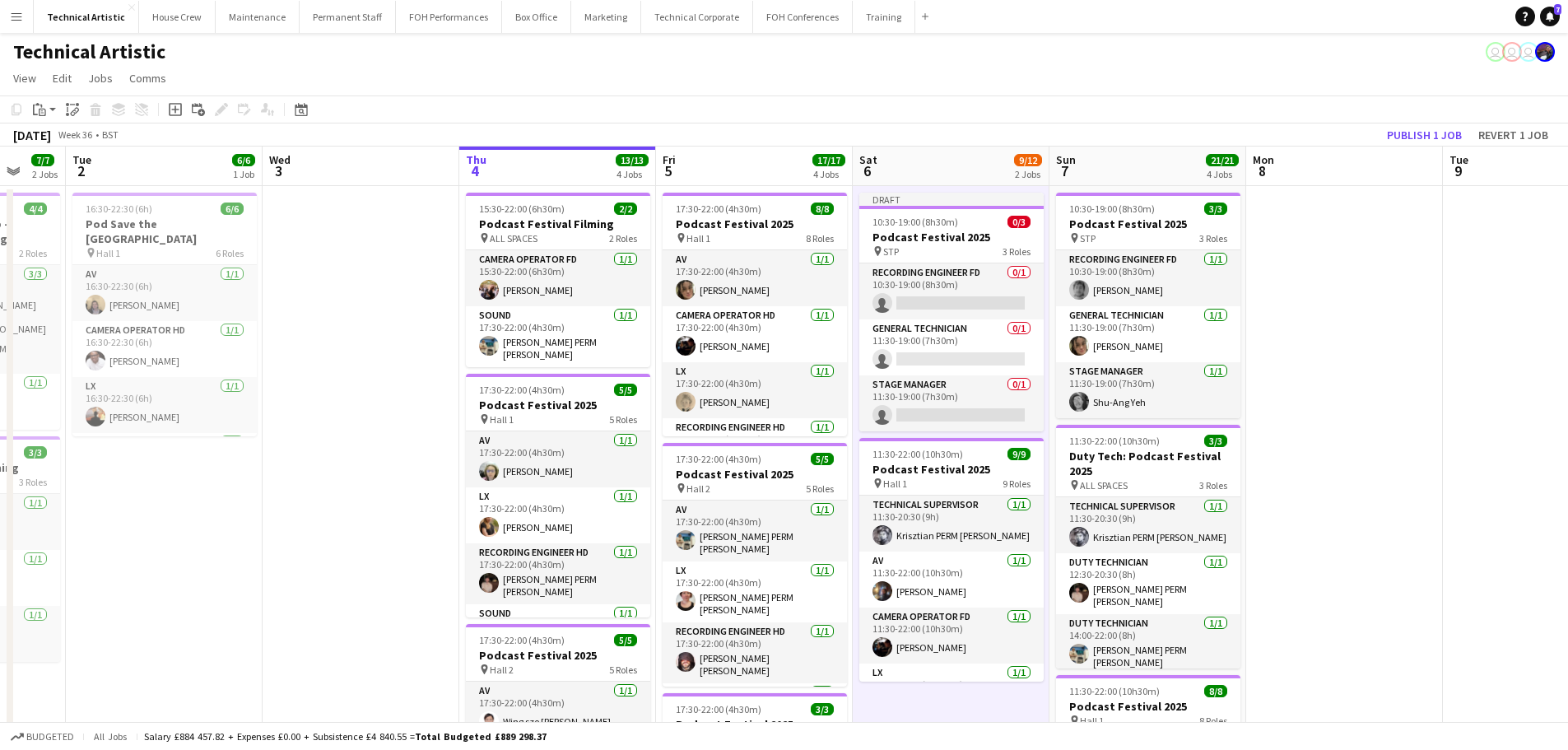
click at [950, 293] on app-card-role "Recording Engineer FD 0/1 10:30-19:00 (8h30m) single-neutral-actions" at bounding box center [952, 291] width 185 height 56
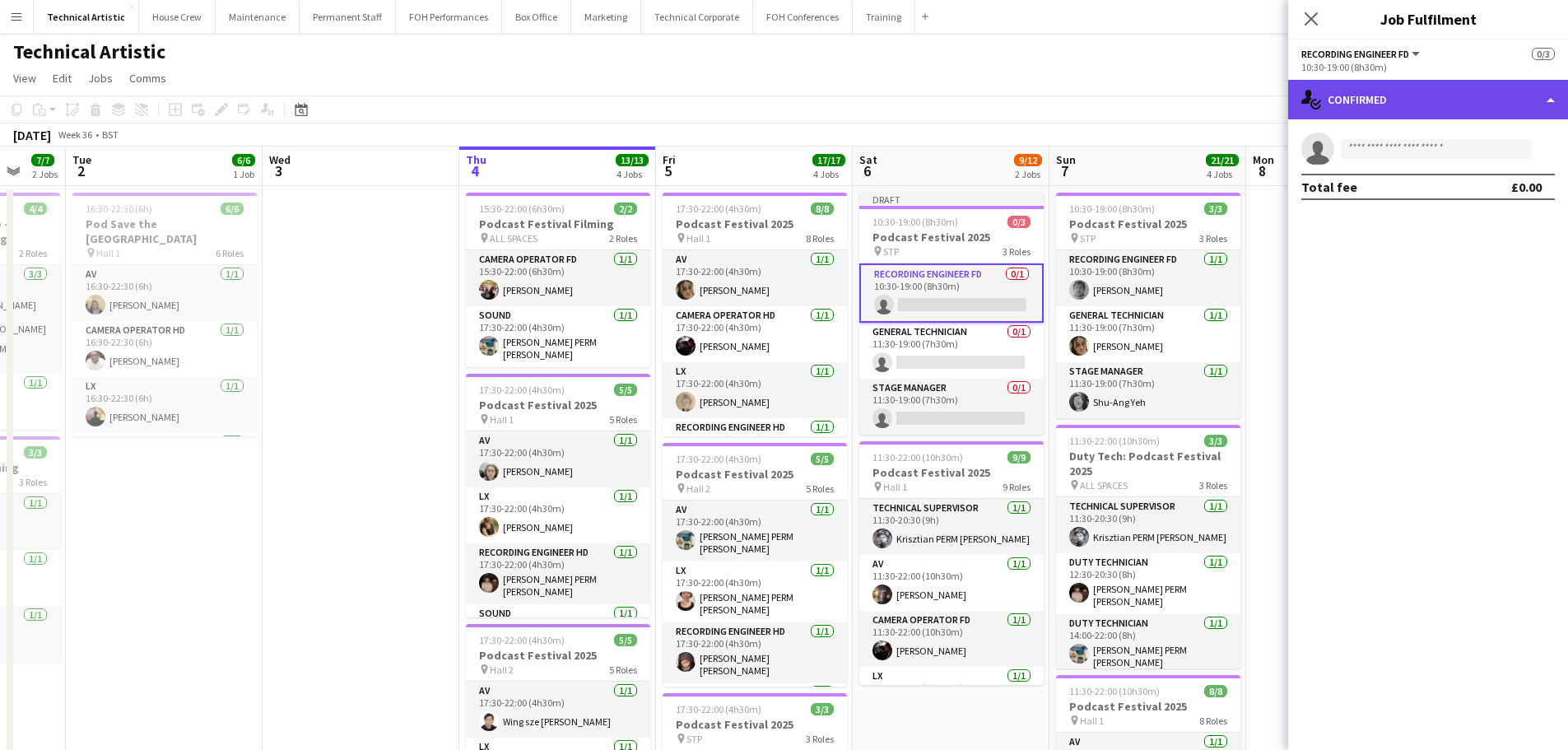
click at [1428, 91] on div "single-neutral-actions-check-2 Confirmed" at bounding box center [1428, 99] width 280 height 39
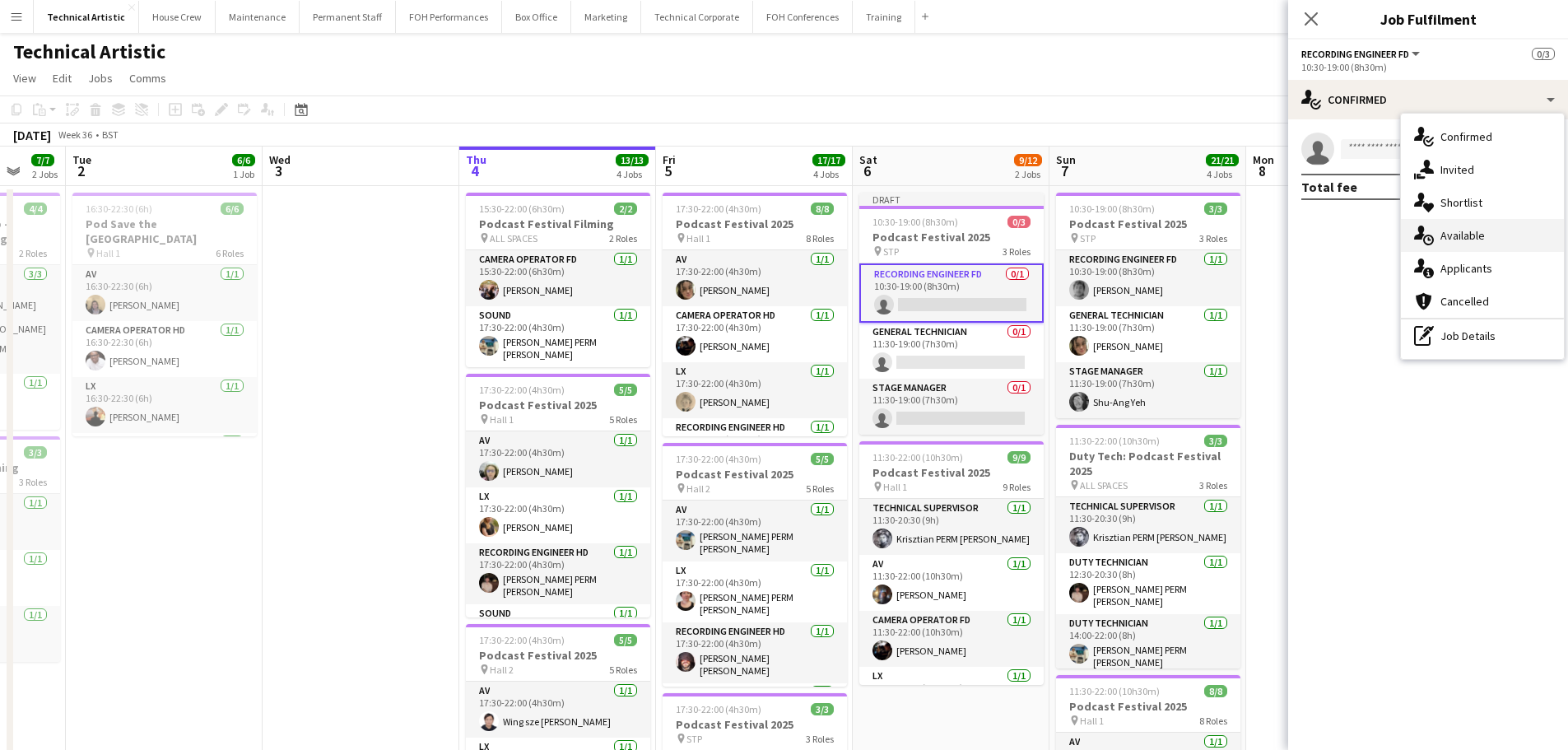
click at [1486, 238] on div "single-neutral-actions-upload Available" at bounding box center [1483, 235] width 163 height 33
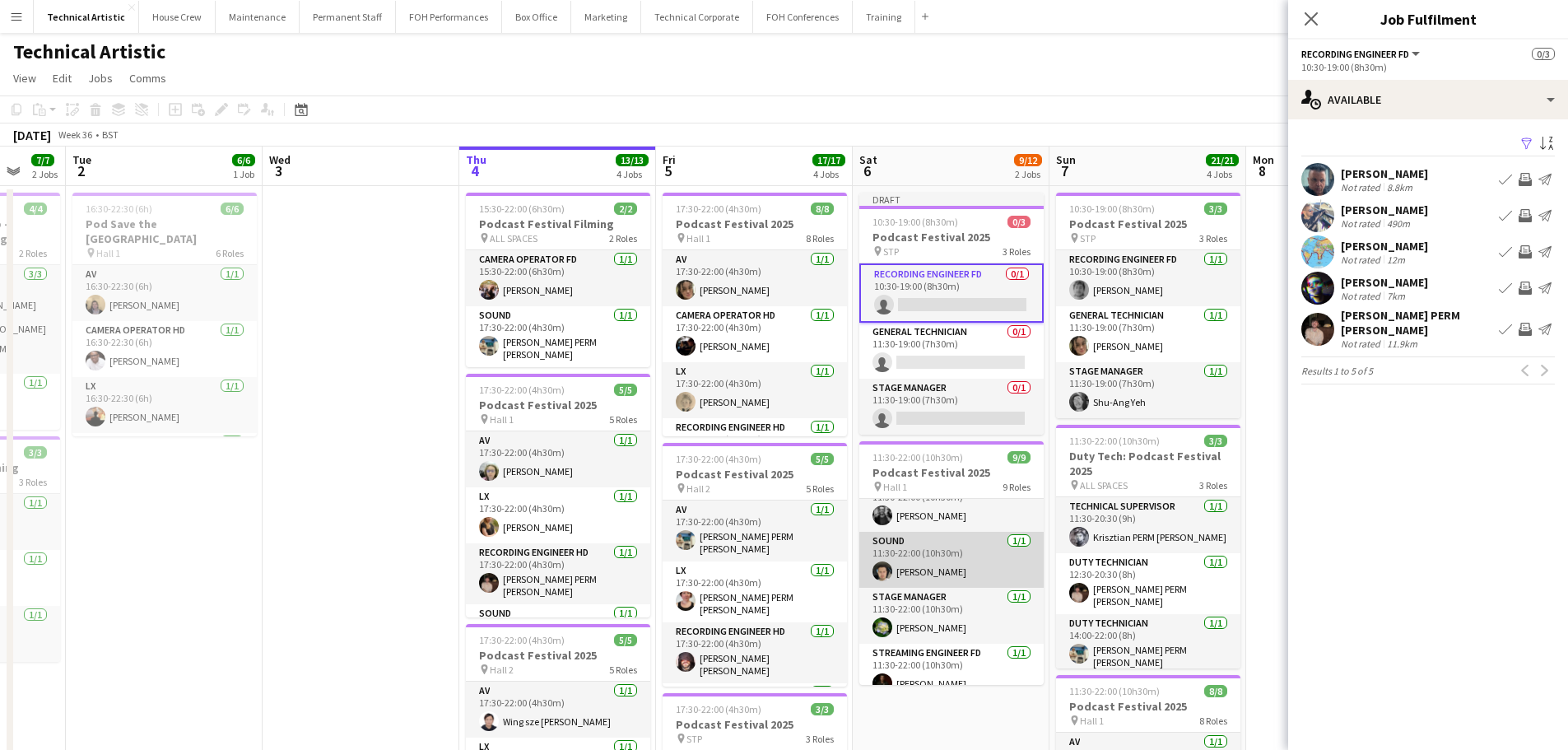
scroll to position [317, 0]
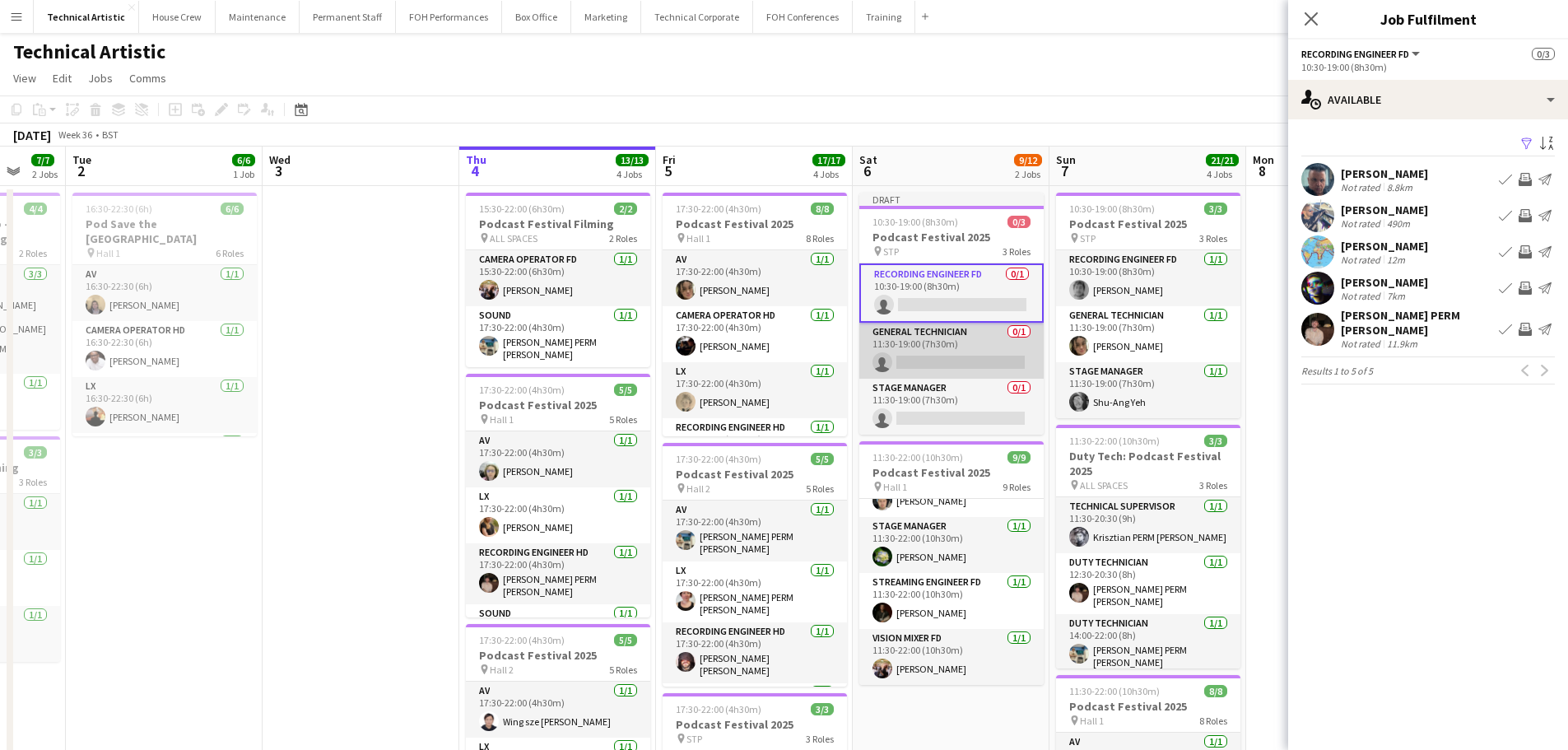
click at [973, 348] on app-card-role "General Technician 0/1 11:30-19:00 (7h30m) single-neutral-actions" at bounding box center [952, 350] width 185 height 56
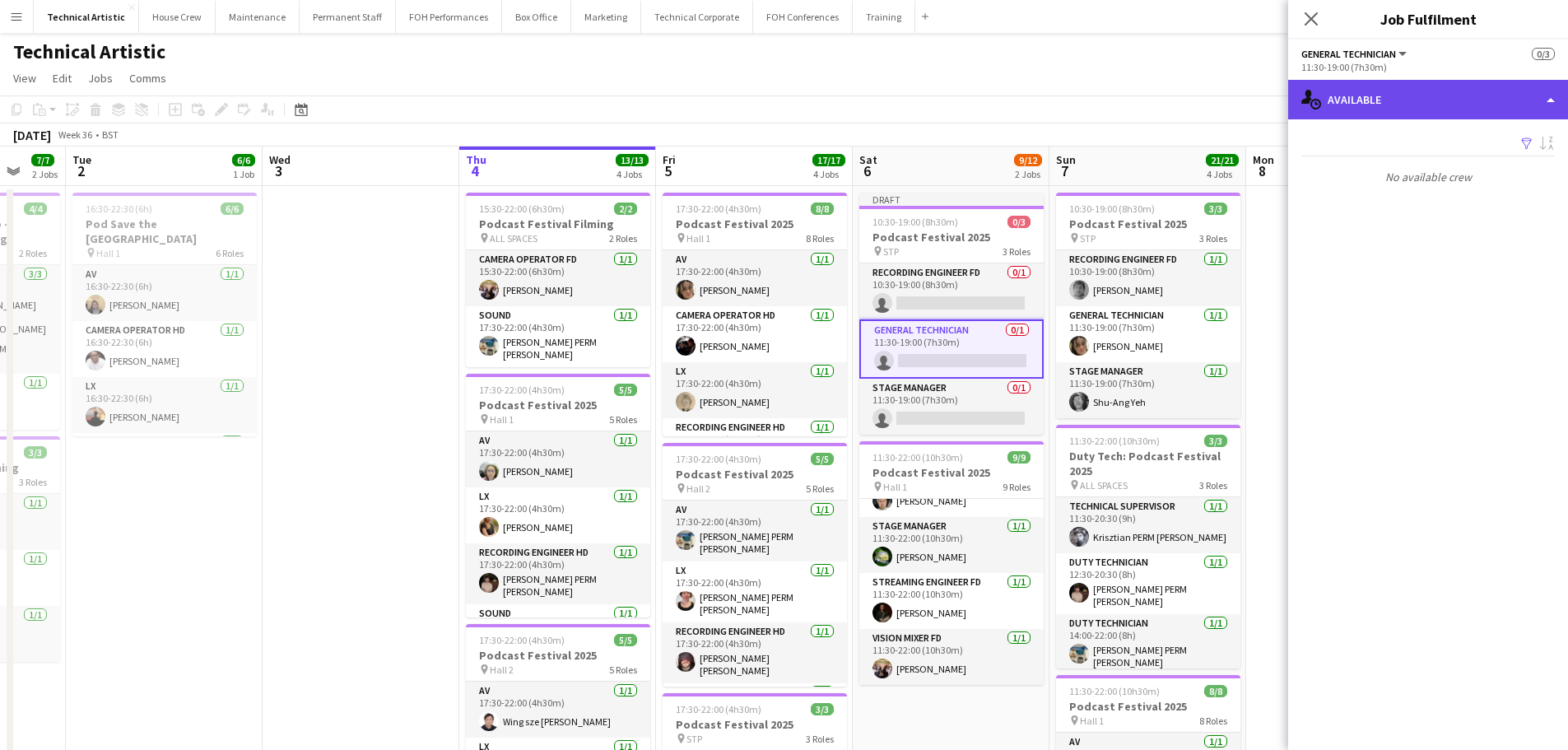
click at [1407, 107] on div "single-neutral-actions-upload Available" at bounding box center [1428, 99] width 280 height 39
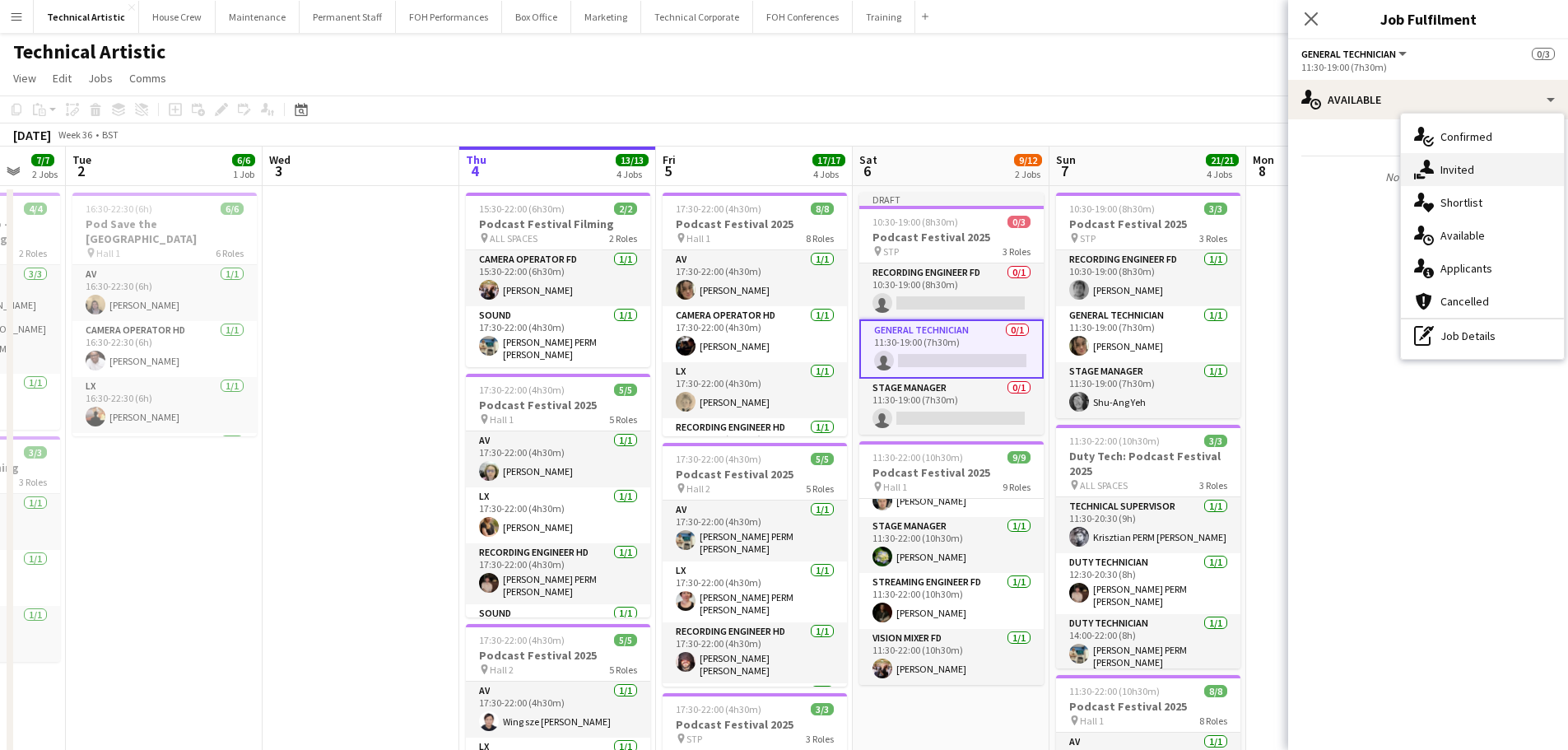
click at [1438, 164] on div "single-neutral-actions-share-1 Invited" at bounding box center [1483, 169] width 163 height 33
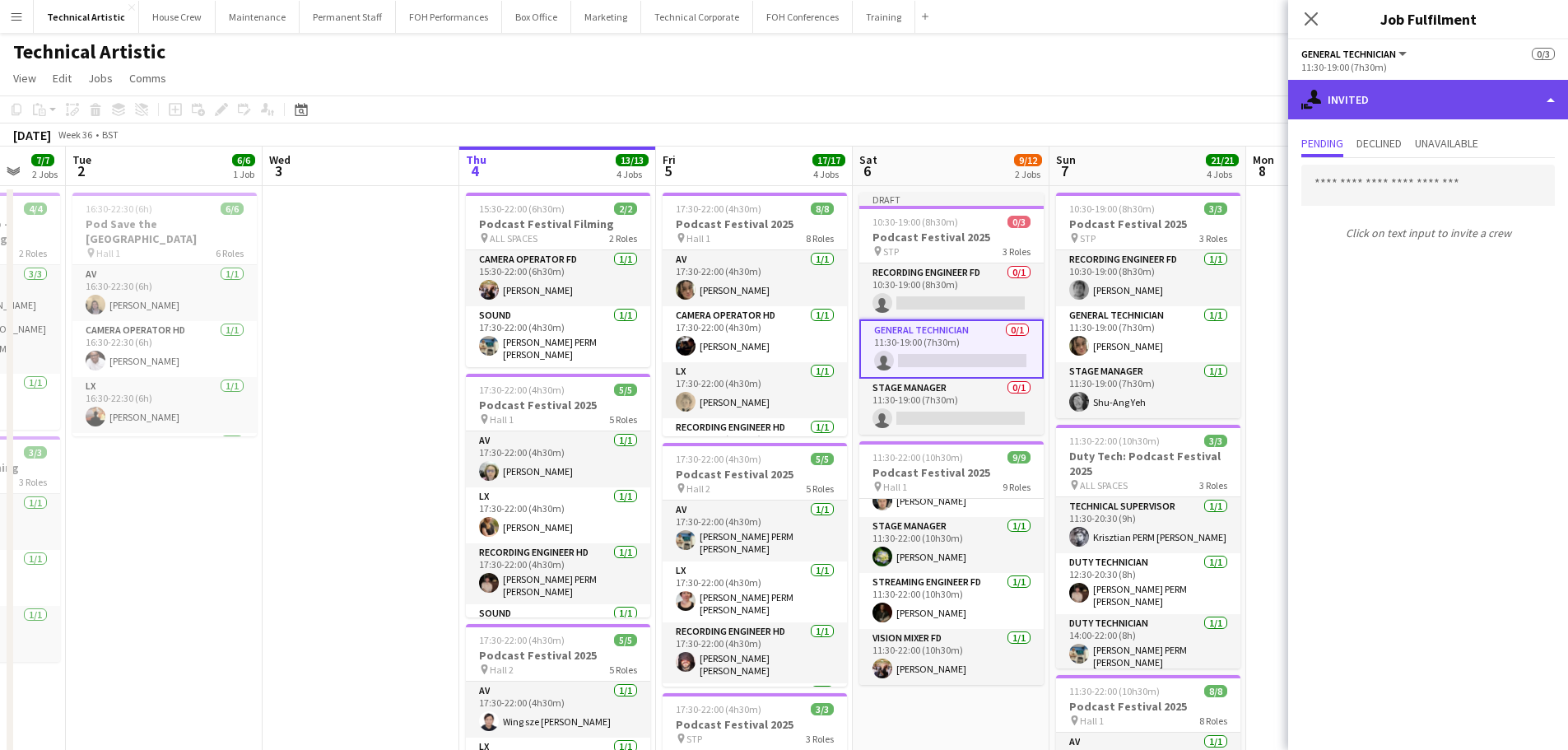
click at [1440, 104] on div "single-neutral-actions-share-1 Invited" at bounding box center [1428, 99] width 280 height 39
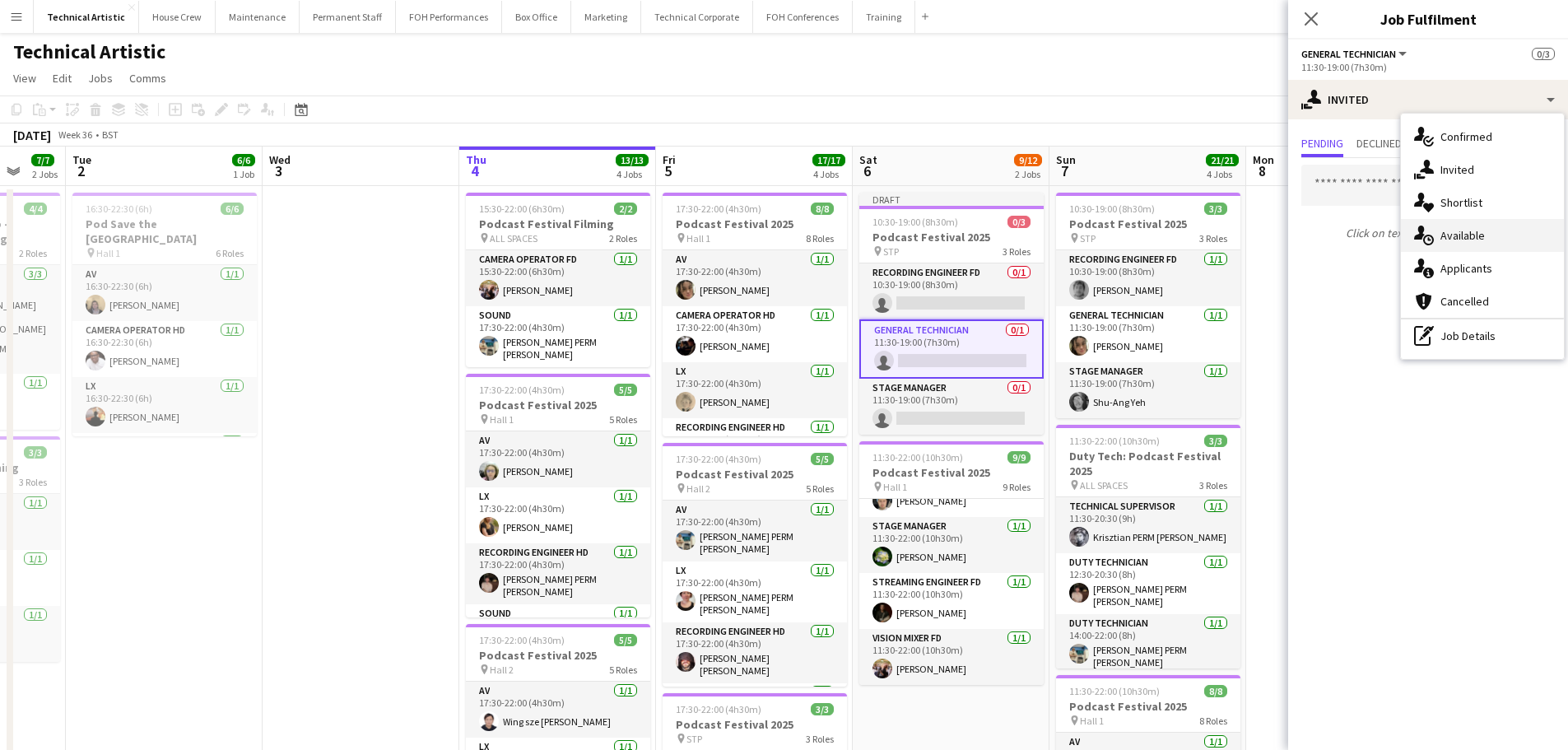
click at [1503, 224] on div "single-neutral-actions-upload Available" at bounding box center [1483, 235] width 163 height 33
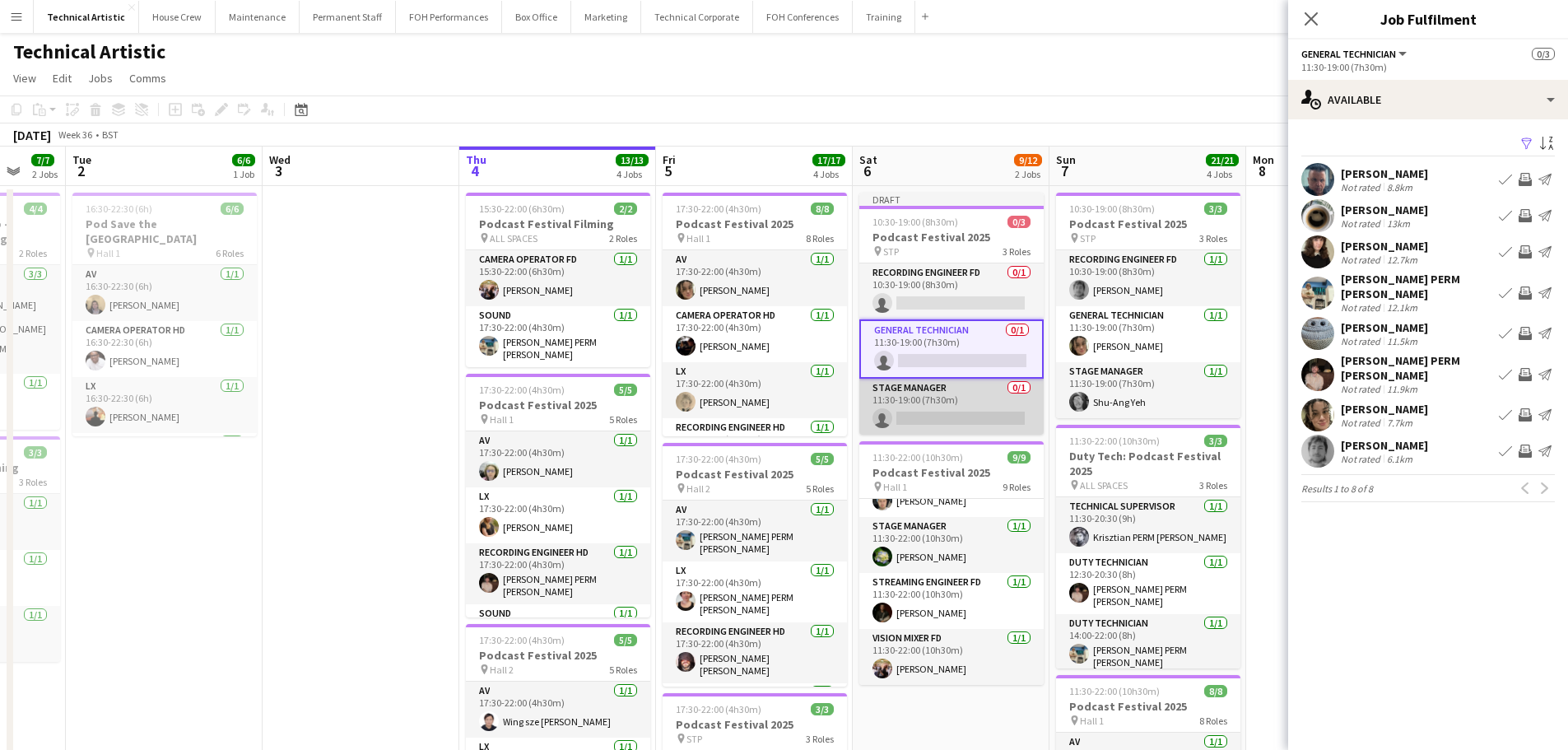
click at [938, 414] on app-card-role "Stage Manager 0/1 11:30-19:00 (7h30m) single-neutral-actions" at bounding box center [952, 406] width 185 height 56
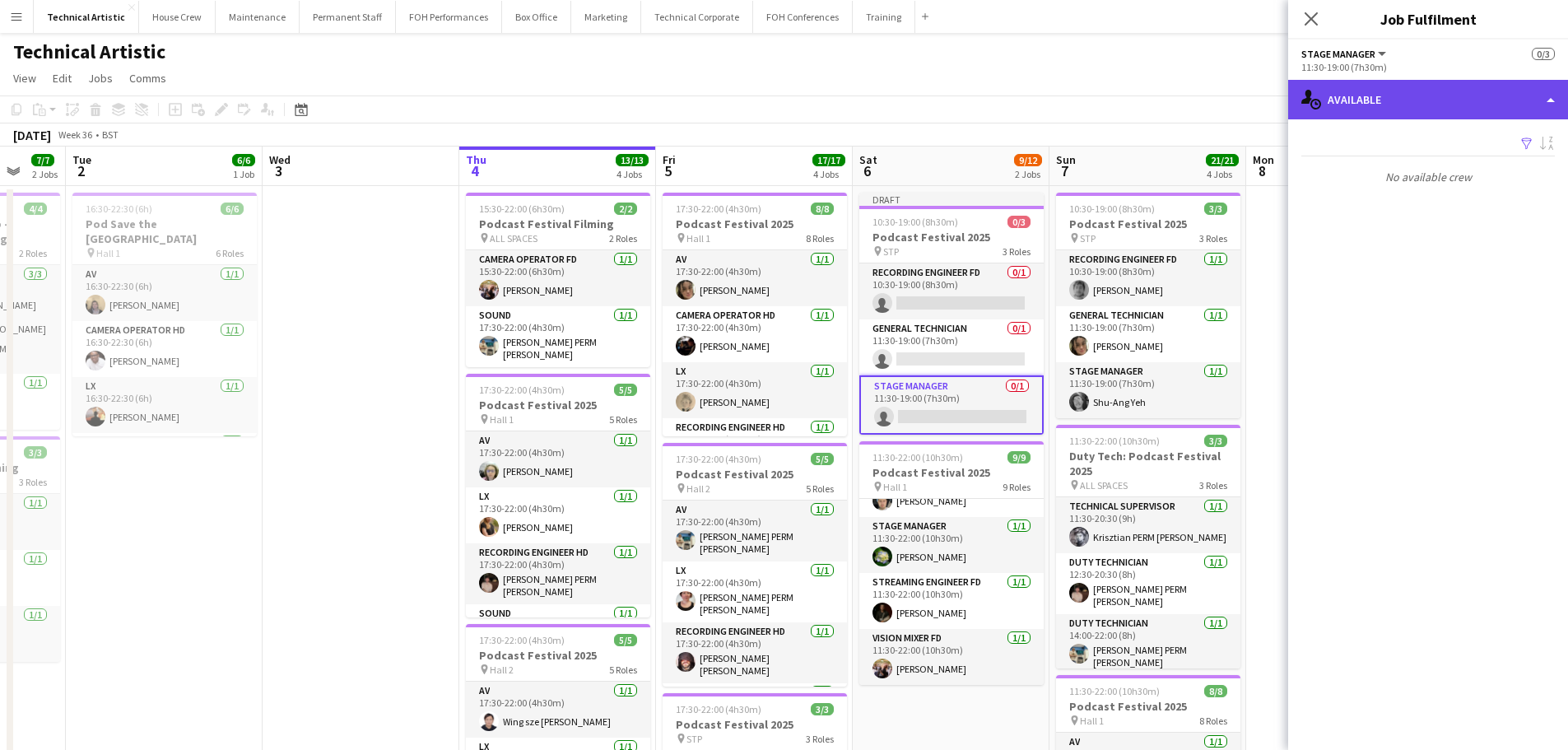
click at [1427, 112] on div "single-neutral-actions-upload Available" at bounding box center [1428, 99] width 280 height 39
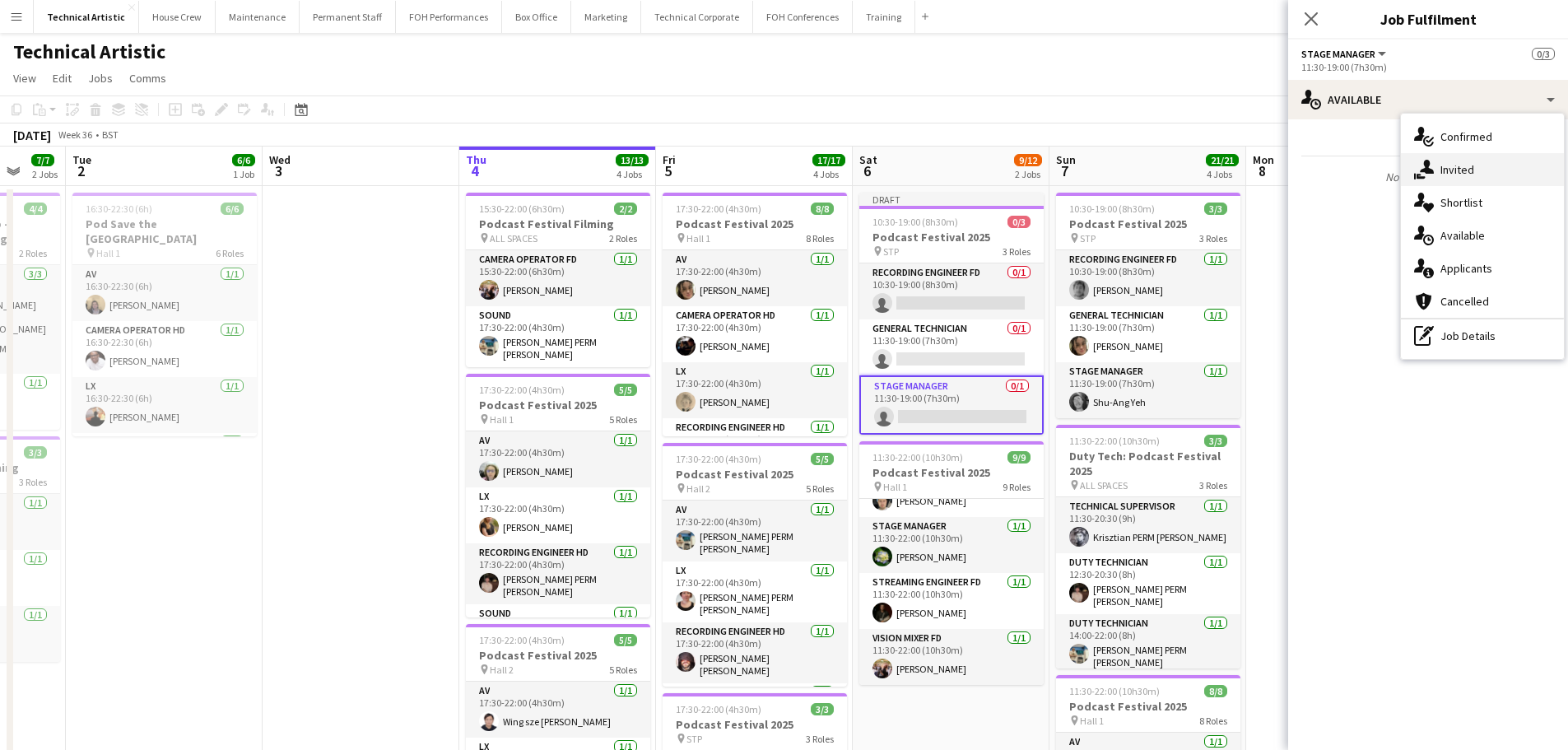
click at [1459, 166] on span "Invited" at bounding box center [1458, 169] width 34 height 15
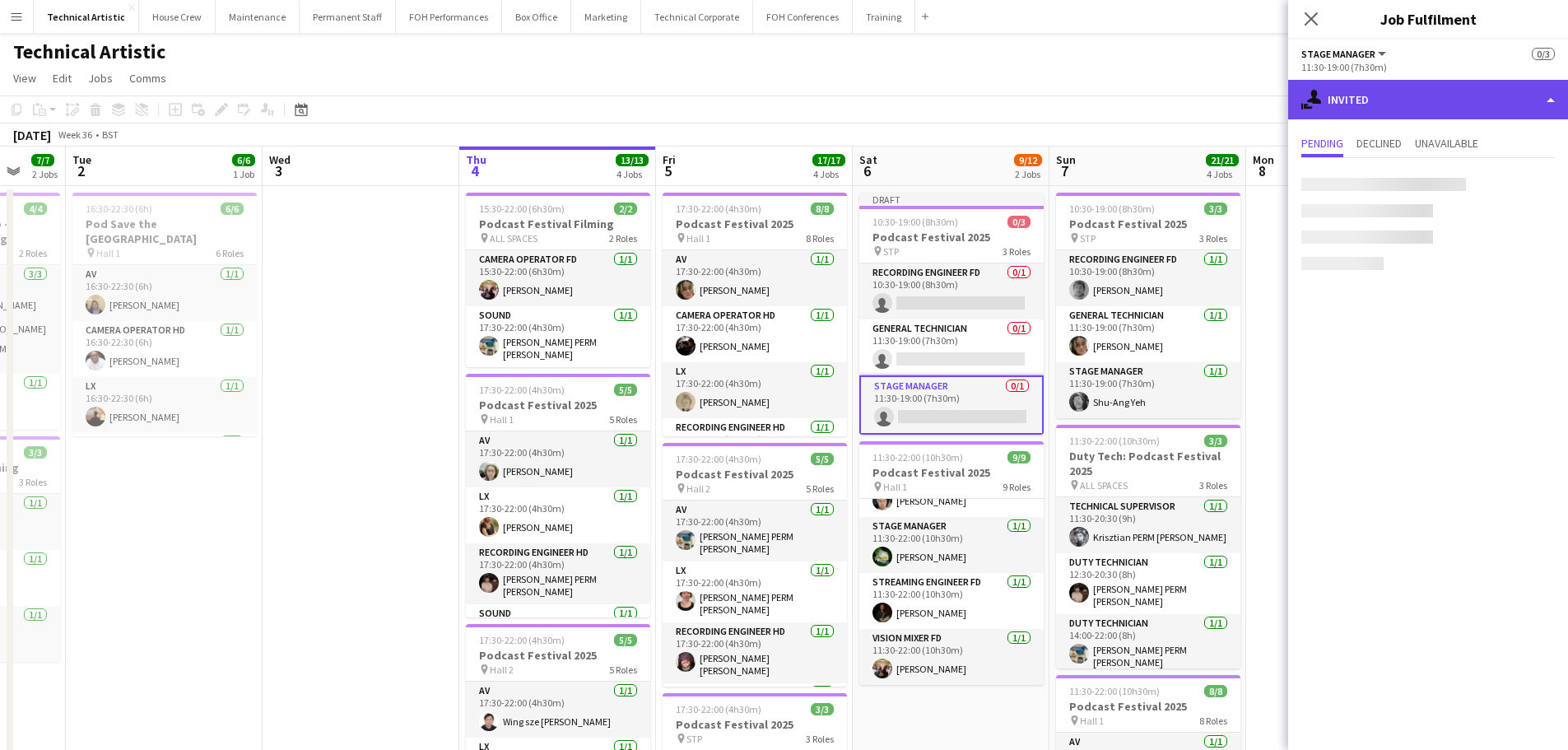
click at [1437, 114] on div "single-neutral-actions-share-1 Invited" at bounding box center [1428, 99] width 280 height 39
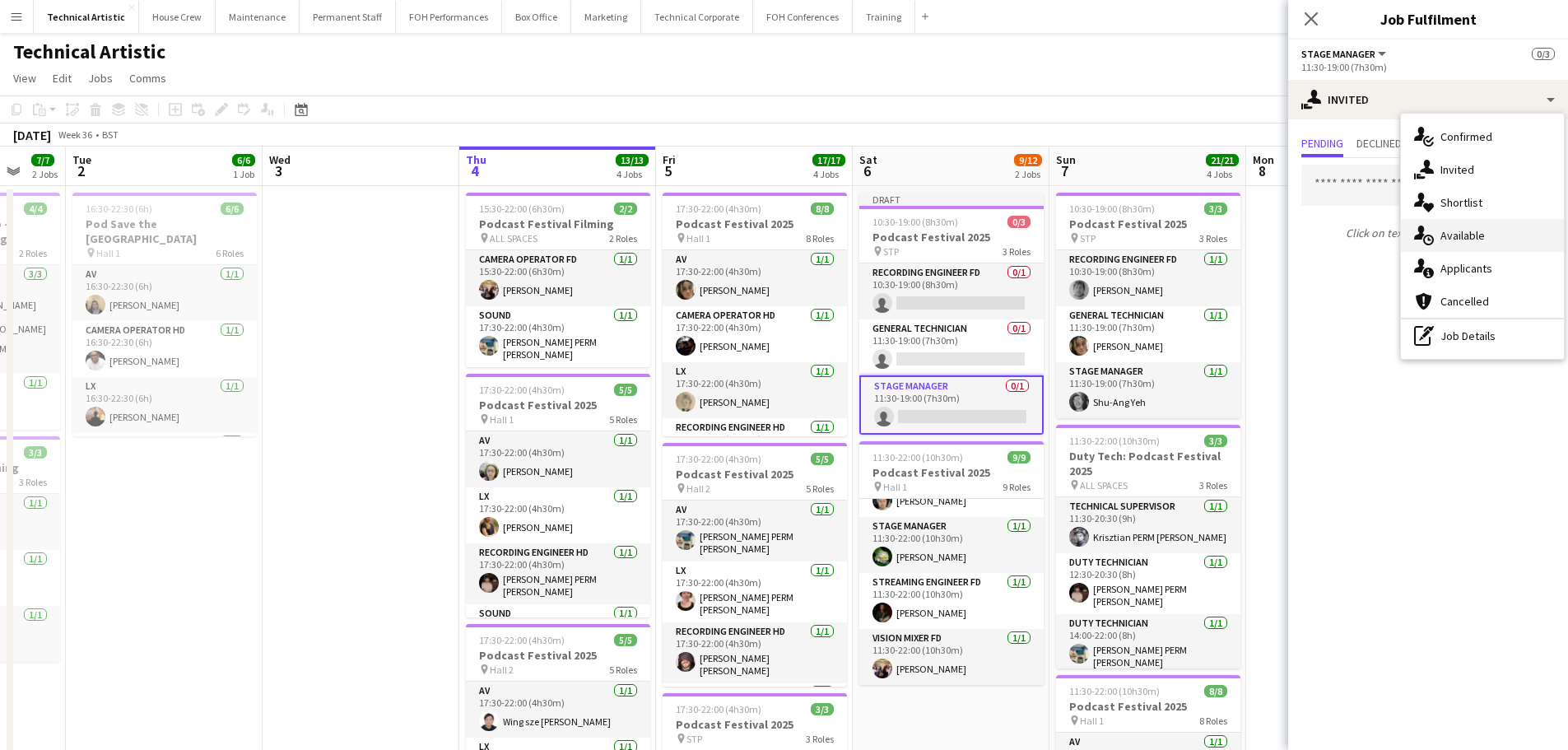
click at [1486, 233] on div "single-neutral-actions-upload Available" at bounding box center [1483, 235] width 163 height 33
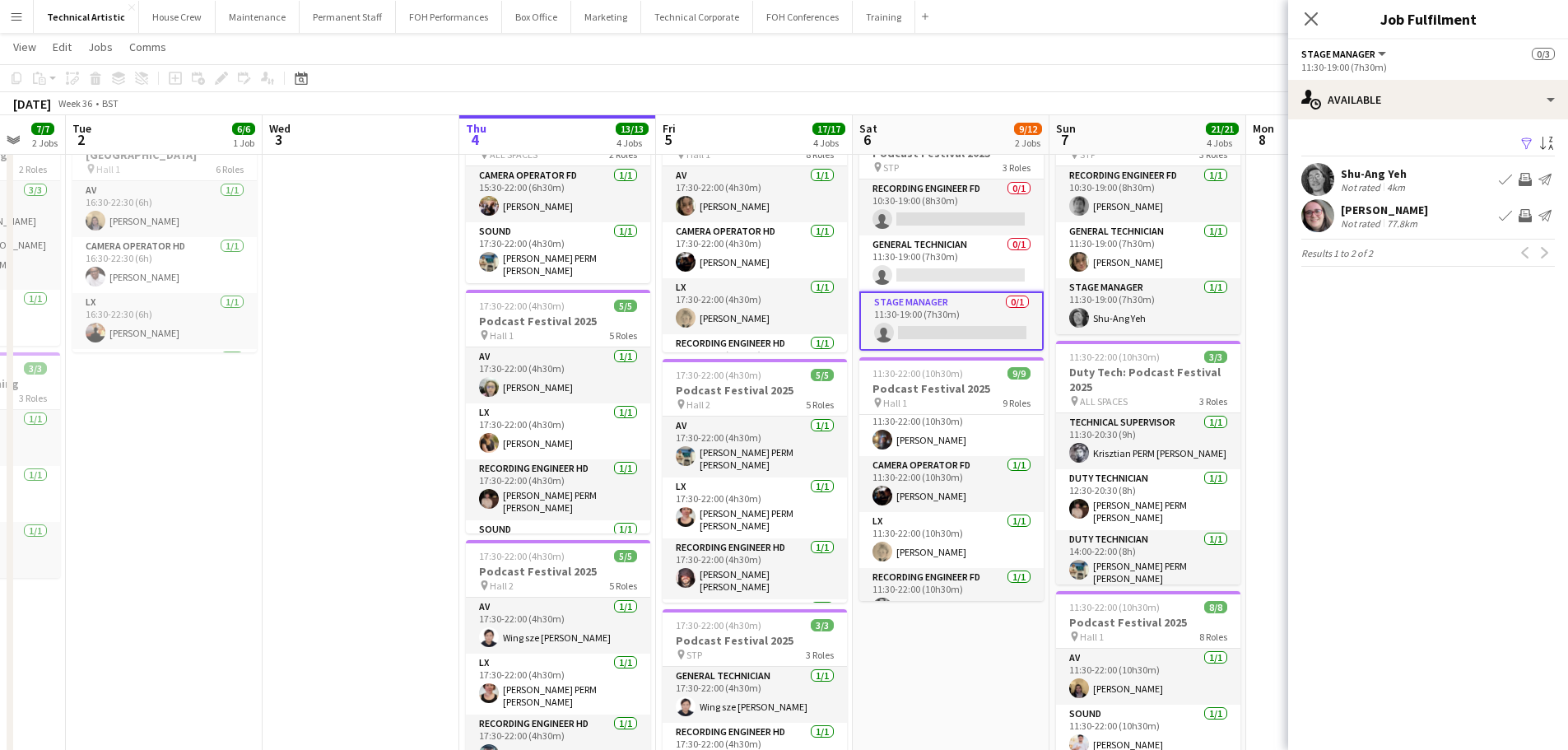
scroll to position [0, 0]
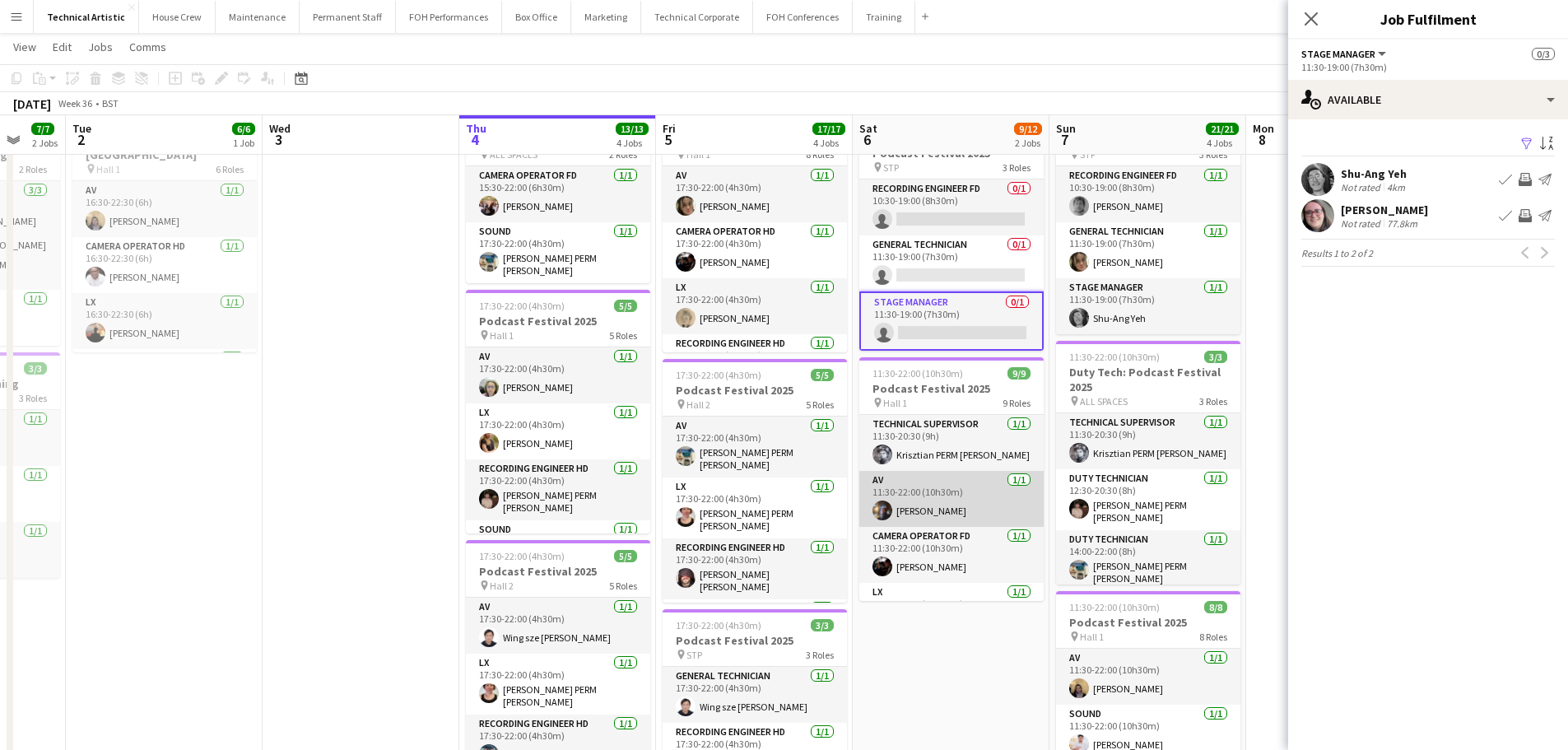
click at [956, 472] on app-card-role "AV 1/1 11:30-22:00 (10h30m) Riley Zaporozan" at bounding box center [952, 498] width 185 height 56
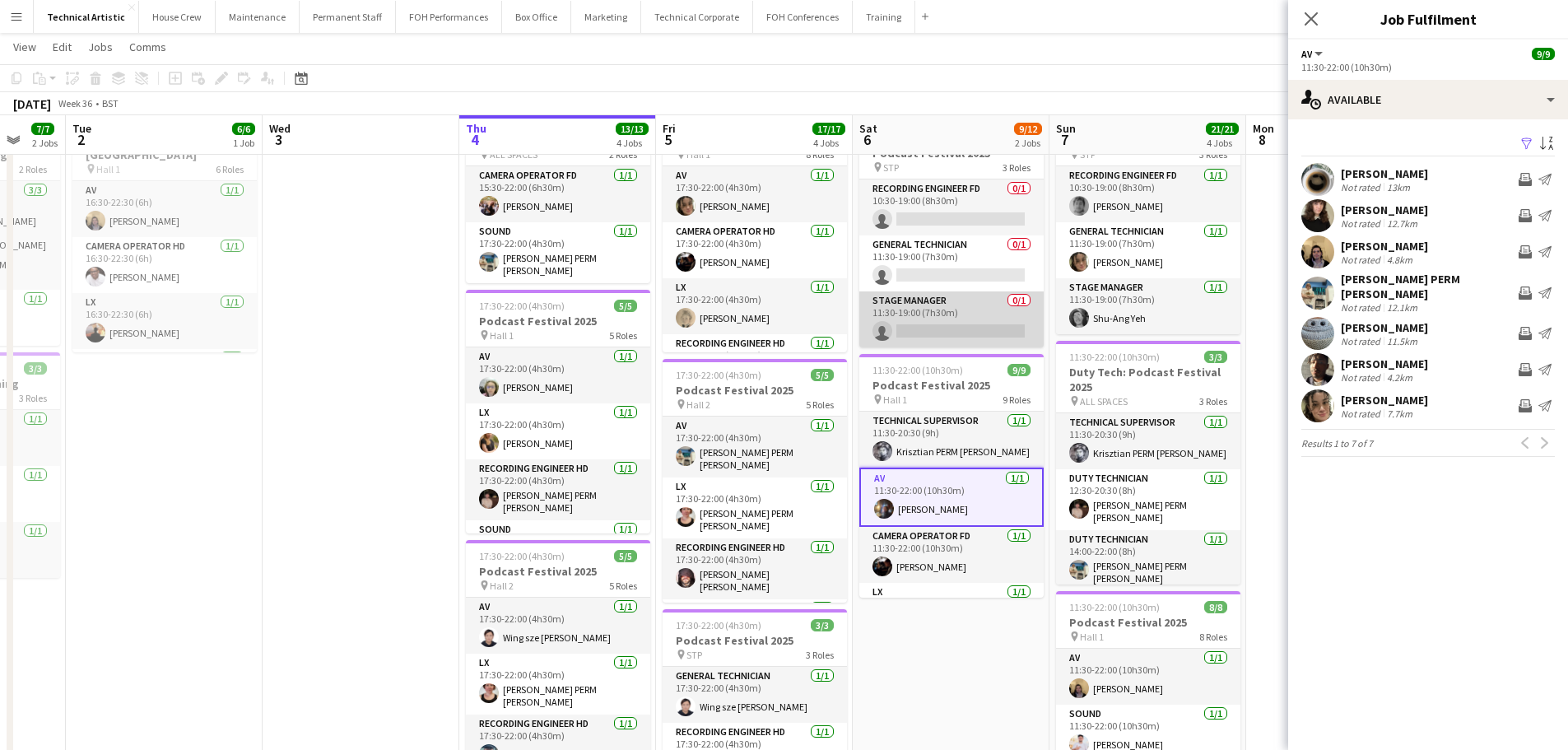
click at [1001, 325] on app-card-role "Stage Manager 0/1 11:30-19:00 (7h30m) single-neutral-actions" at bounding box center [952, 319] width 185 height 56
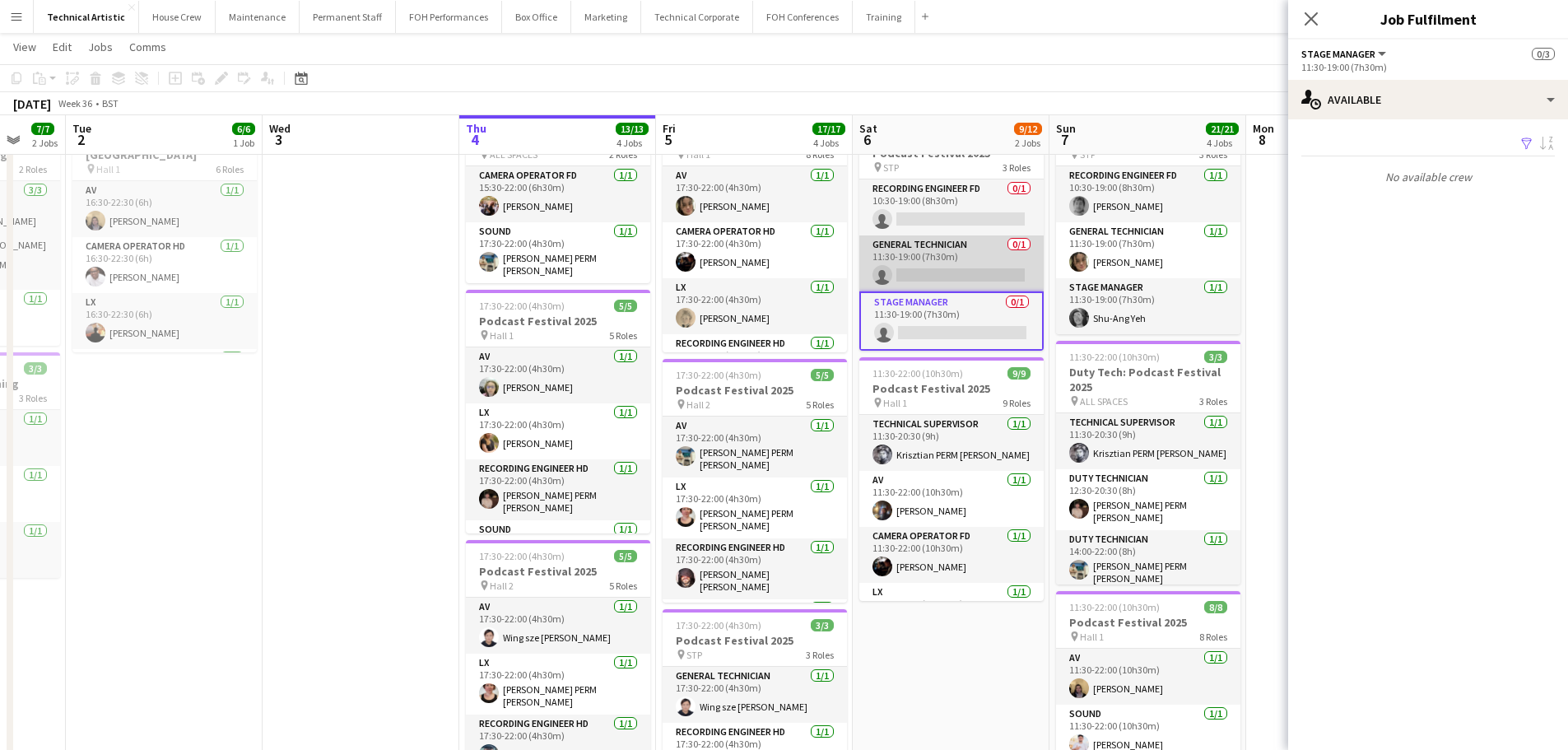
click at [1001, 270] on app-card-role "General Technician 0/1 11:30-19:00 (7h30m) single-neutral-actions" at bounding box center [952, 263] width 185 height 56
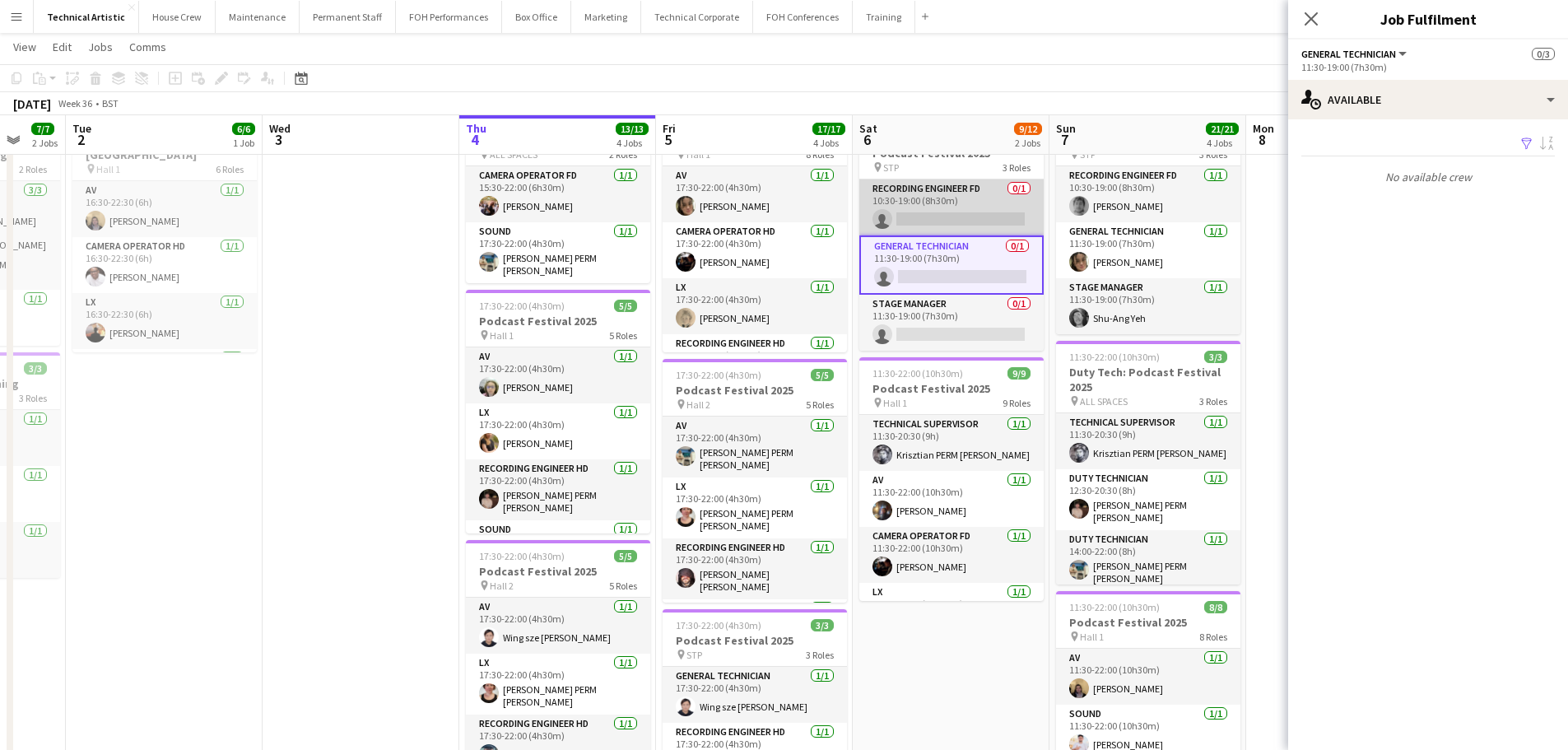
click at [983, 198] on app-card-role "Recording Engineer FD 0/1 10:30-19:00 (8h30m) single-neutral-actions" at bounding box center [952, 207] width 185 height 56
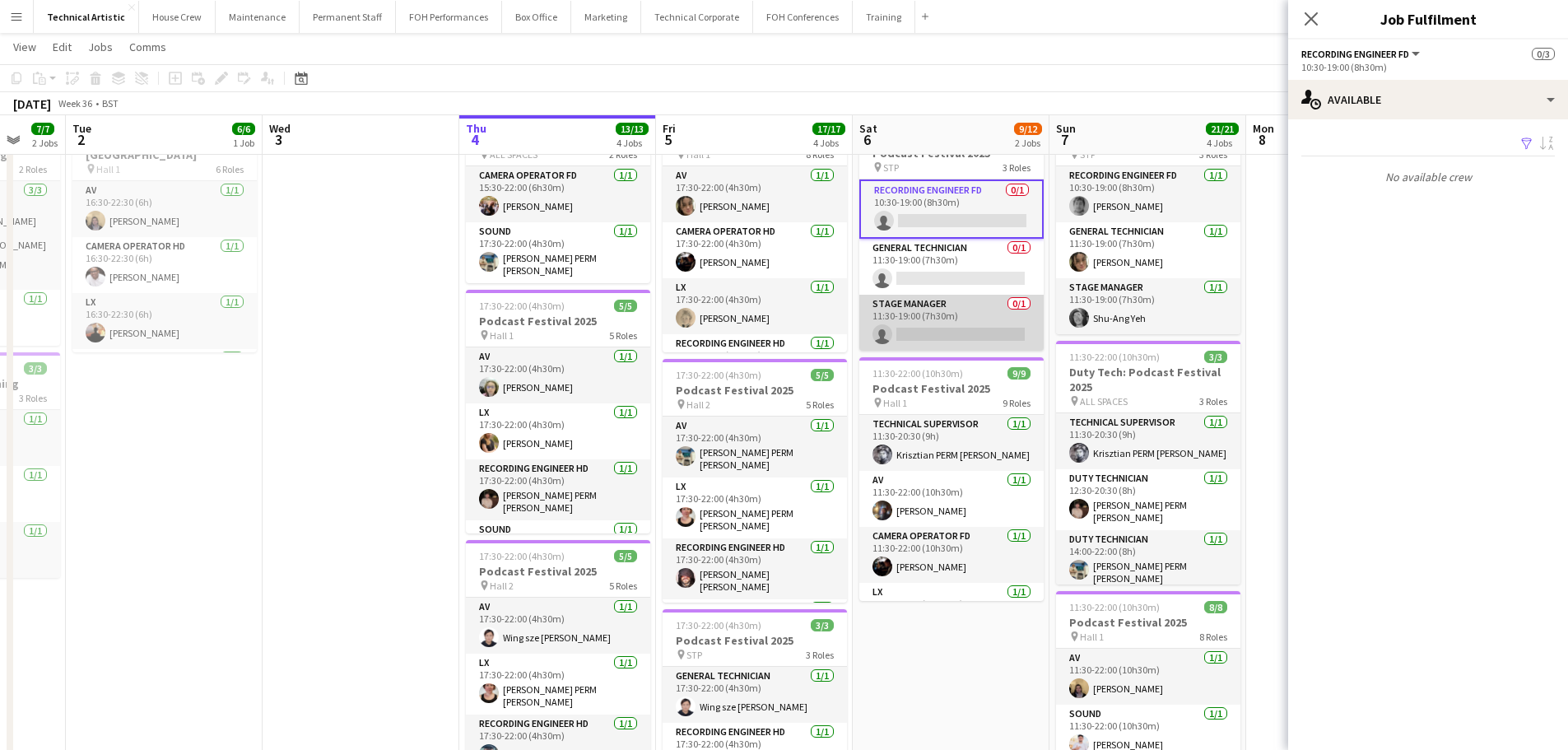
click at [983, 314] on app-card-role "Stage Manager 0/1 11:30-19:00 (7h30m) single-neutral-actions" at bounding box center [952, 323] width 185 height 56
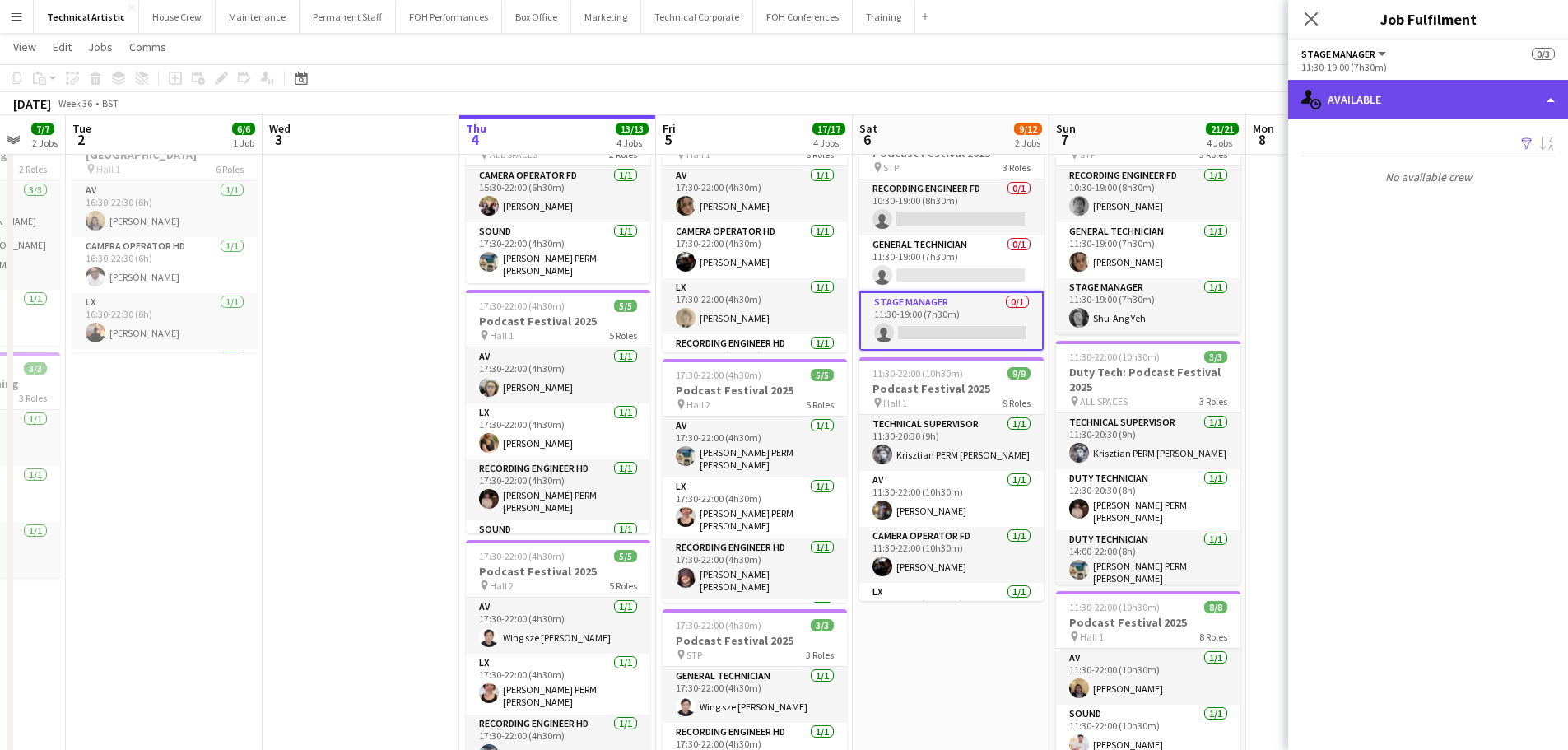
click at [1400, 94] on div "single-neutral-actions-upload Available" at bounding box center [1428, 99] width 280 height 39
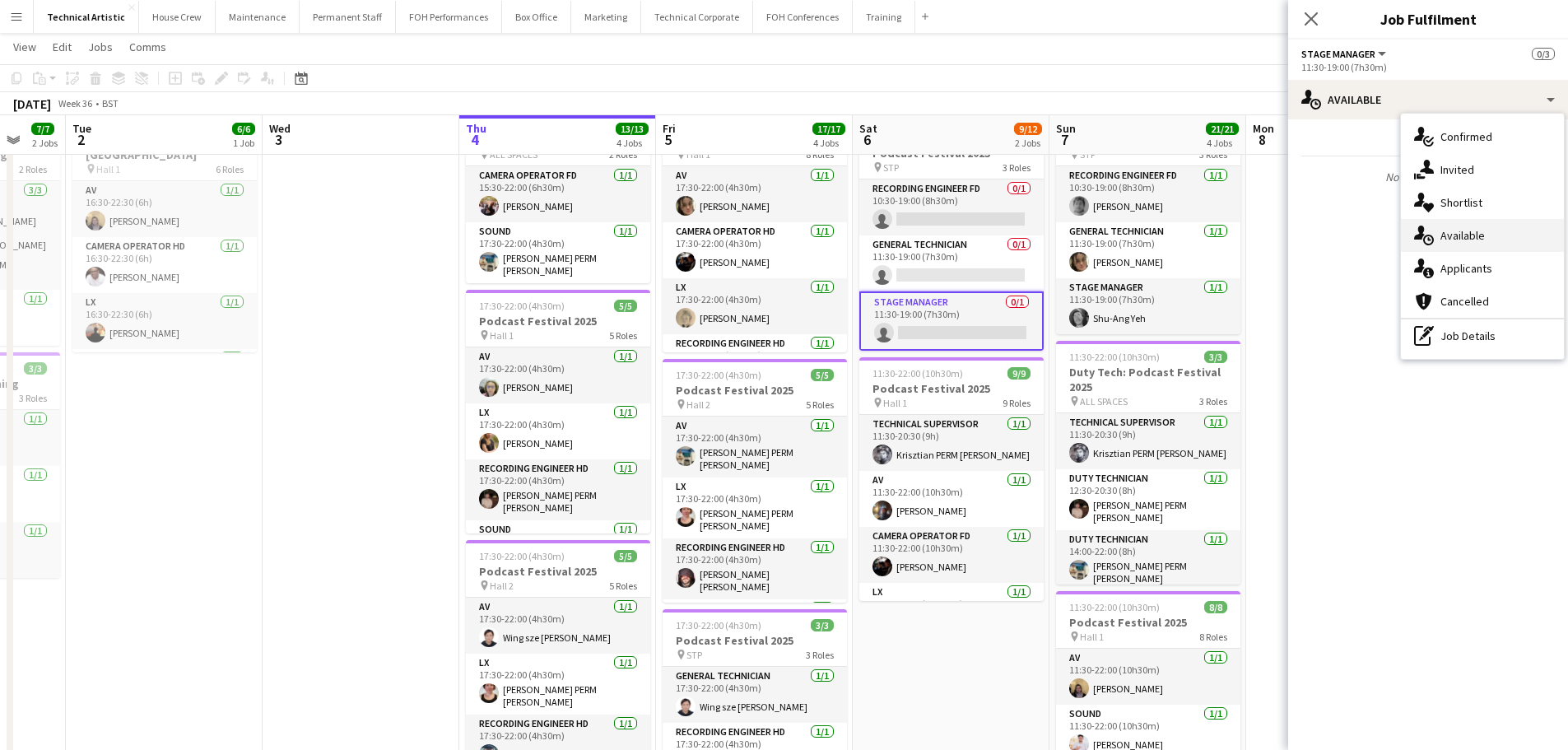
click at [1457, 220] on div "single-neutral-actions-upload Available" at bounding box center [1483, 235] width 163 height 33
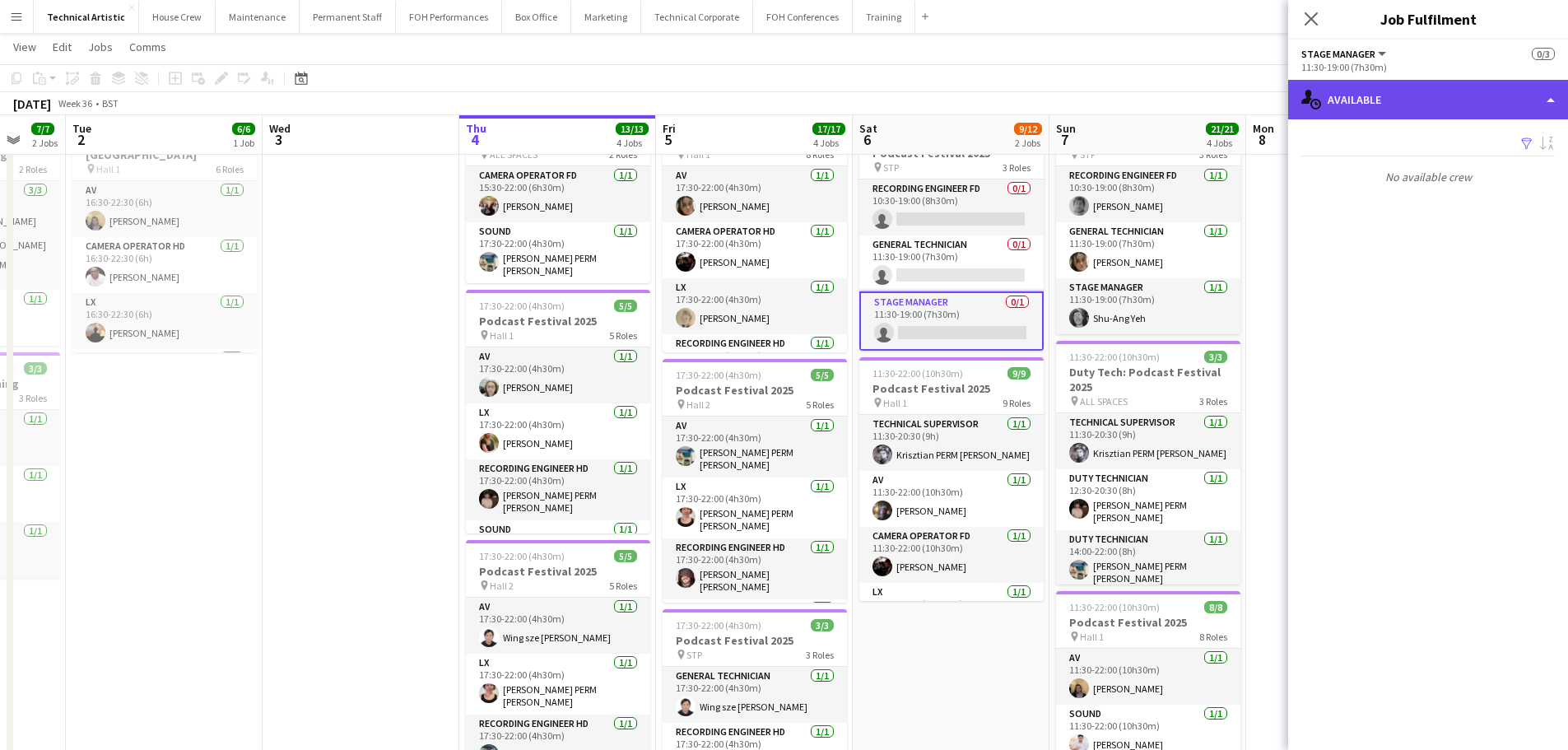
click at [1446, 105] on div "single-neutral-actions-upload Available" at bounding box center [1428, 99] width 280 height 39
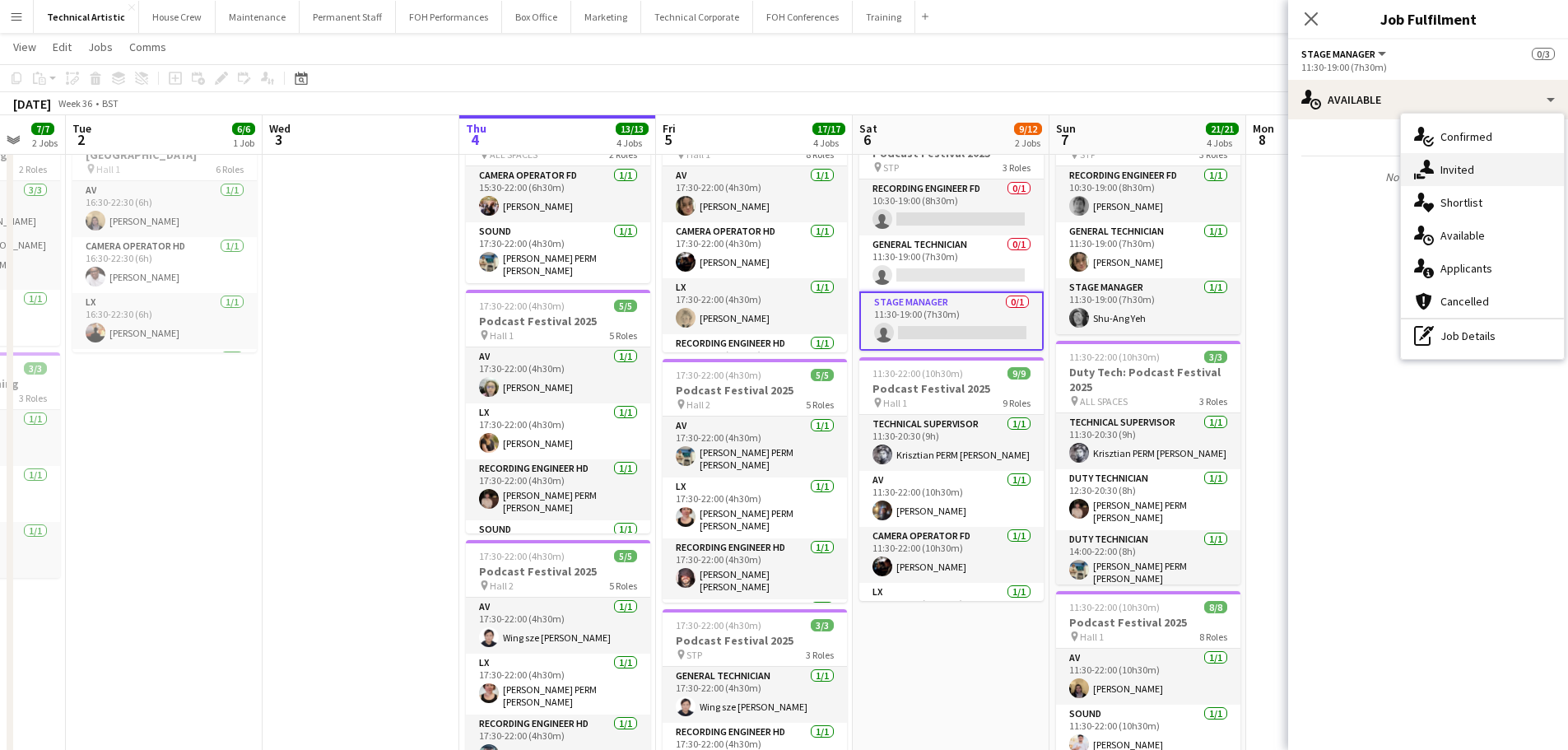
click at [1463, 163] on span "Invited" at bounding box center [1458, 169] width 34 height 15
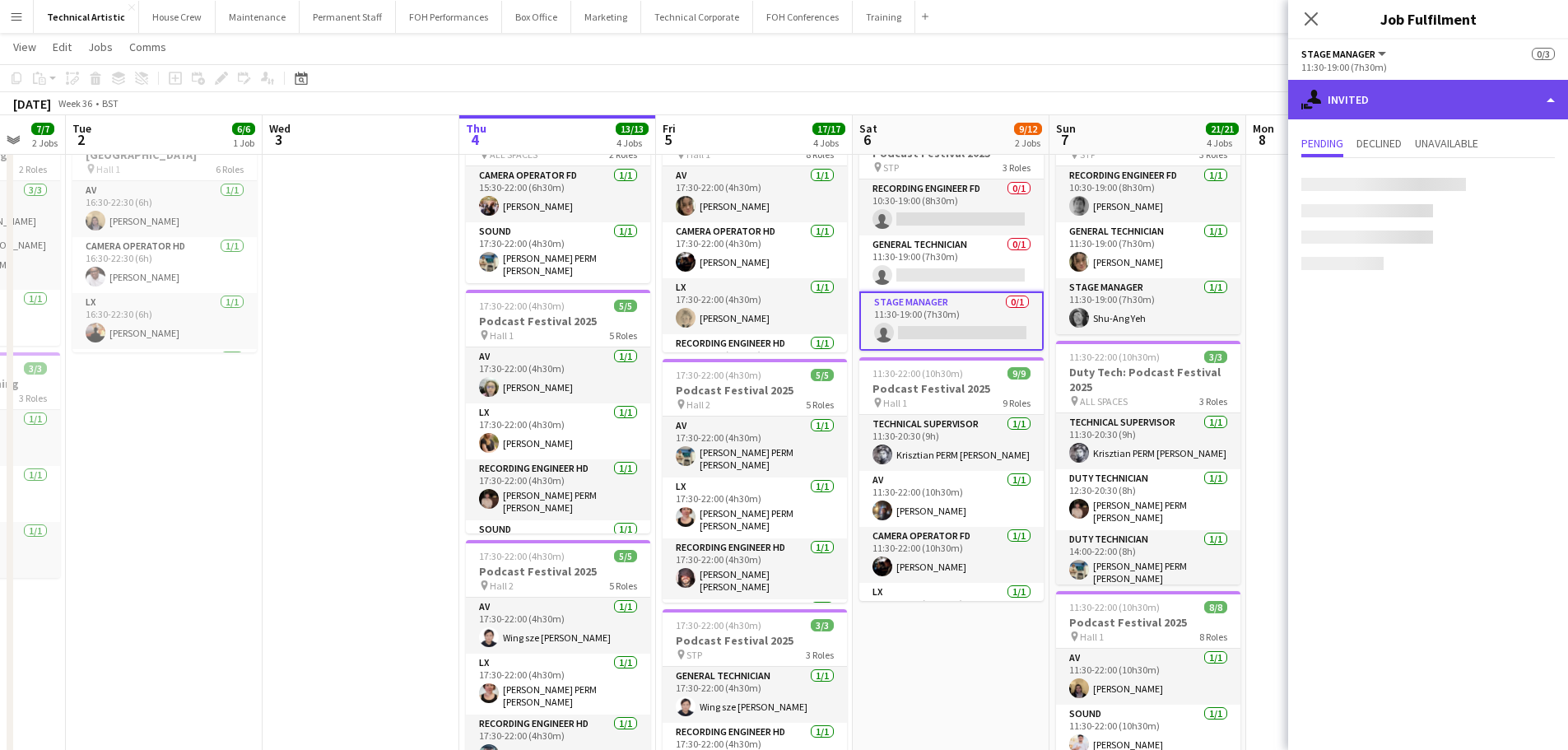
click at [1448, 101] on div "single-neutral-actions-share-1 Invited" at bounding box center [1428, 99] width 280 height 39
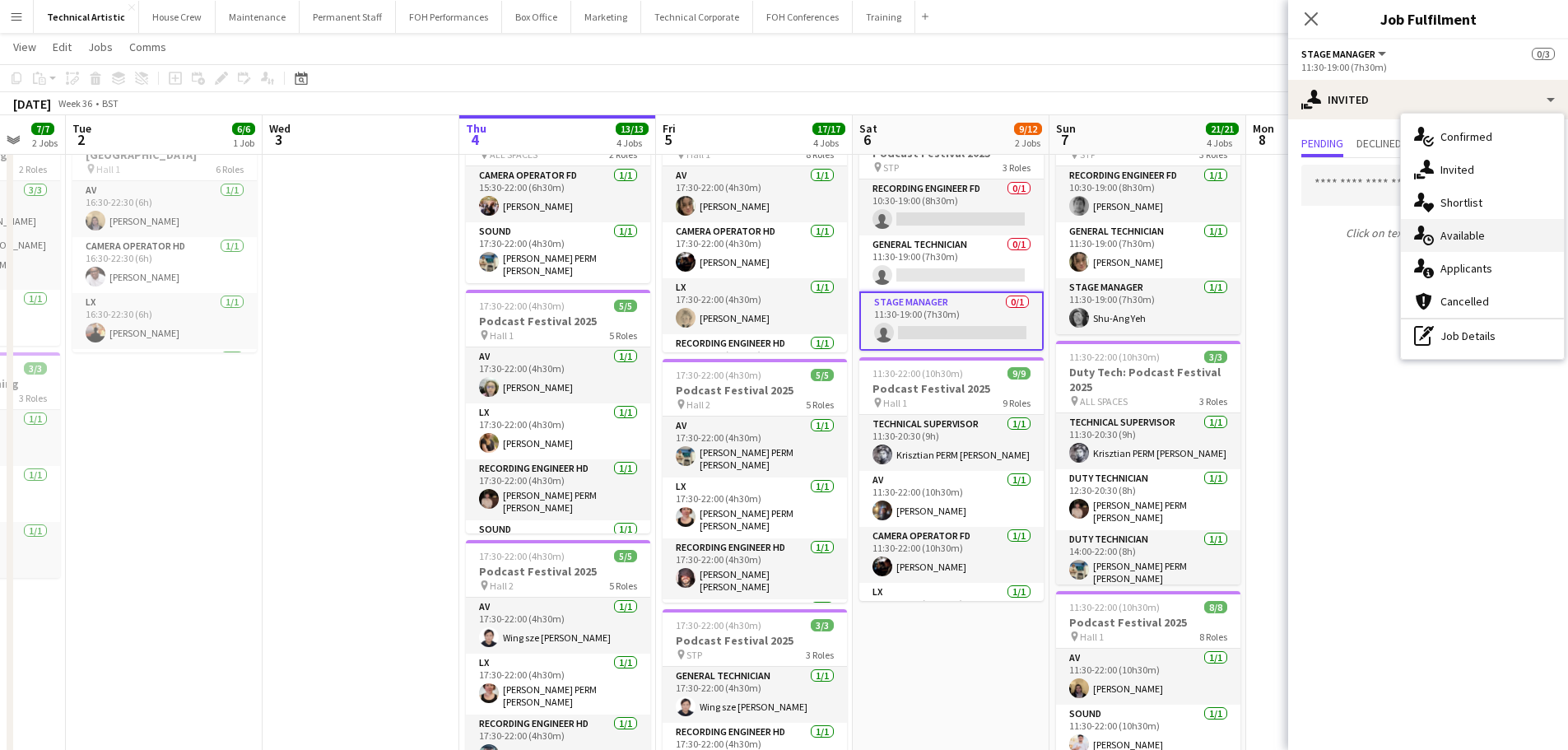
click at [1468, 234] on span "Available" at bounding box center [1463, 235] width 45 height 15
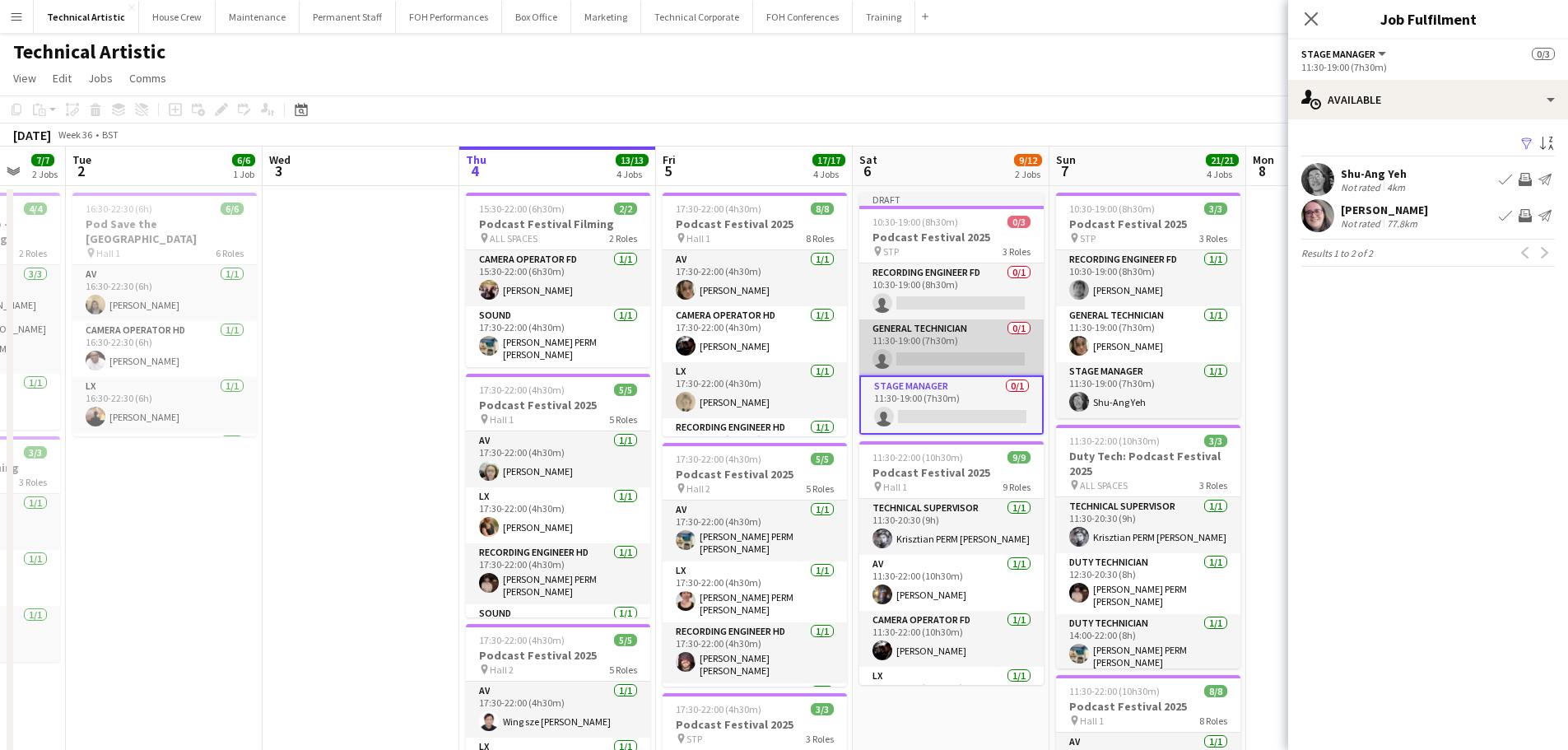
click at [907, 348] on app-card-role "General Technician 0/1 11:30-19:00 (7h30m) single-neutral-actions" at bounding box center [952, 347] width 185 height 56
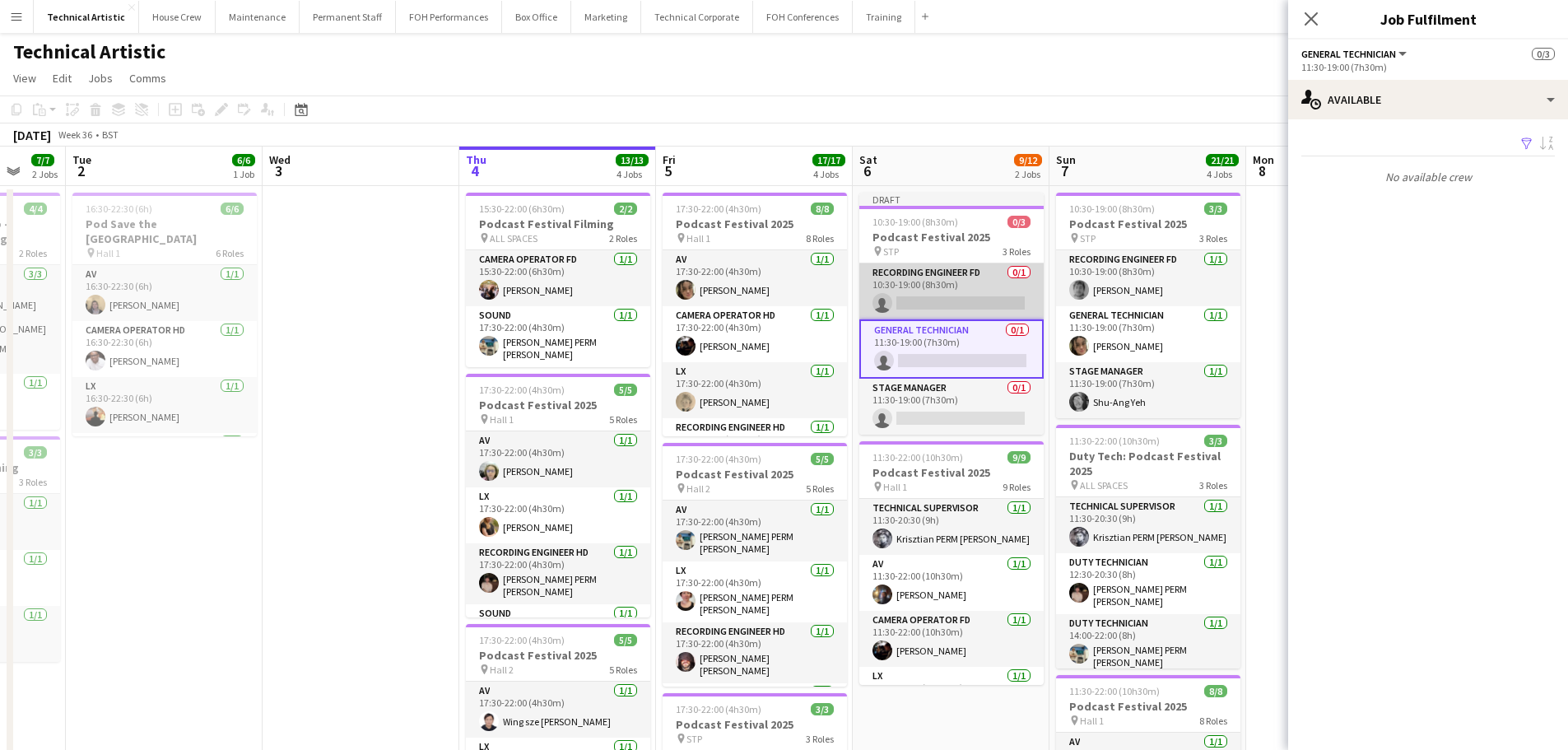
click at [921, 295] on app-card-role "Recording Engineer FD 0/1 10:30-19:00 (8h30m) single-neutral-actions" at bounding box center [952, 291] width 185 height 56
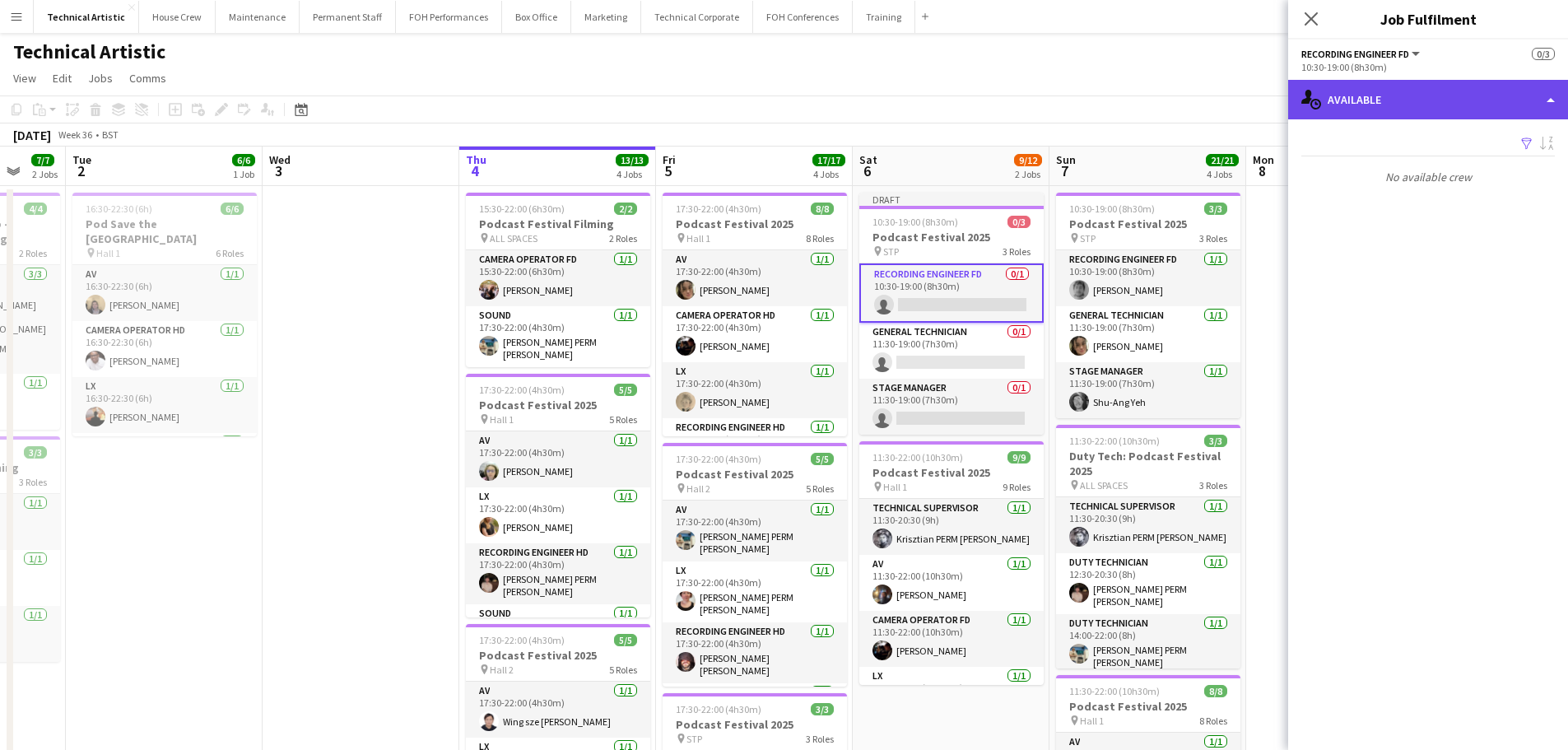
click at [1406, 98] on div "single-neutral-actions-upload Available" at bounding box center [1428, 99] width 280 height 39
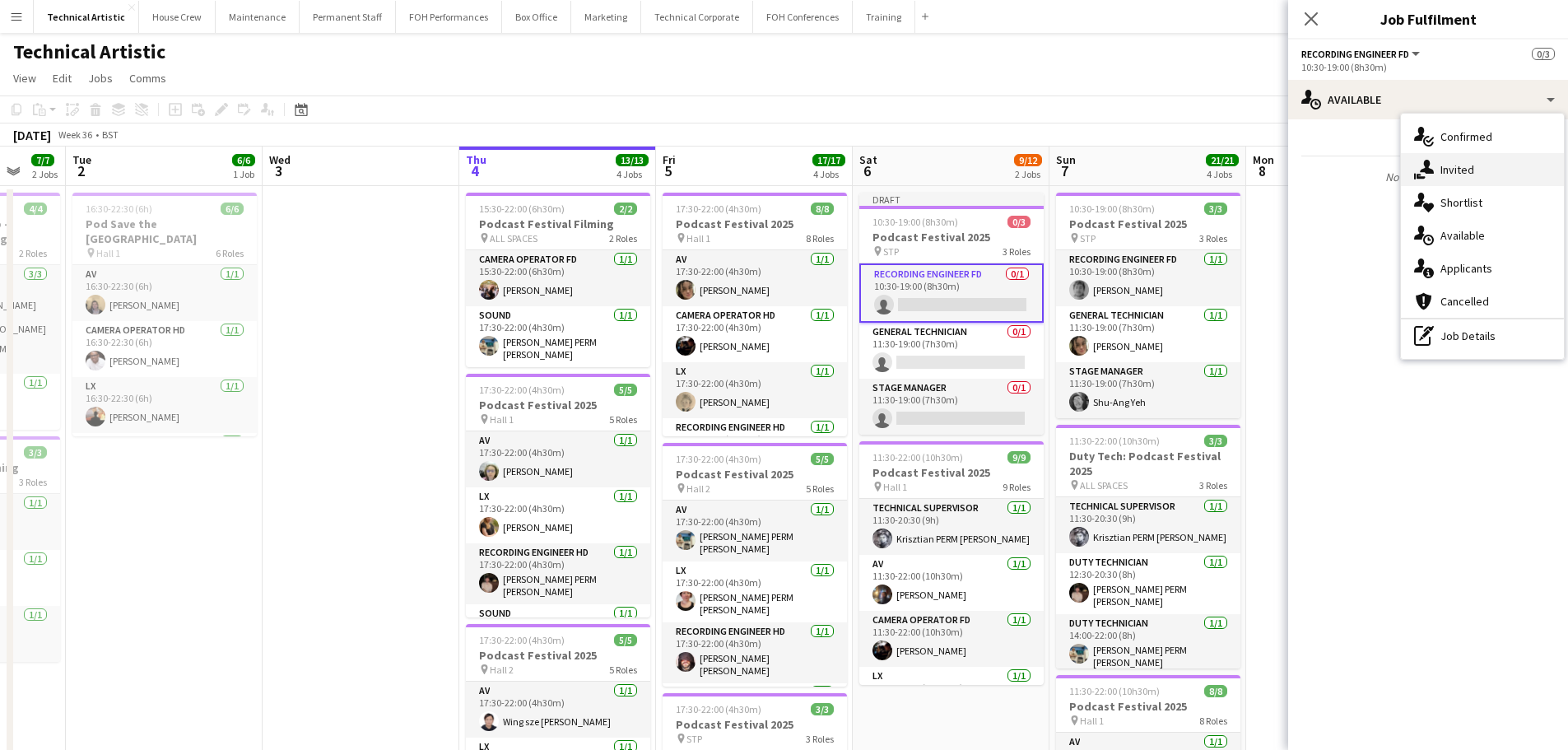
click at [1447, 169] on span "Invited" at bounding box center [1458, 169] width 34 height 15
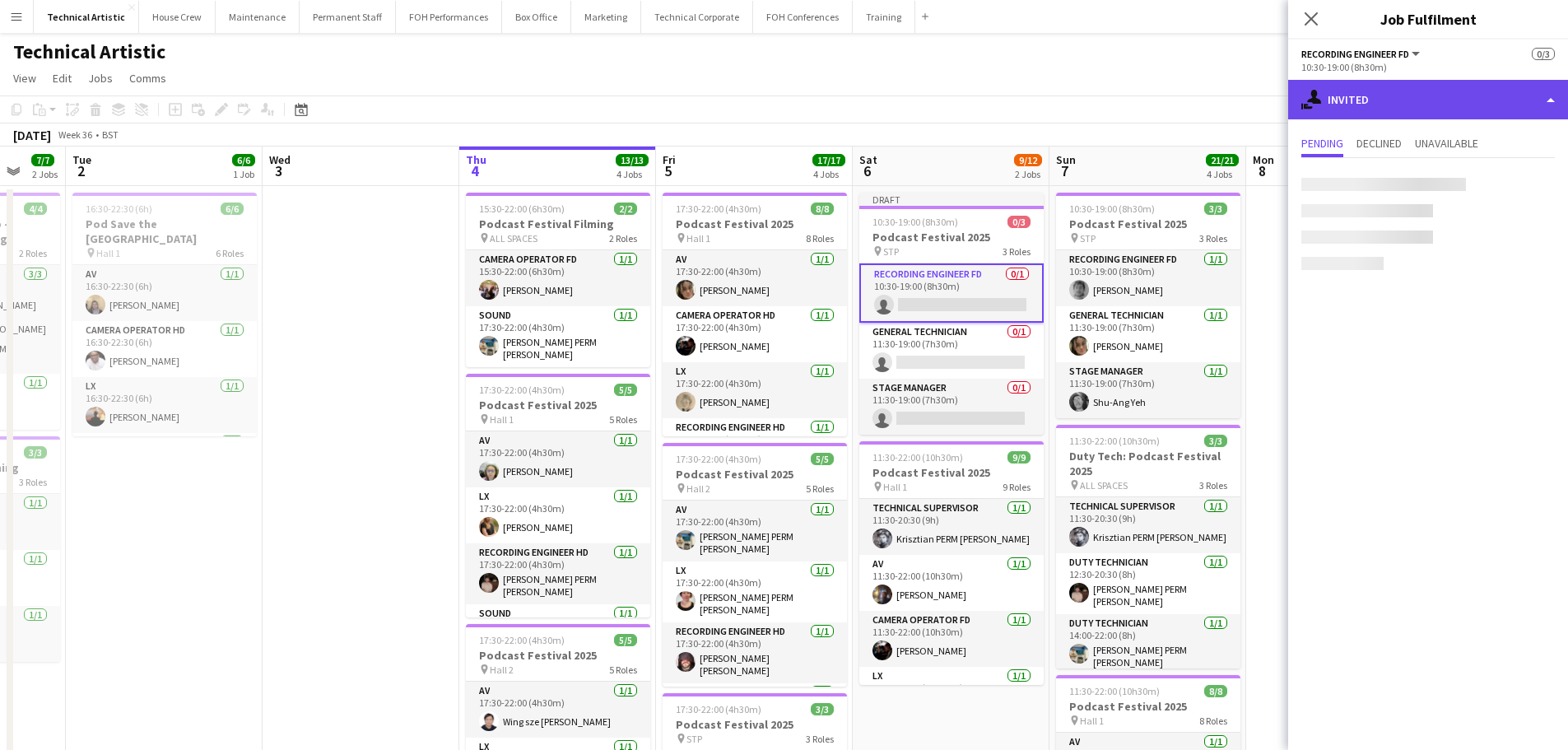
click at [1442, 99] on div "single-neutral-actions-share-1 Invited" at bounding box center [1428, 99] width 280 height 39
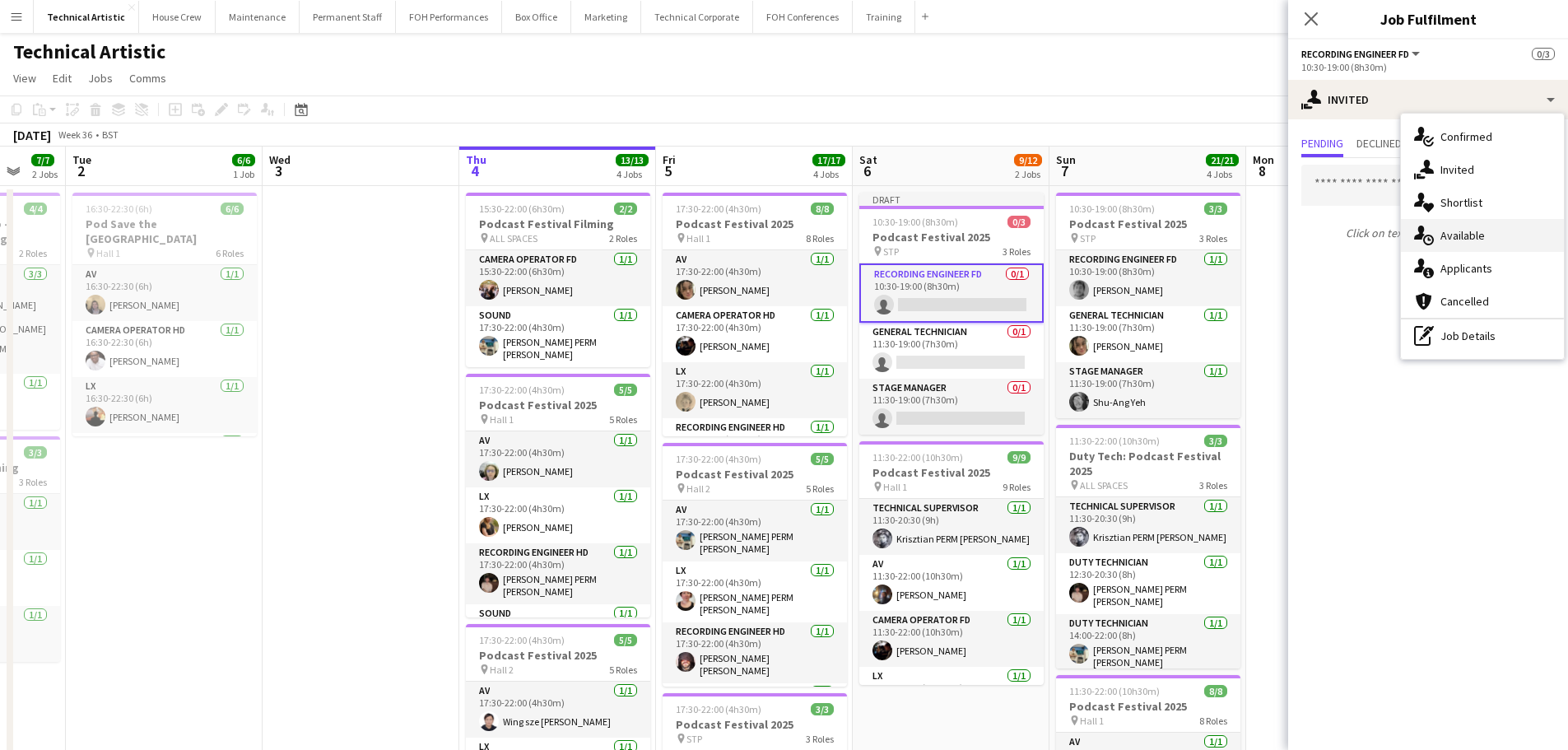
click at [1488, 250] on div "single-neutral-actions-upload Available" at bounding box center [1483, 235] width 163 height 33
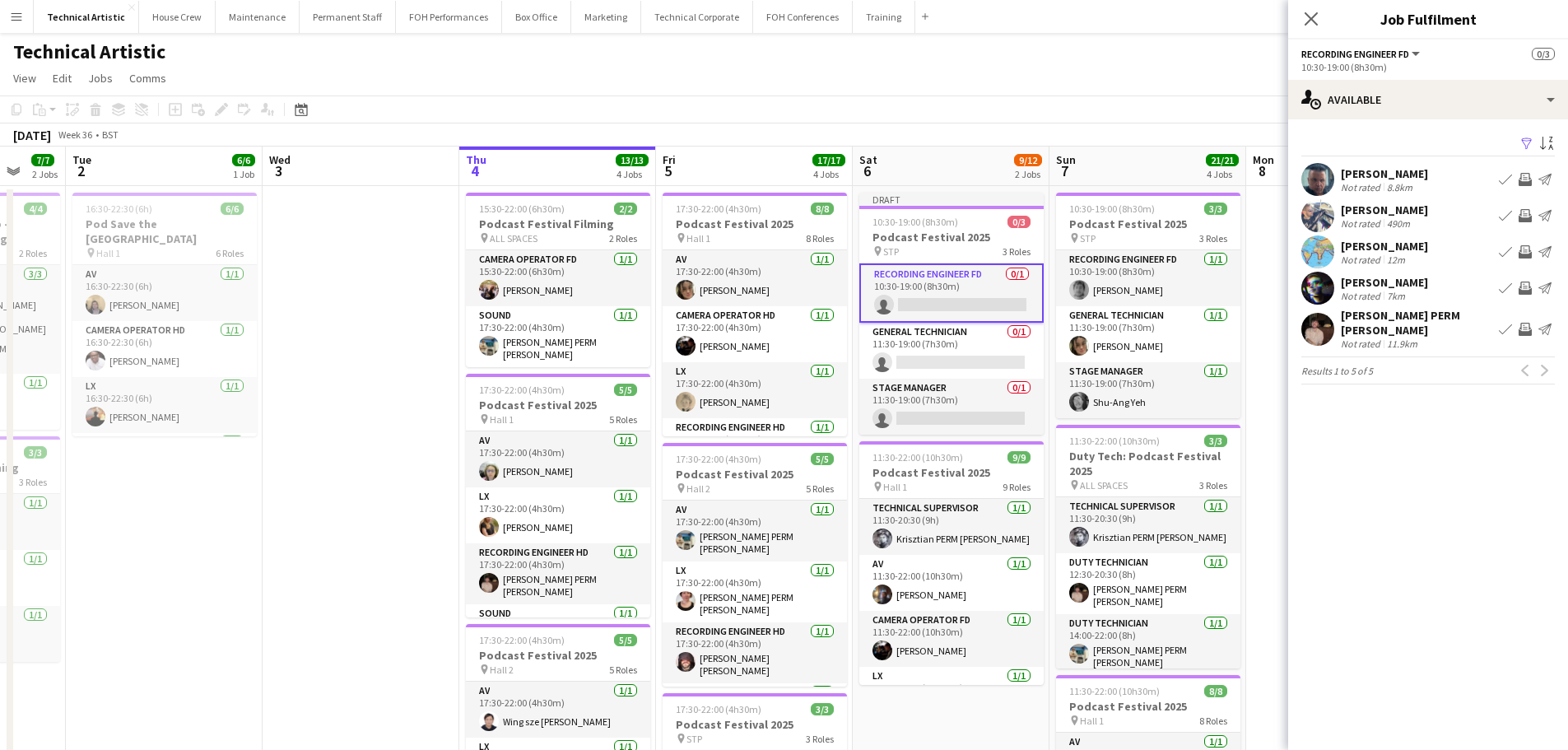
click at [1076, 113] on app-toolbar "Copy Paste Paste Ctrl+V Paste with crew Ctrl+Shift+V Paste linked Job [GEOGRAPH…" at bounding box center [784, 109] width 1568 height 28
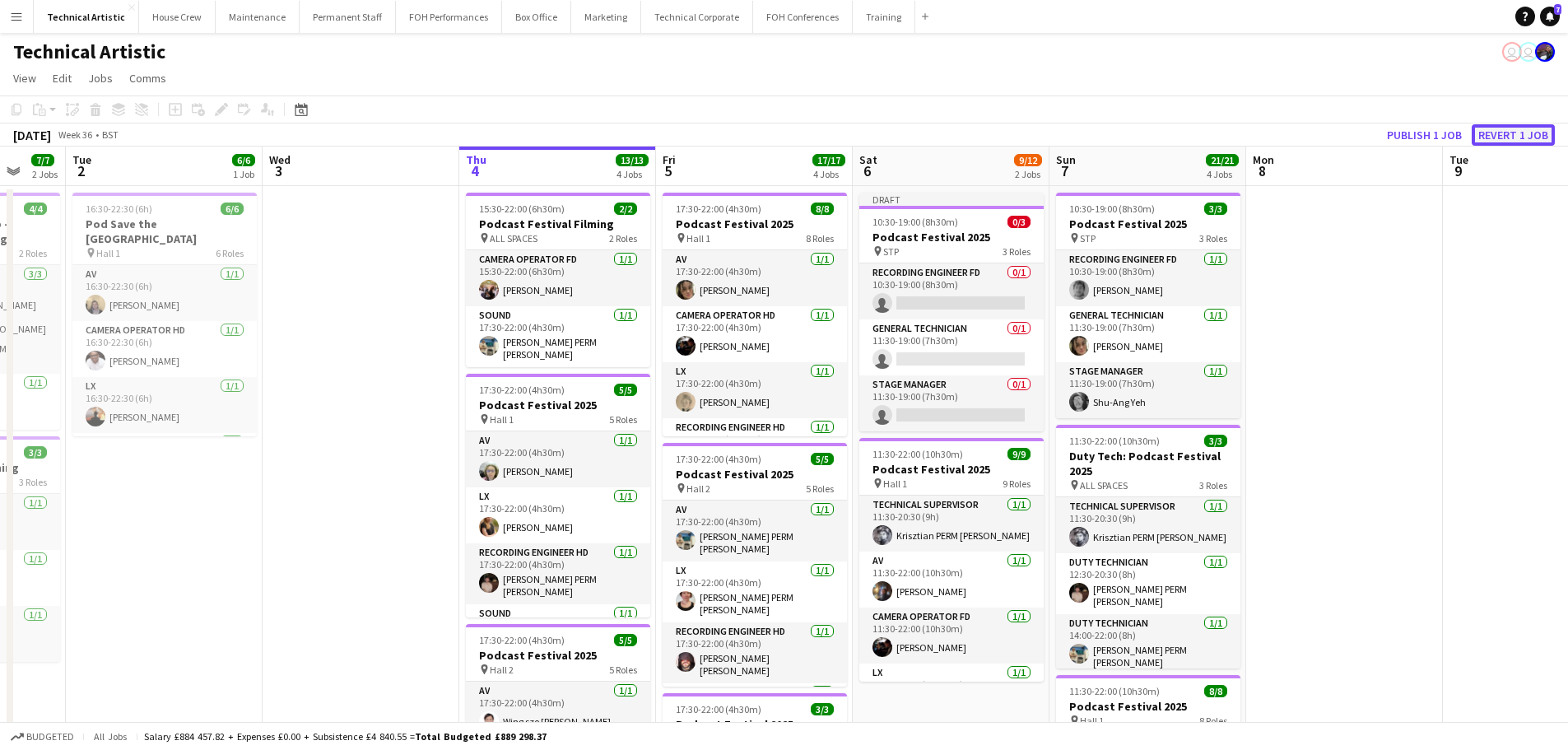
click at [1490, 137] on button "Revert 1 job" at bounding box center [1513, 135] width 83 height 22
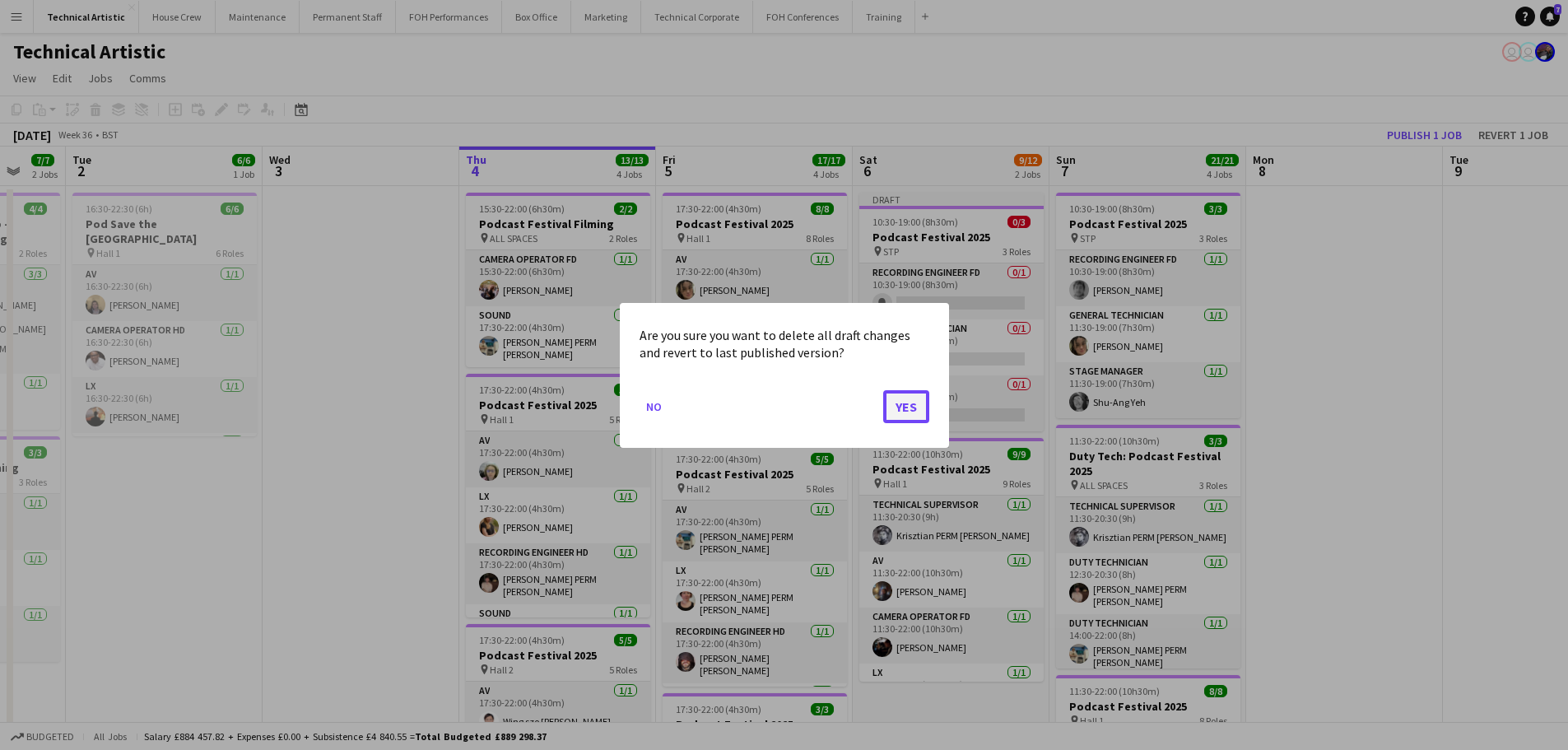
click at [890, 418] on button "Yes" at bounding box center [905, 405] width 46 height 33
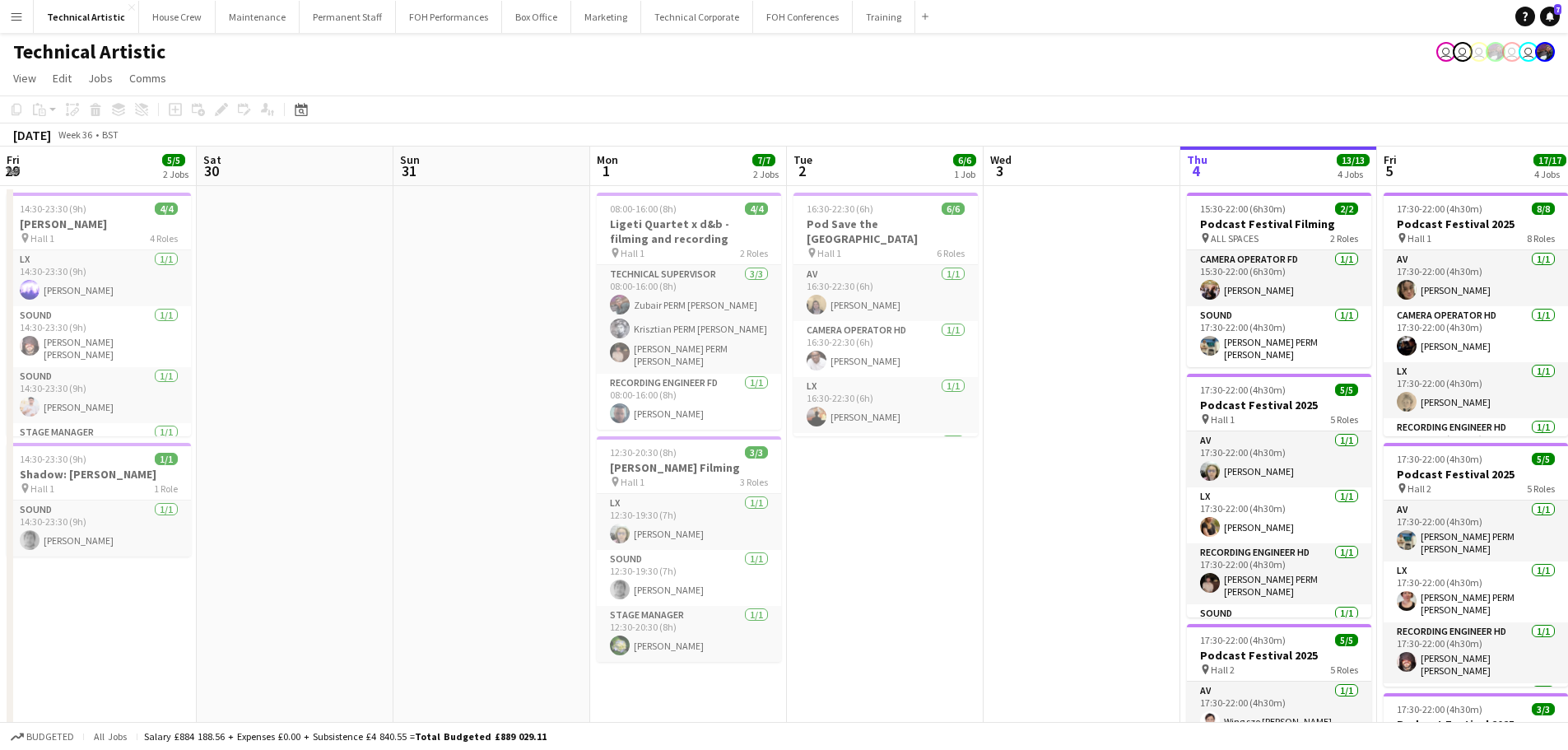
scroll to position [0, 721]
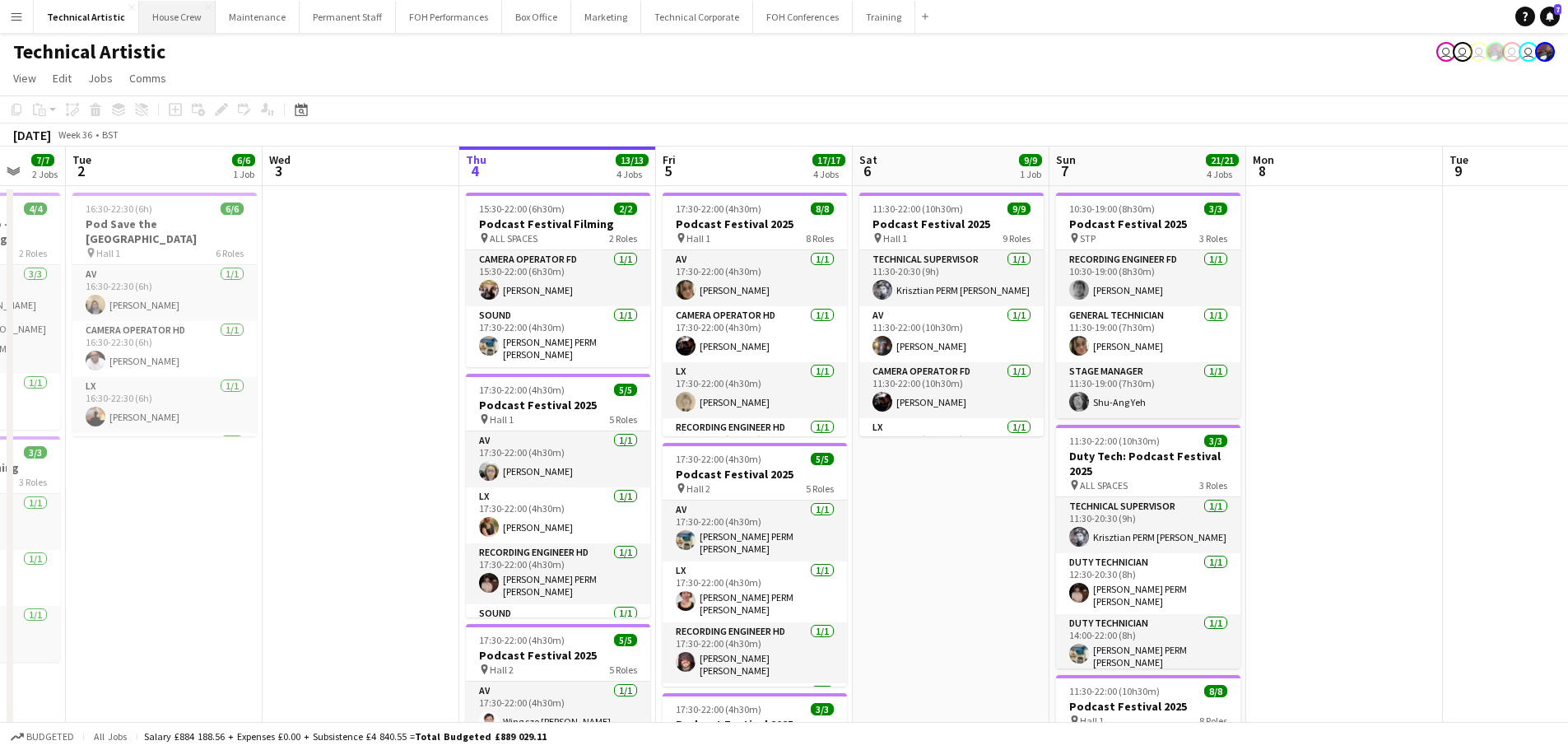
click at [180, 21] on button "House Crew Close" at bounding box center [177, 17] width 76 height 32
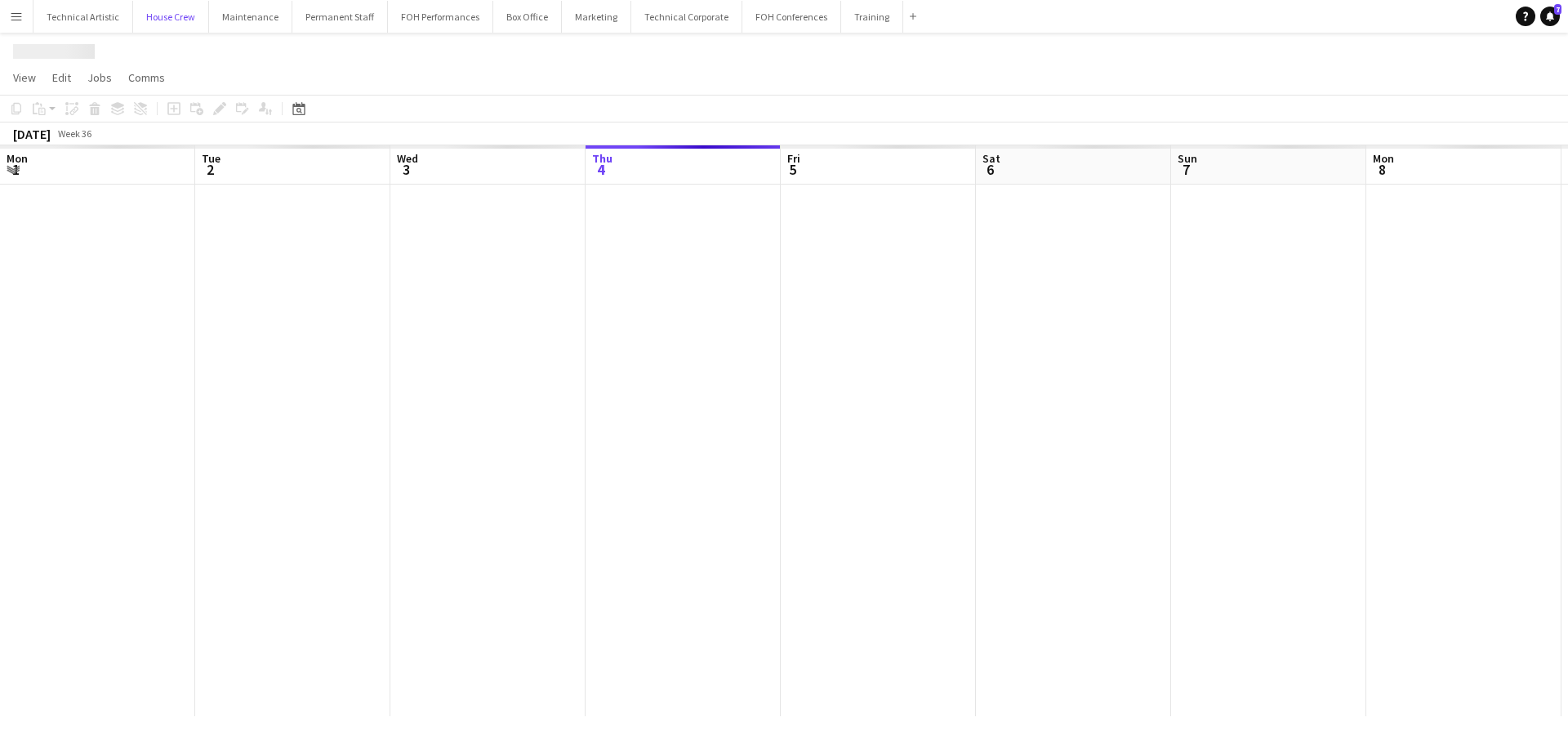
scroll to position [0, 390]
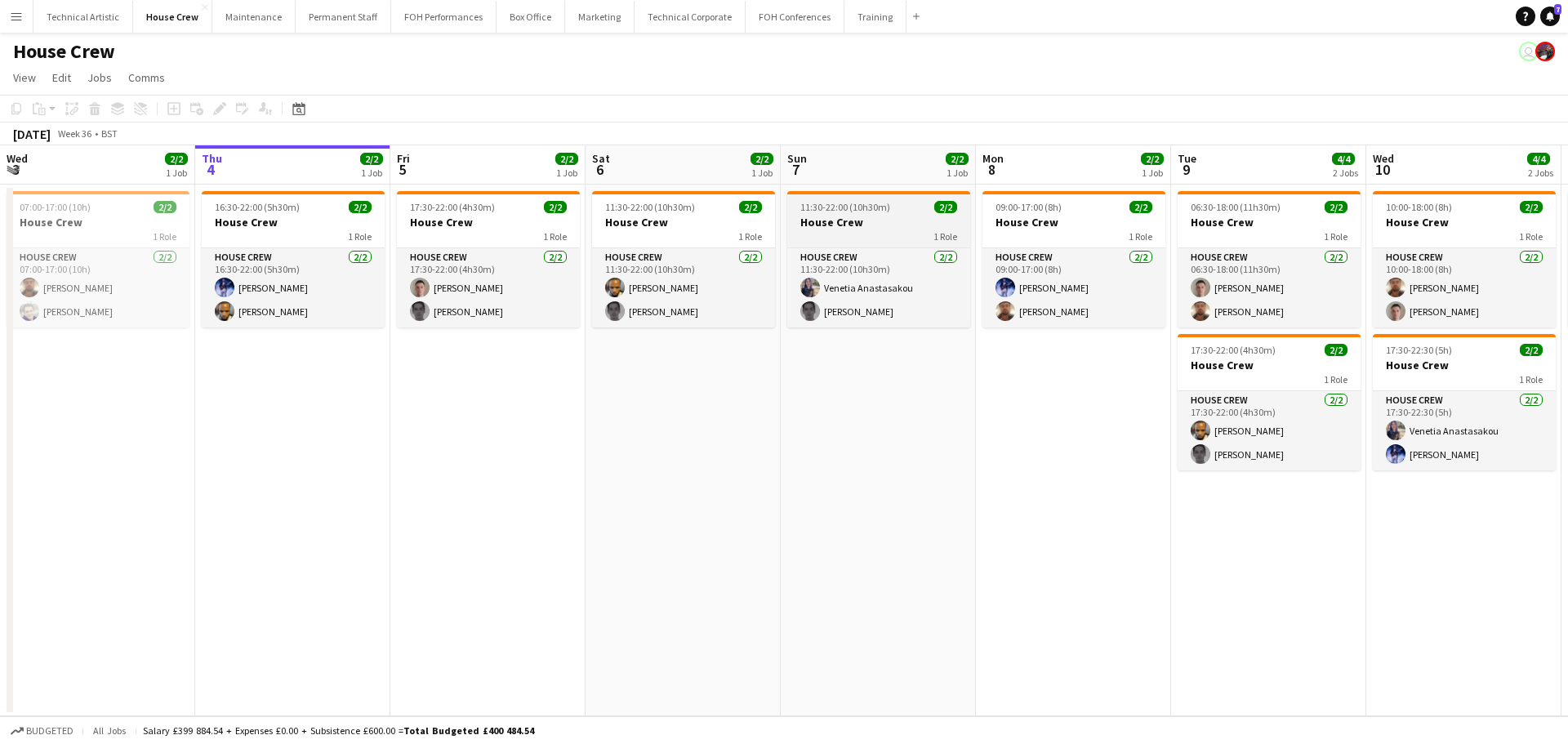
click at [828, 222] on h3 "House Crew" at bounding box center [879, 221] width 183 height 15
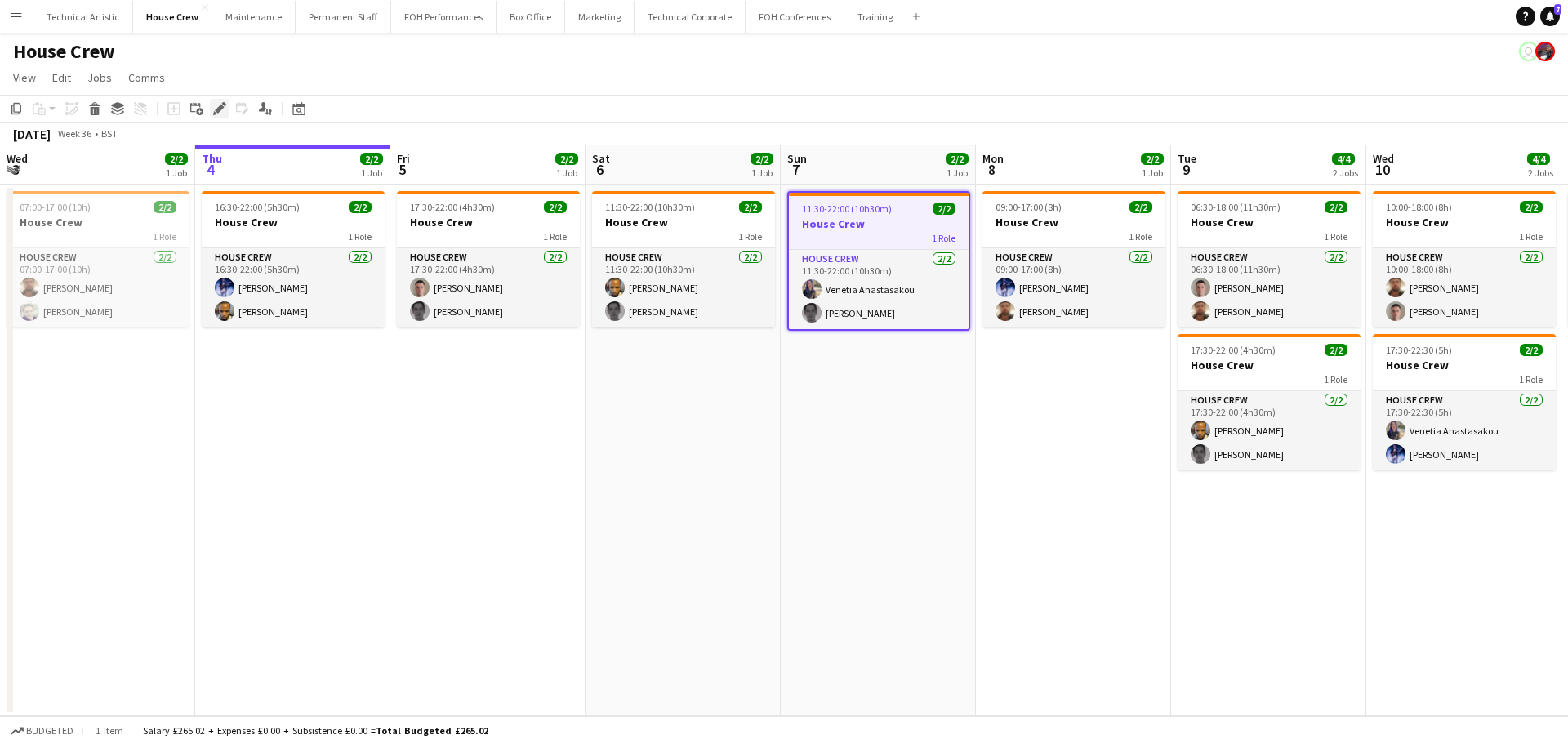
click at [213, 103] on div "Edit" at bounding box center [220, 108] width 20 height 20
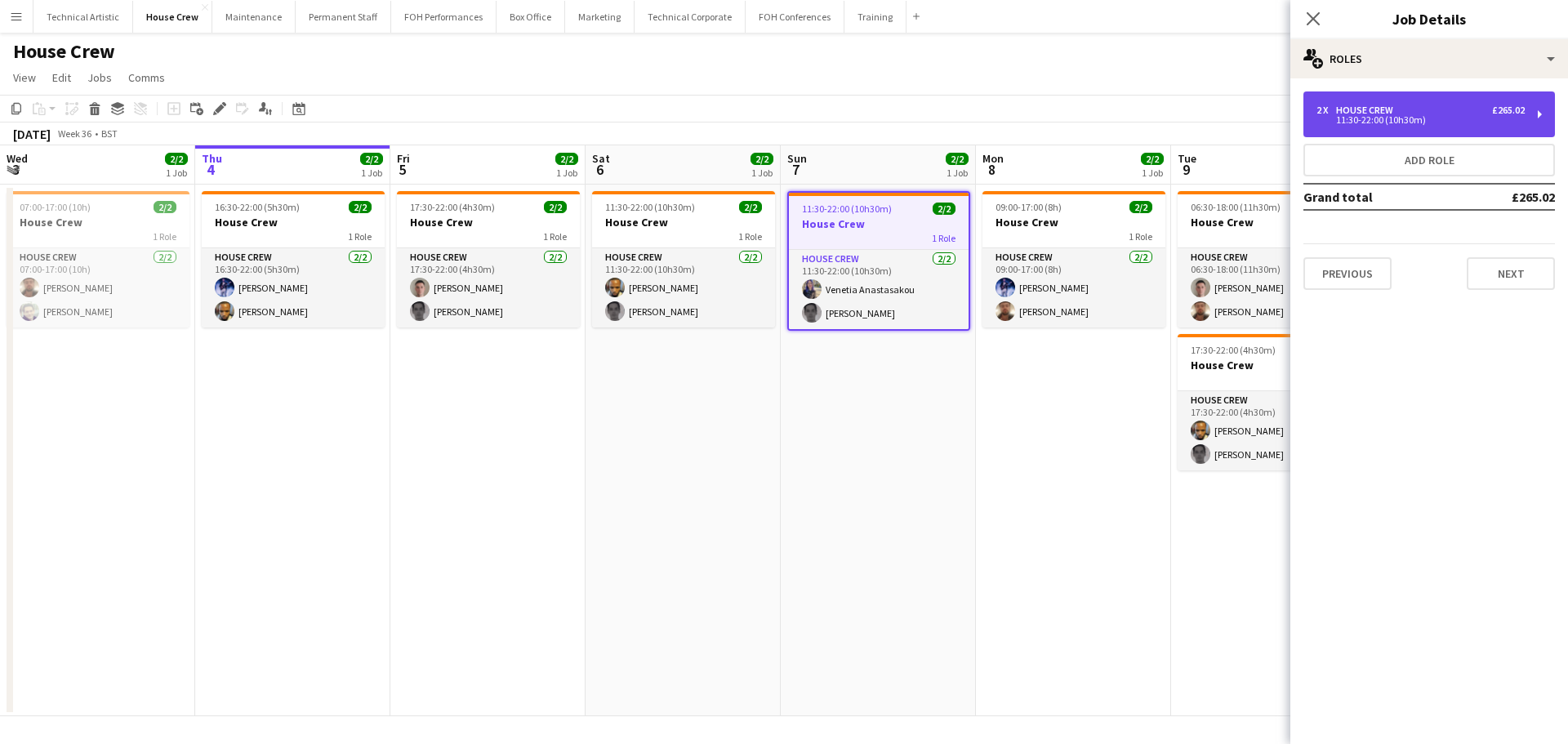
click at [1369, 123] on div "11:30-22:00 (10h30m)" at bounding box center [1420, 119] width 208 height 8
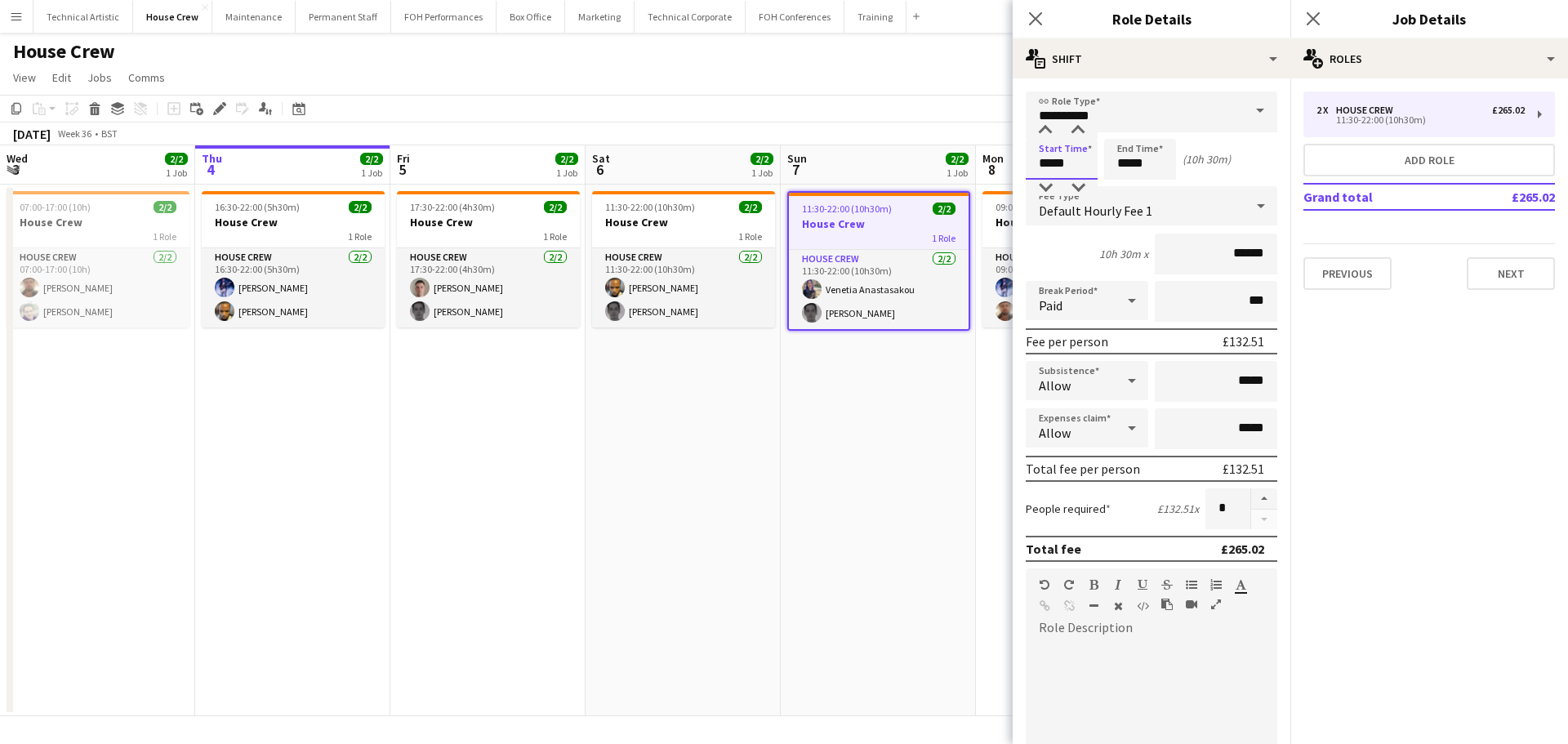
click at [1057, 155] on input "*****" at bounding box center [1061, 159] width 72 height 41
type input "*****"
click at [1047, 193] on div at bounding box center [1045, 188] width 33 height 16
click at [935, 116] on app-toolbar "Copy Paste Paste Ctrl+V Paste with crew Ctrl+Shift+V Paste linked Job [GEOGRAPH…" at bounding box center [784, 108] width 1568 height 28
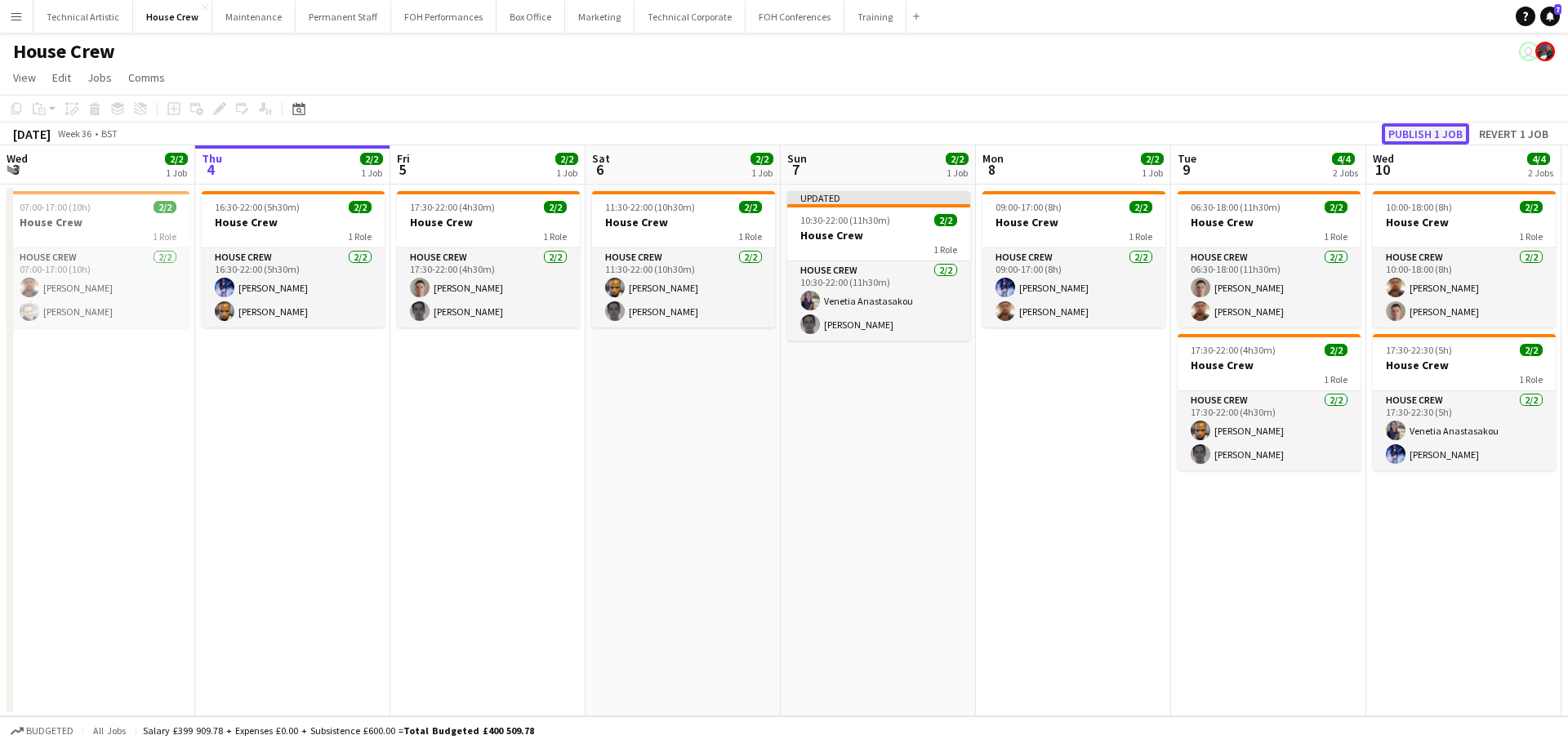
click at [1439, 135] on button "Publish 1 job" at bounding box center [1426, 134] width 87 height 21
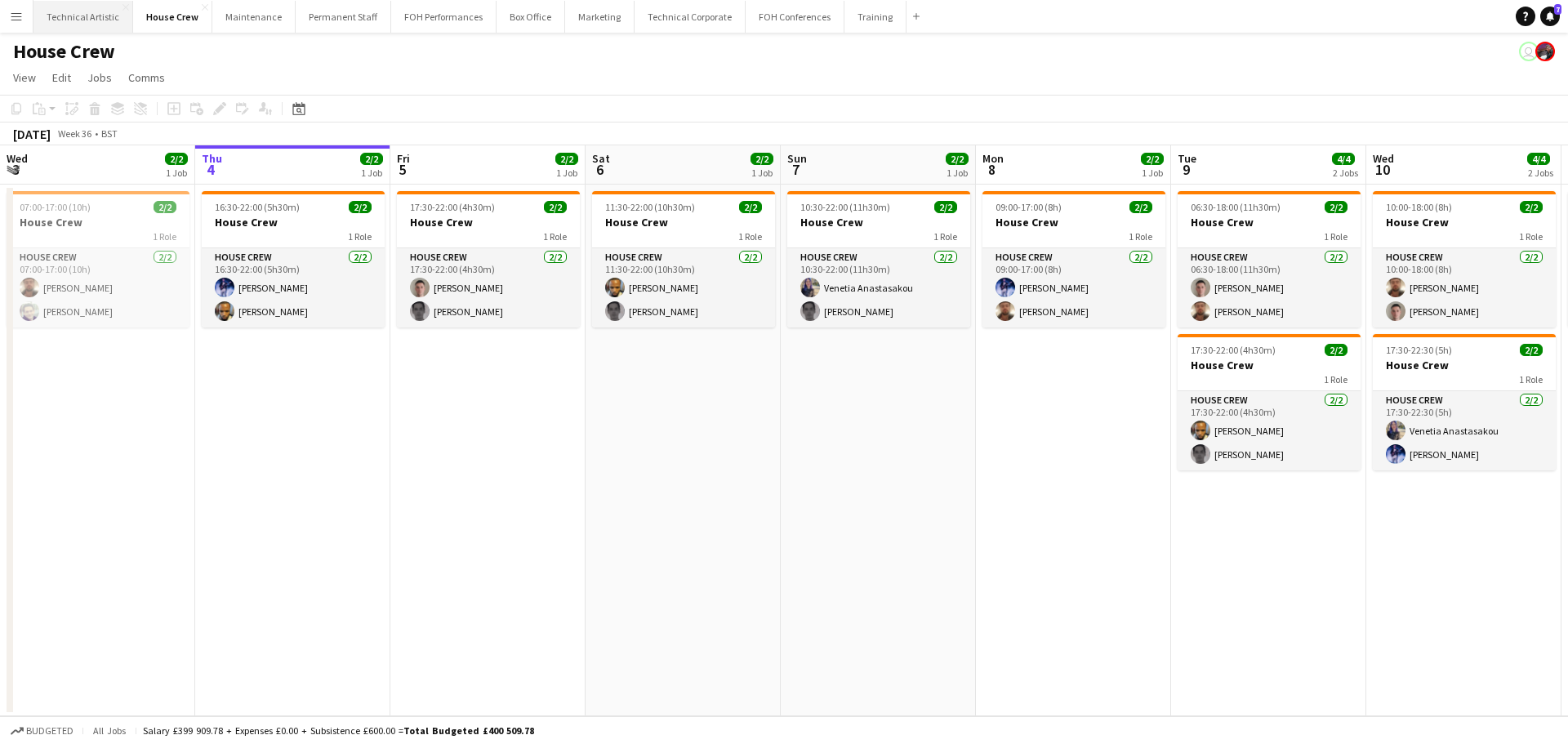
click at [98, 21] on button "Technical Artistic Close" at bounding box center [84, 17] width 100 height 32
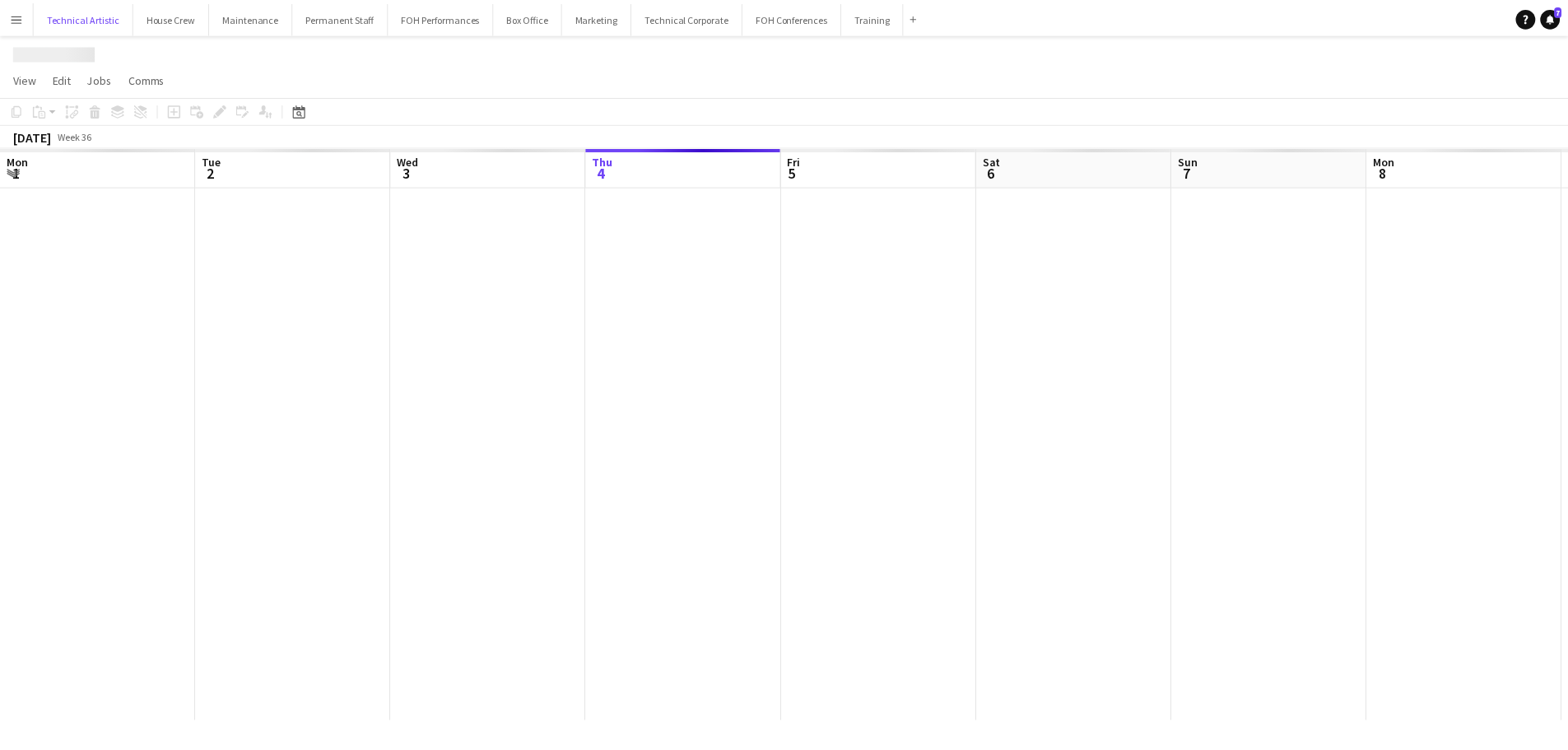
scroll to position [0, 394]
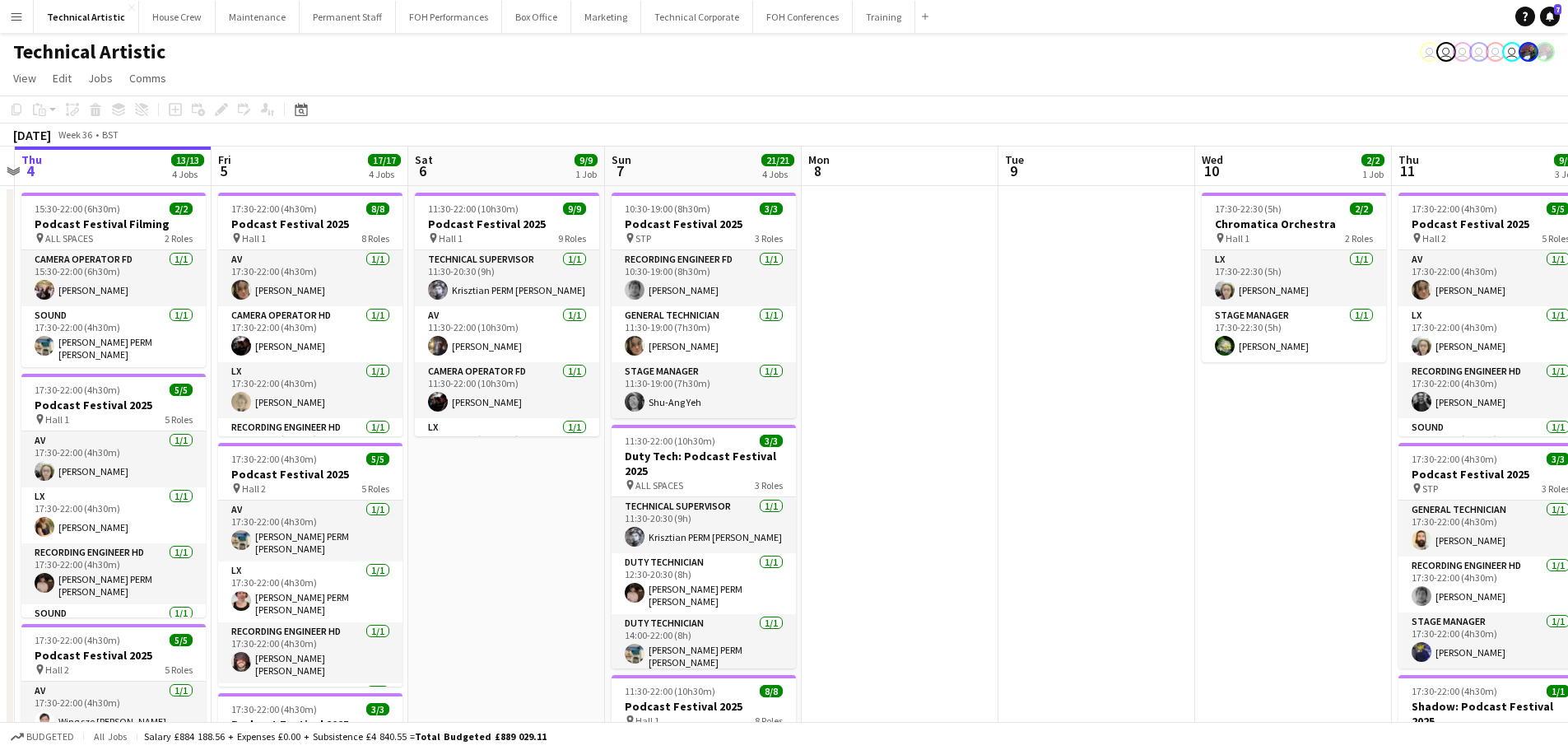
drag, startPoint x: 1094, startPoint y: 368, endPoint x: 911, endPoint y: 371, distance: 183.0
click at [911, 371] on app-calendar-viewport "Mon 1 7/7 2 Jobs Tue 2 6/6 1 Job Wed 3 Thu 4 13/13 4 Jobs Fri 5 17/17 4 Jobs Sa…" at bounding box center [784, 680] width 1568 height 1069
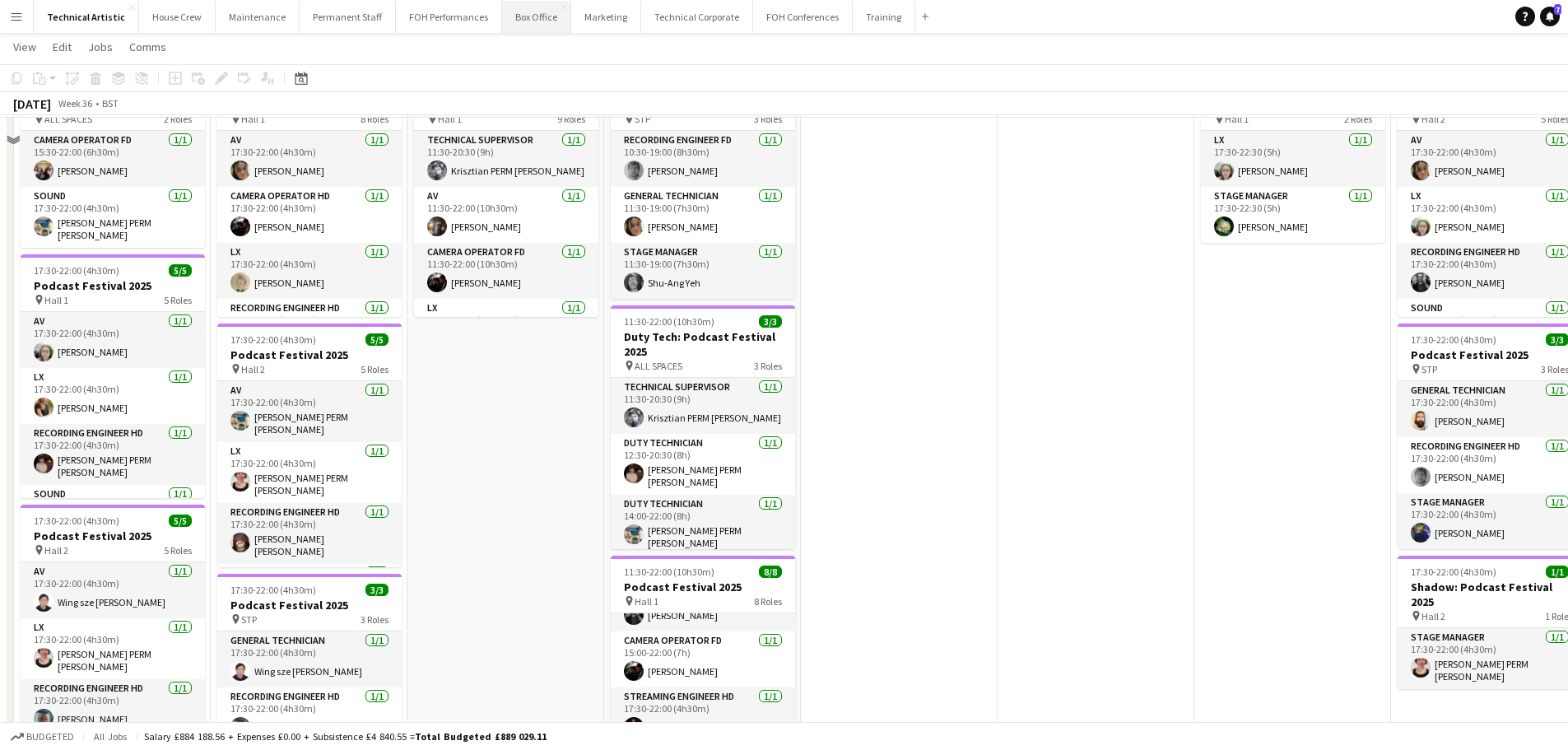
scroll to position [81, 0]
